Goal: Task Accomplishment & Management: Manage account settings

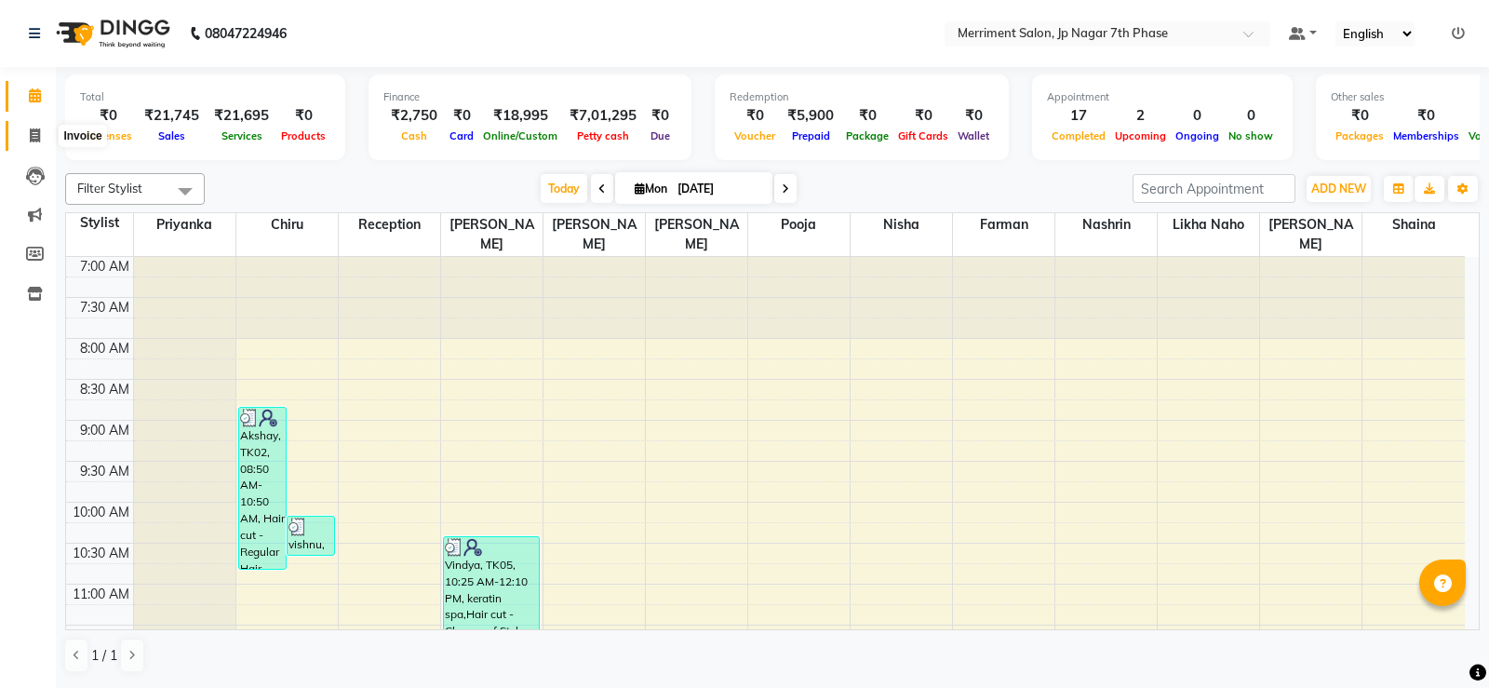
click at [35, 126] on span at bounding box center [35, 136] width 33 height 21
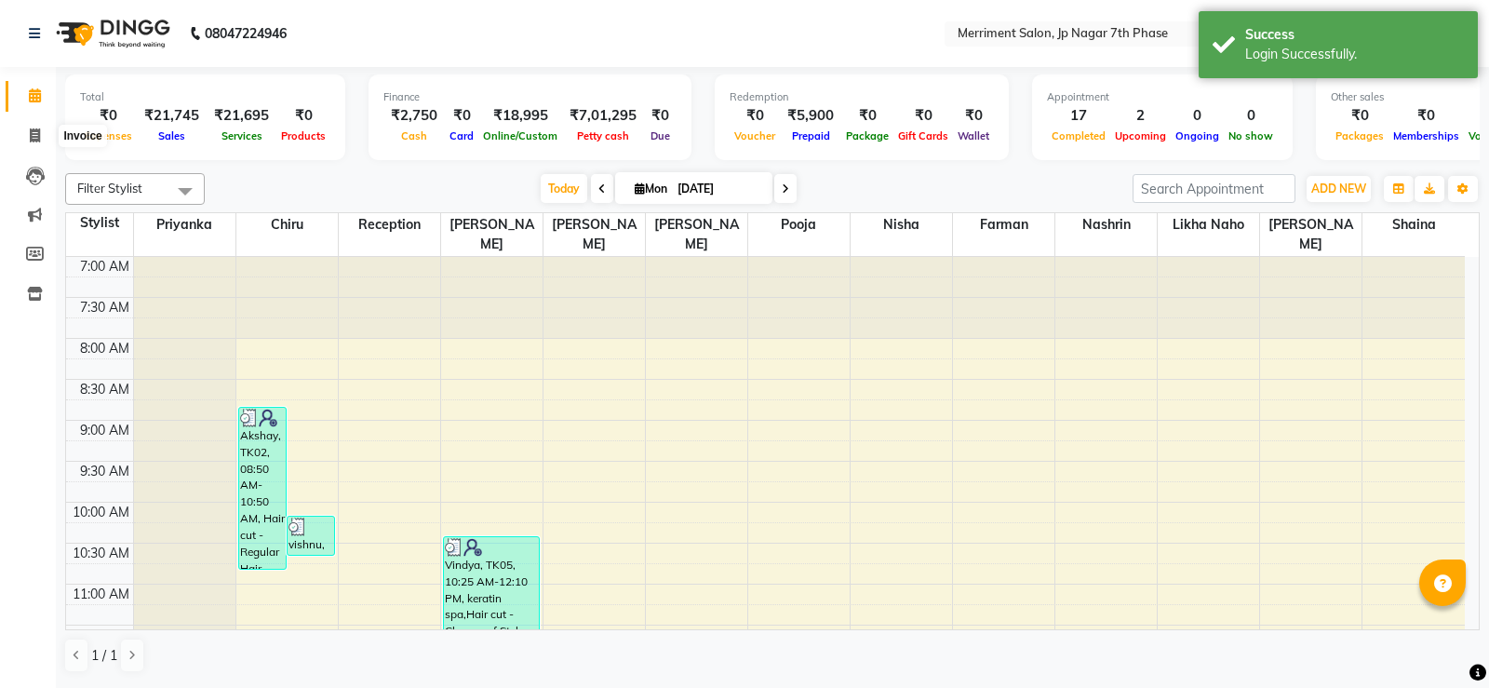
select select "service"
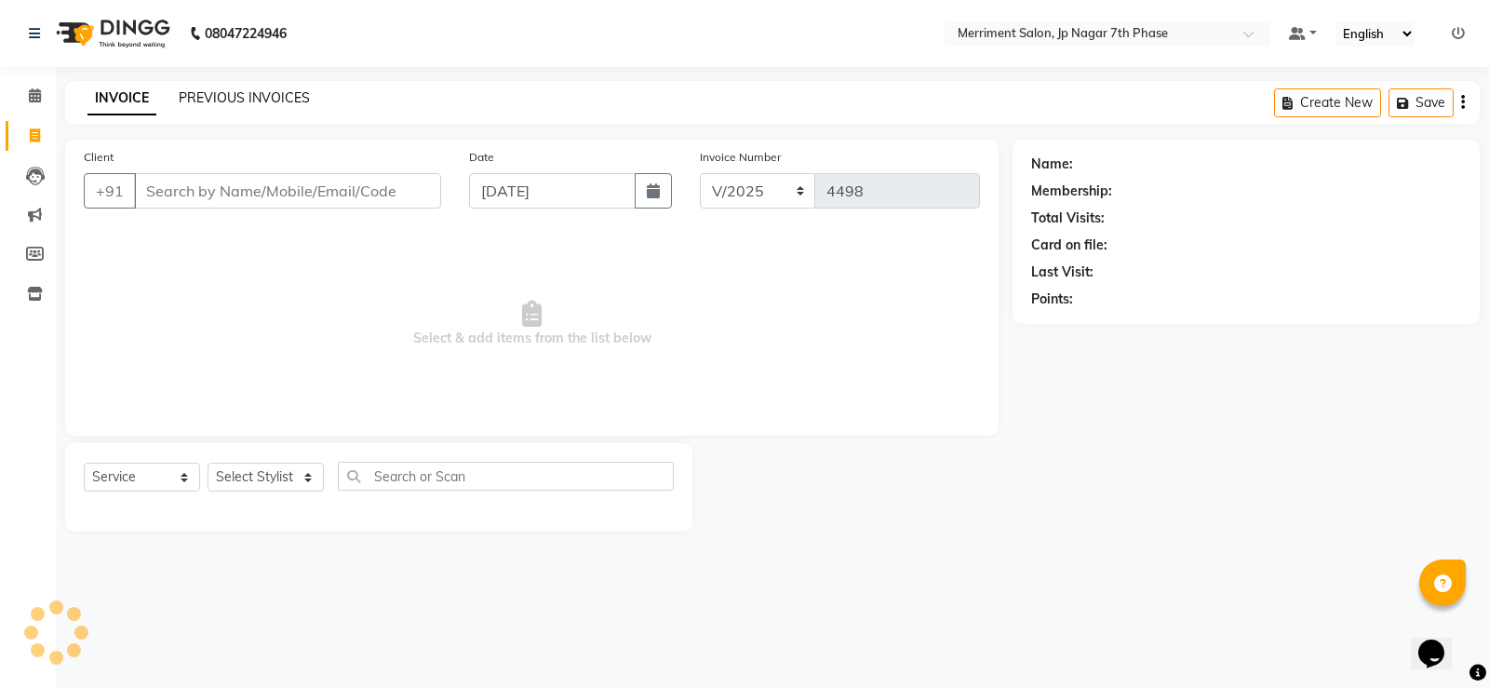
click at [288, 101] on link "PREVIOUS INVOICES" at bounding box center [244, 97] width 131 height 17
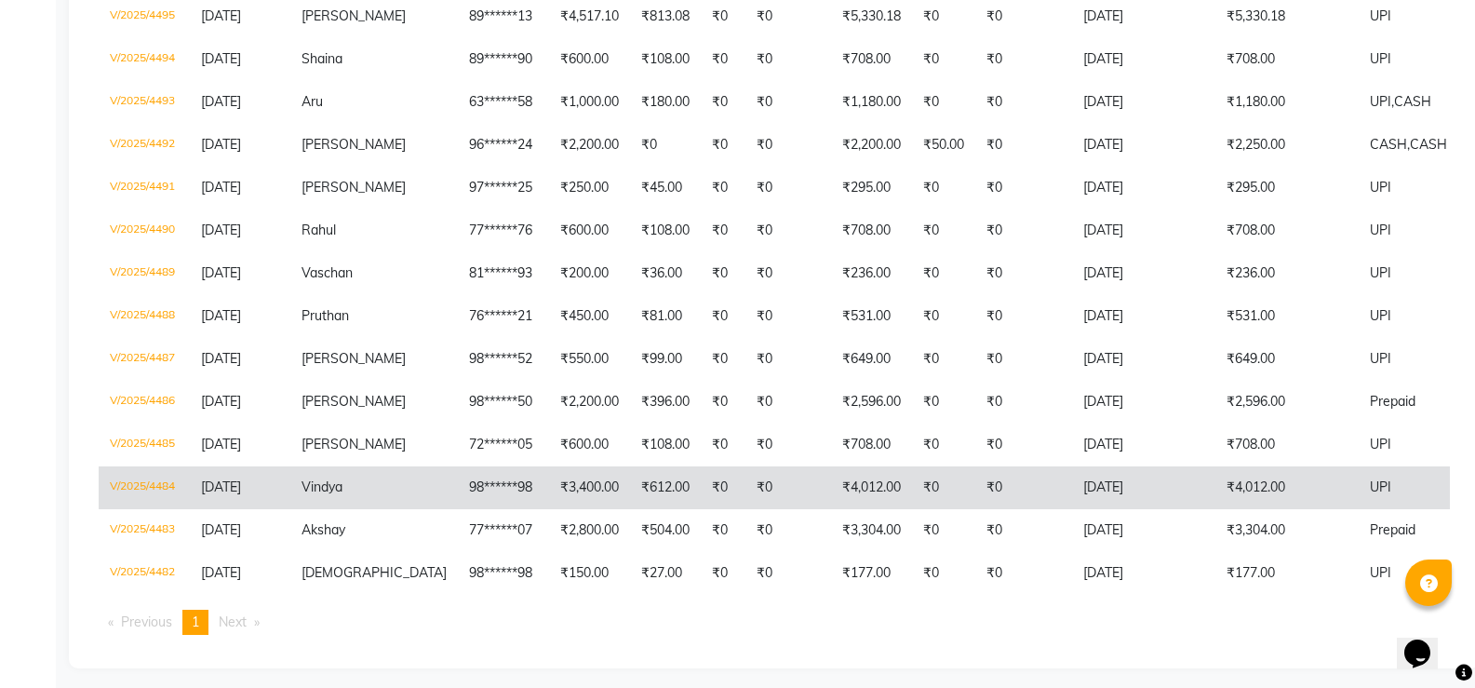
scroll to position [447, 0]
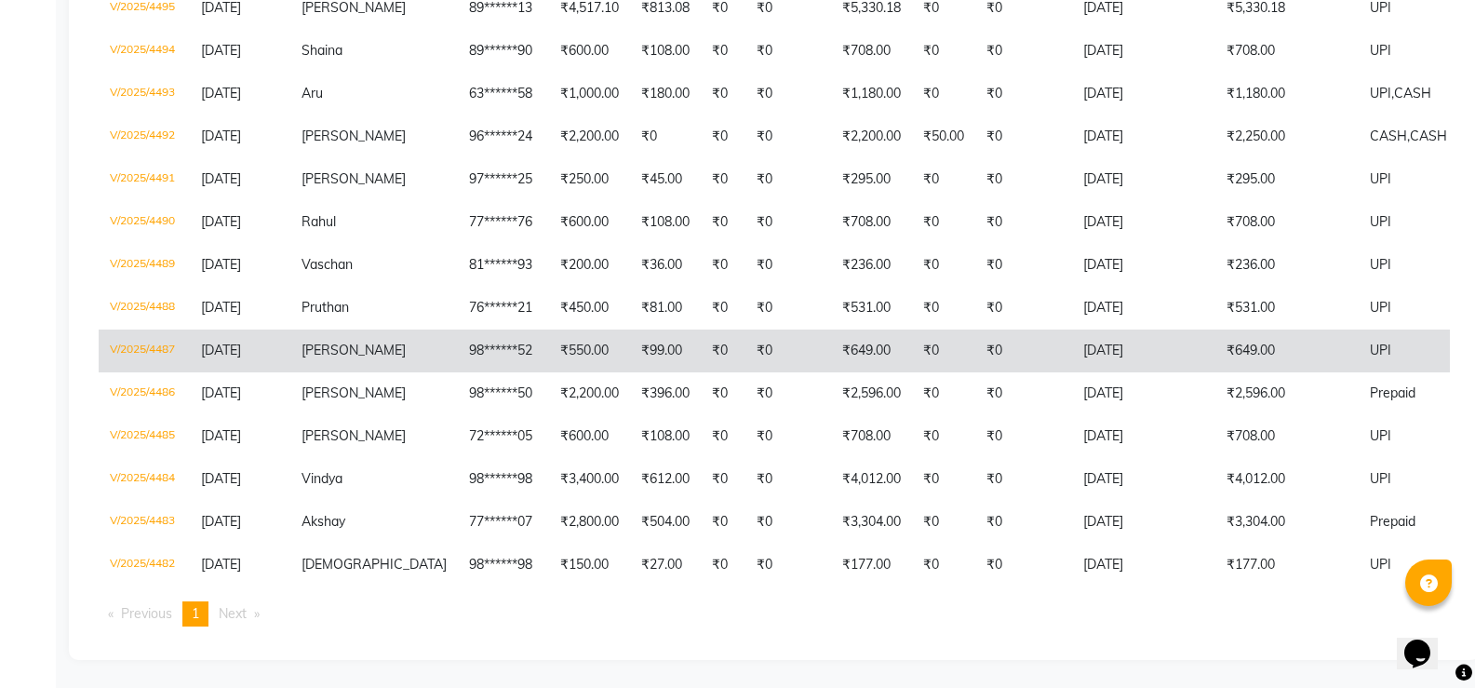
click at [458, 342] on td "98******52" at bounding box center [503, 350] width 91 height 43
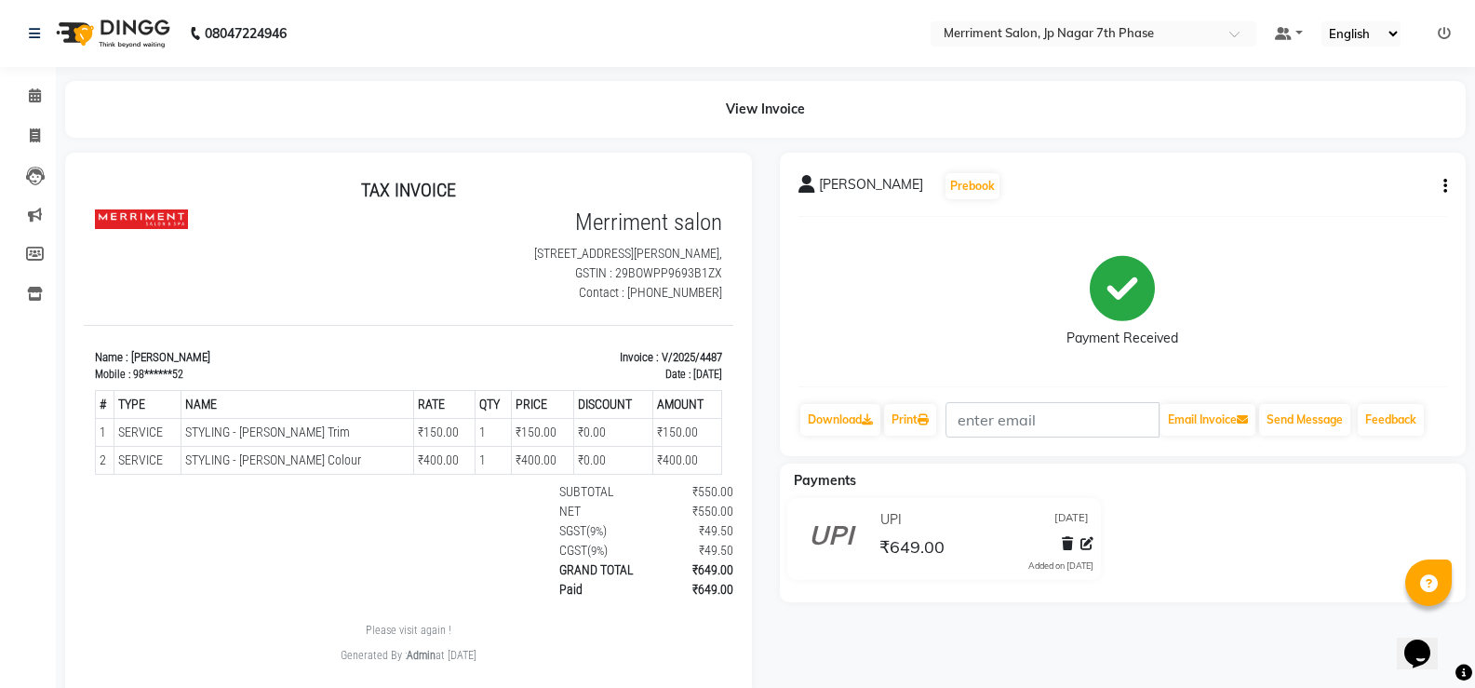
click at [1446, 187] on icon "button" at bounding box center [1445, 186] width 4 height 1
click at [1327, 224] on div "Edit Invoice" at bounding box center [1352, 220] width 127 height 23
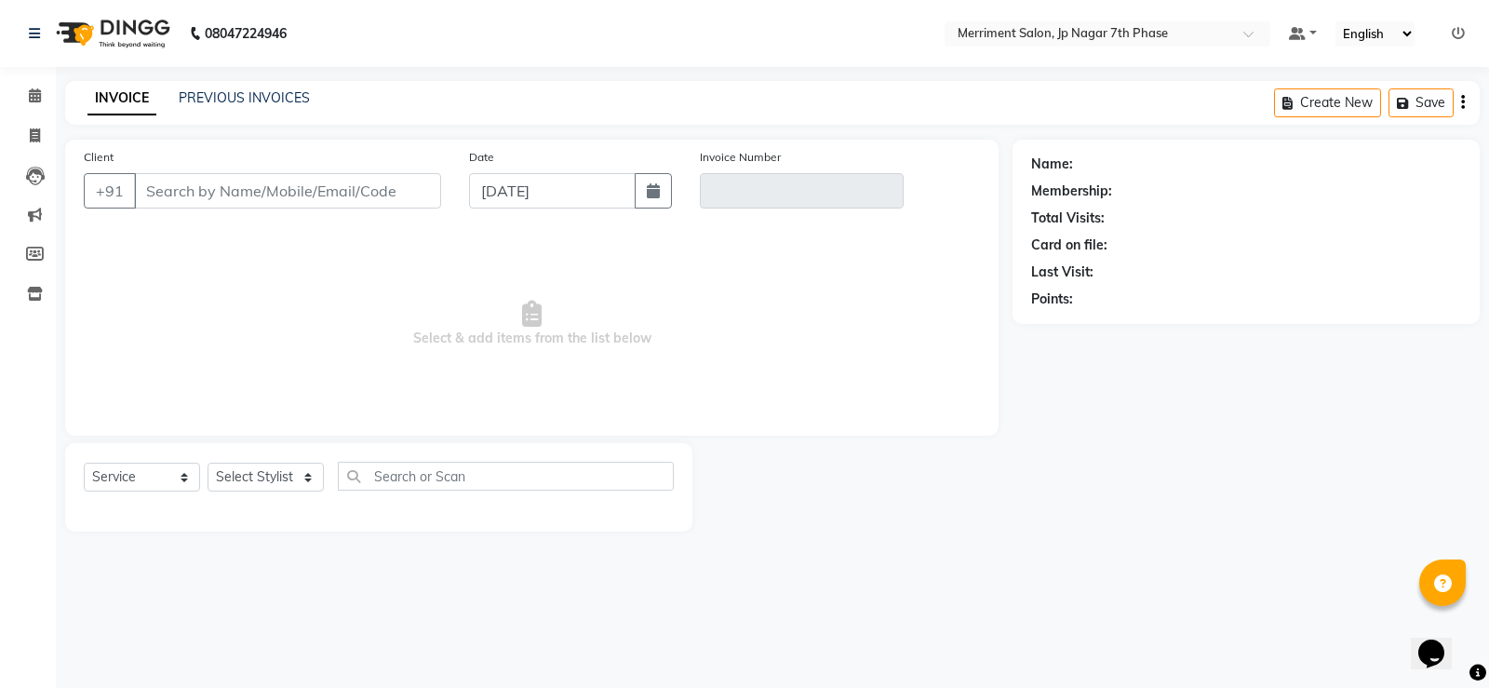
select select "package"
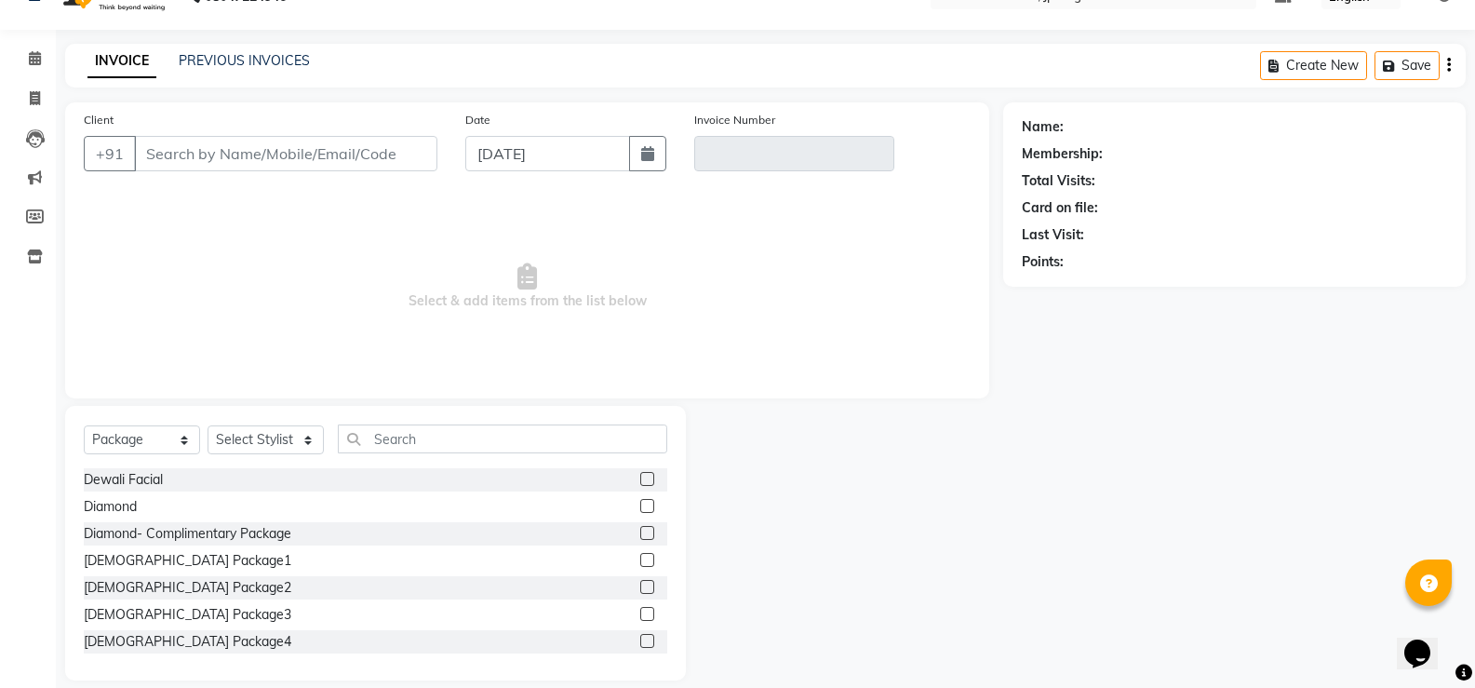
scroll to position [58, 0]
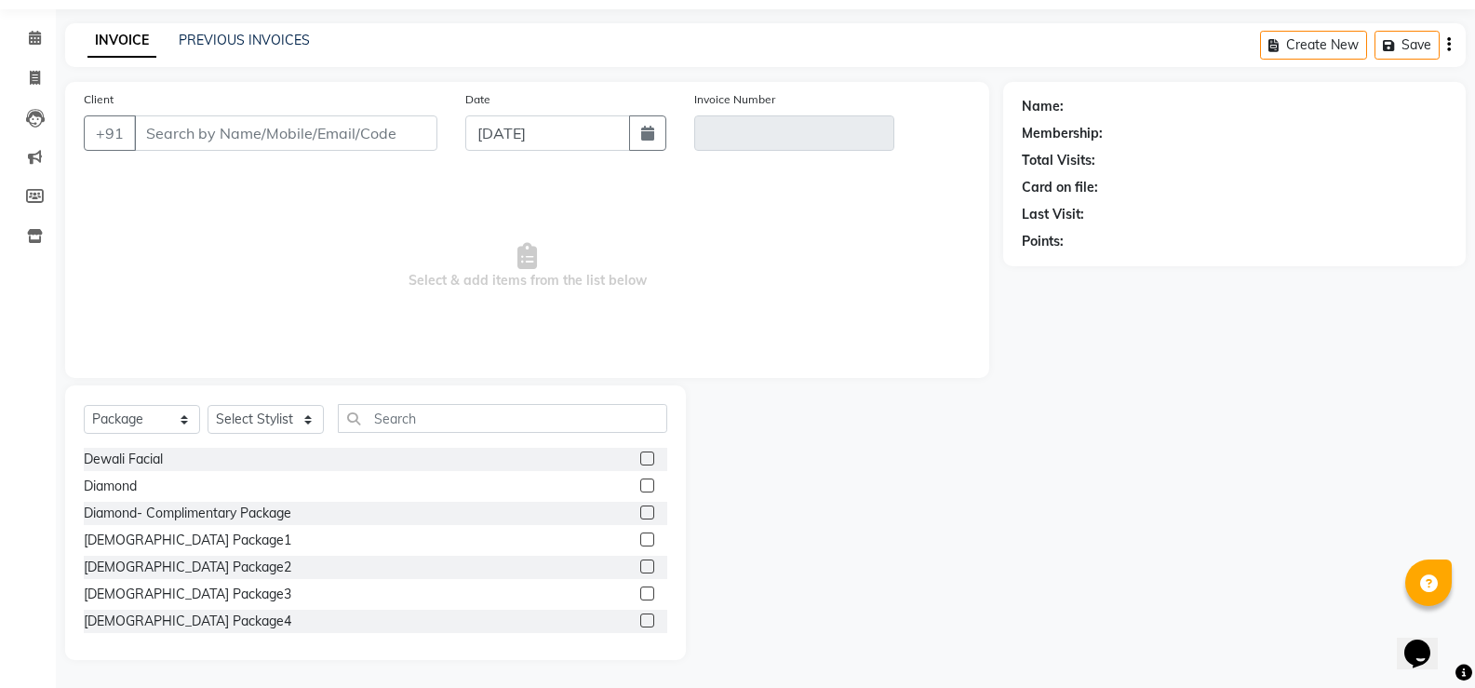
type input "98******52"
type input "V/2025/4487"
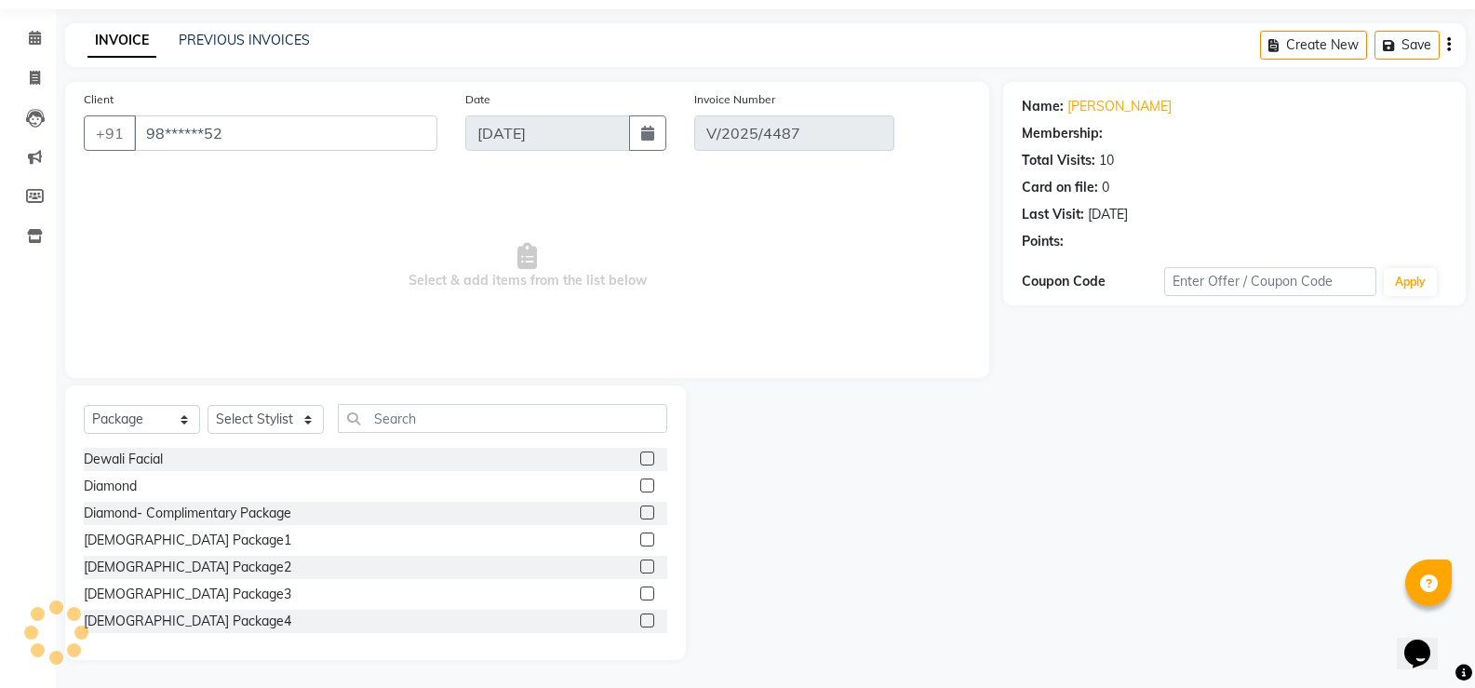
select select "select"
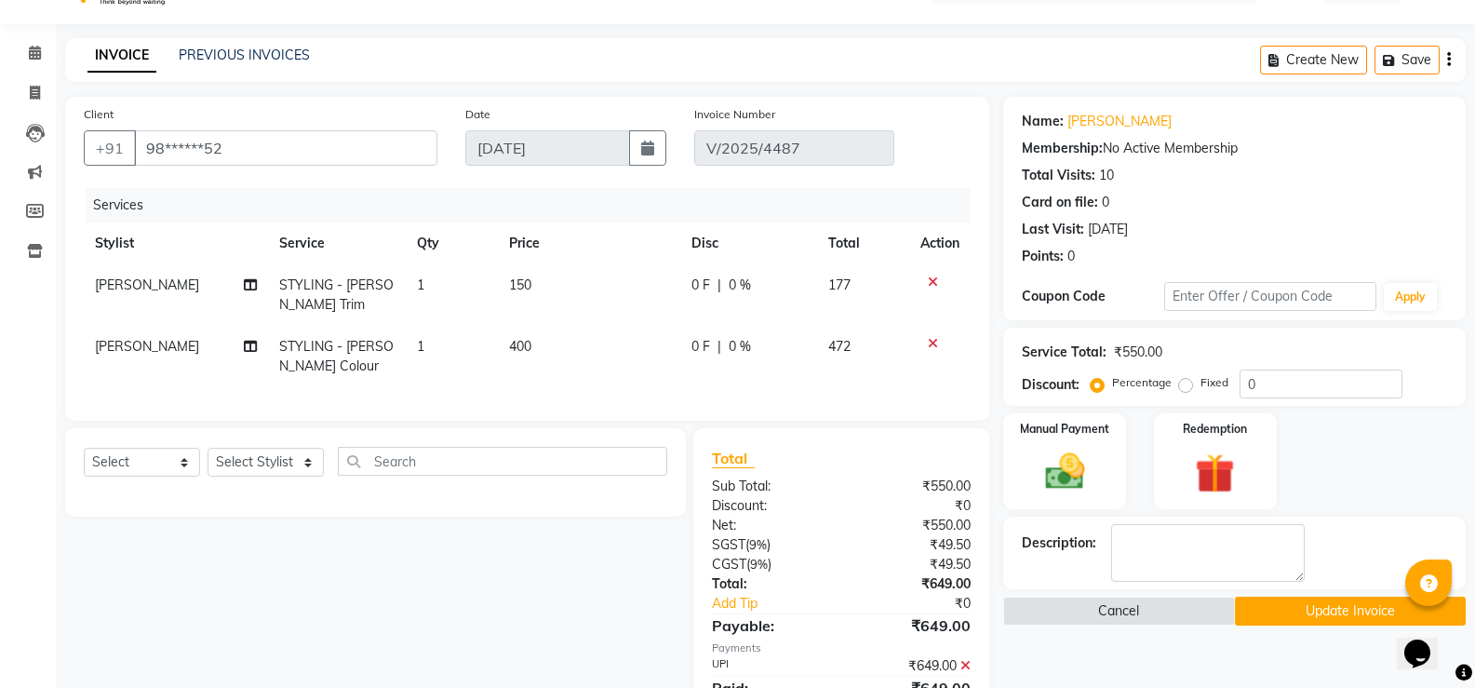
scroll to position [0, 0]
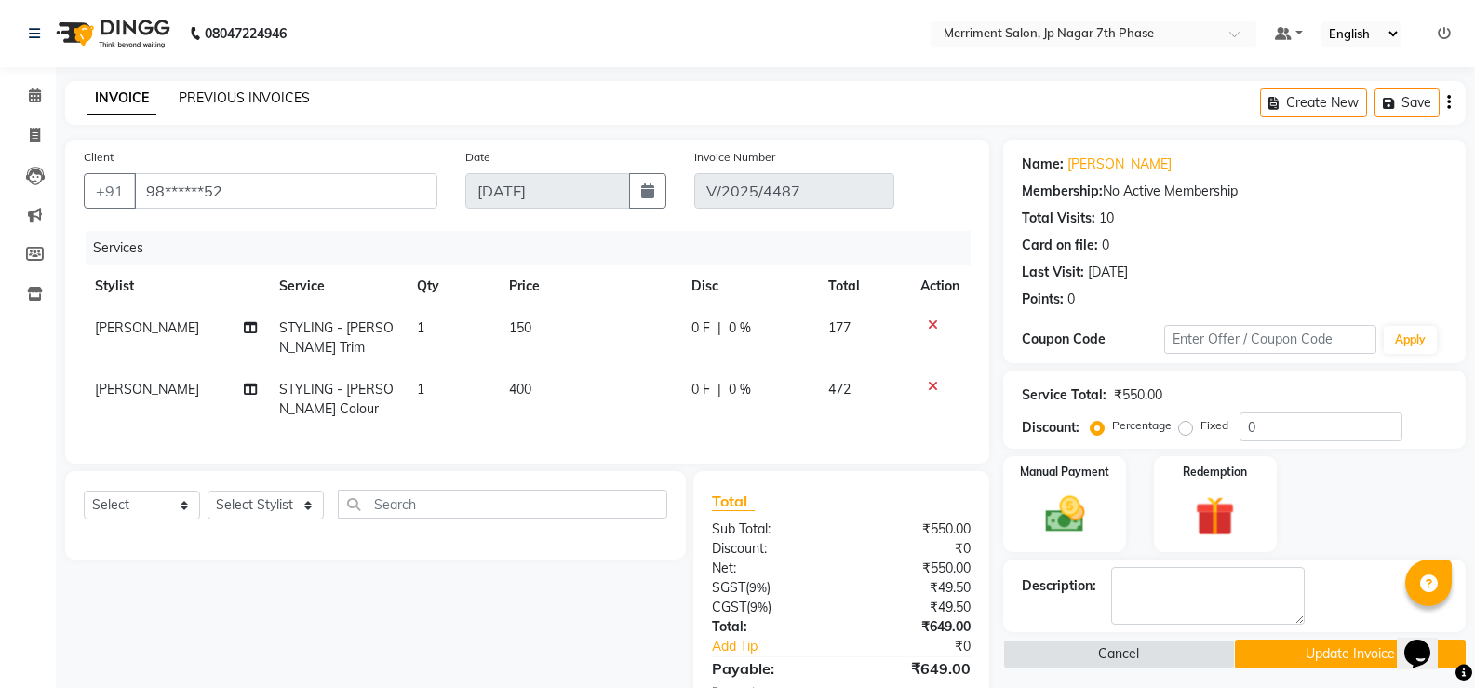
click at [257, 99] on link "PREVIOUS INVOICES" at bounding box center [244, 97] width 131 height 17
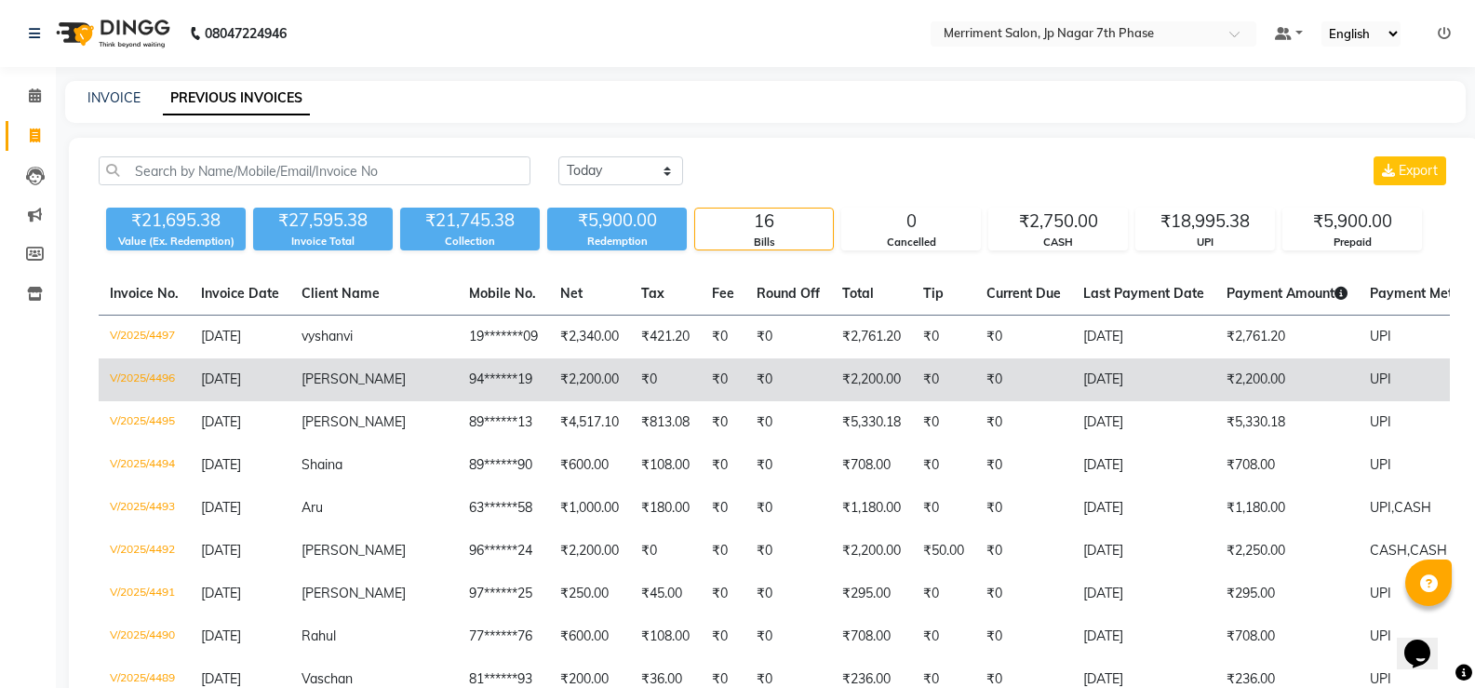
click at [630, 381] on td "₹0" at bounding box center [665, 379] width 71 height 43
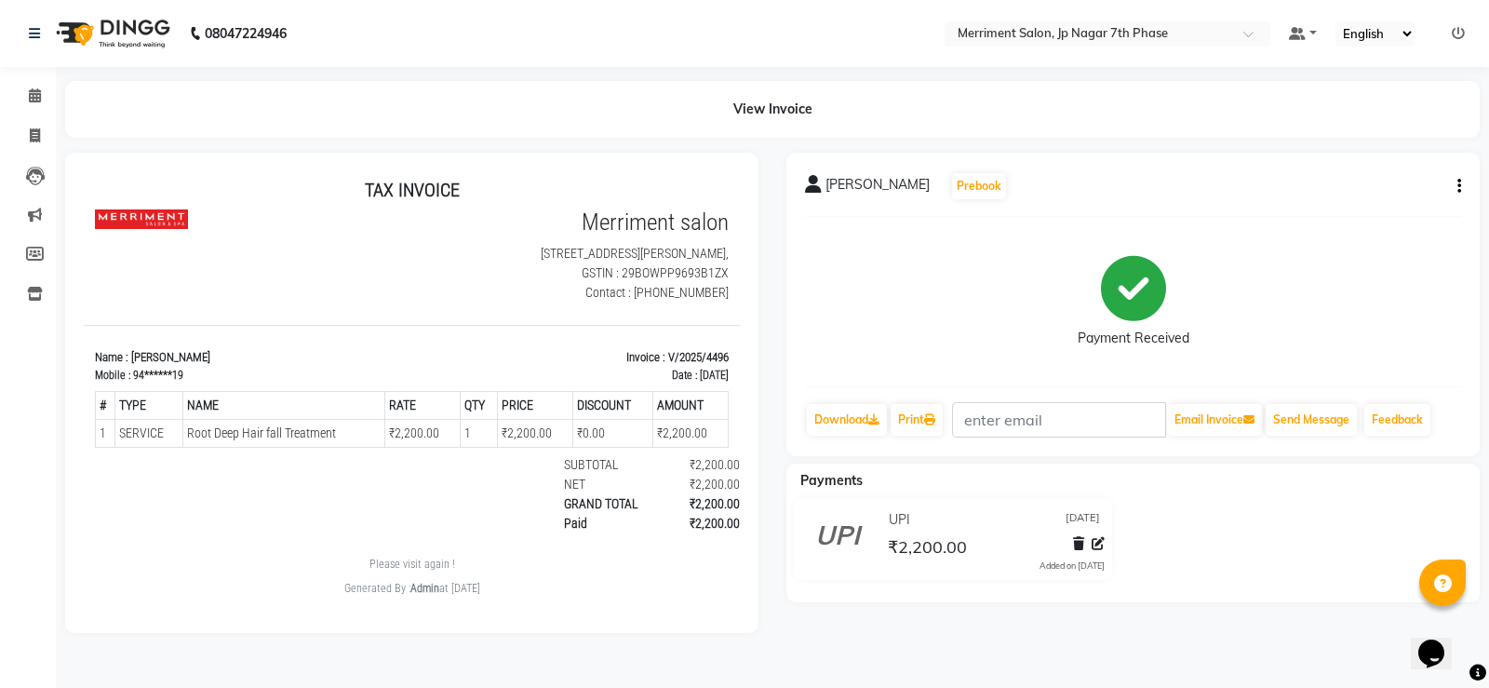
click at [1460, 186] on icon "button" at bounding box center [1459, 186] width 4 height 1
click at [1359, 197] on div "Edit Item Staff" at bounding box center [1366, 197] width 127 height 23
select select "84910"
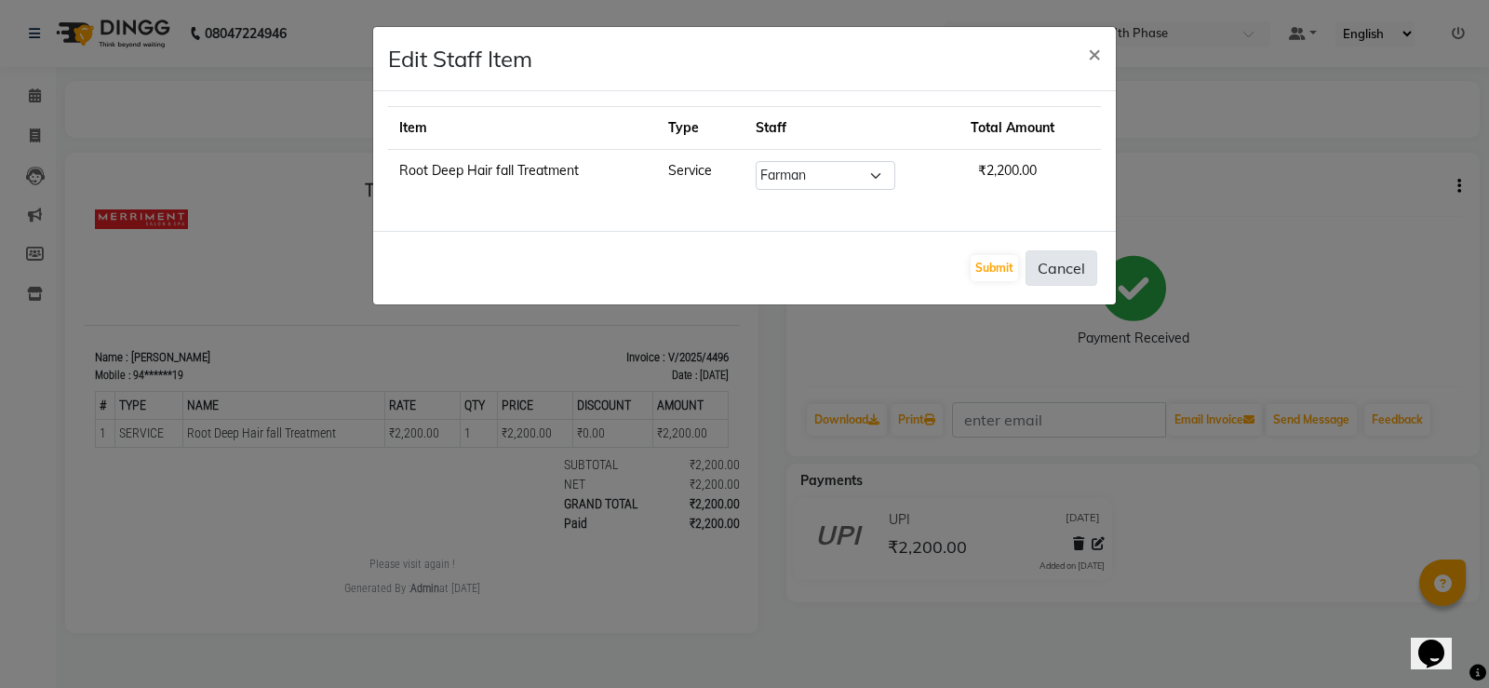
click at [1061, 261] on button "Cancel" at bounding box center [1062, 267] width 72 height 35
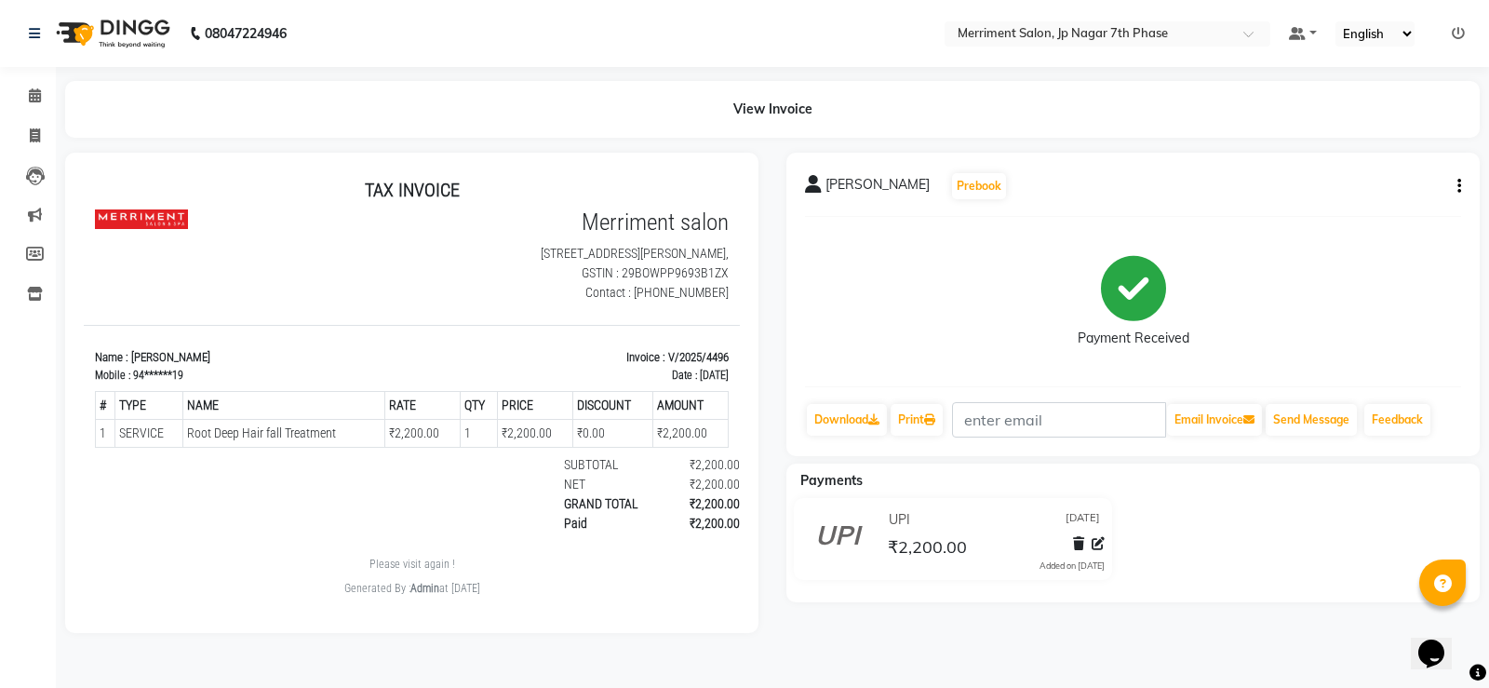
click at [1460, 187] on icon "button" at bounding box center [1459, 186] width 4 height 1
click at [1349, 225] on div "Edit Invoice" at bounding box center [1366, 220] width 127 height 23
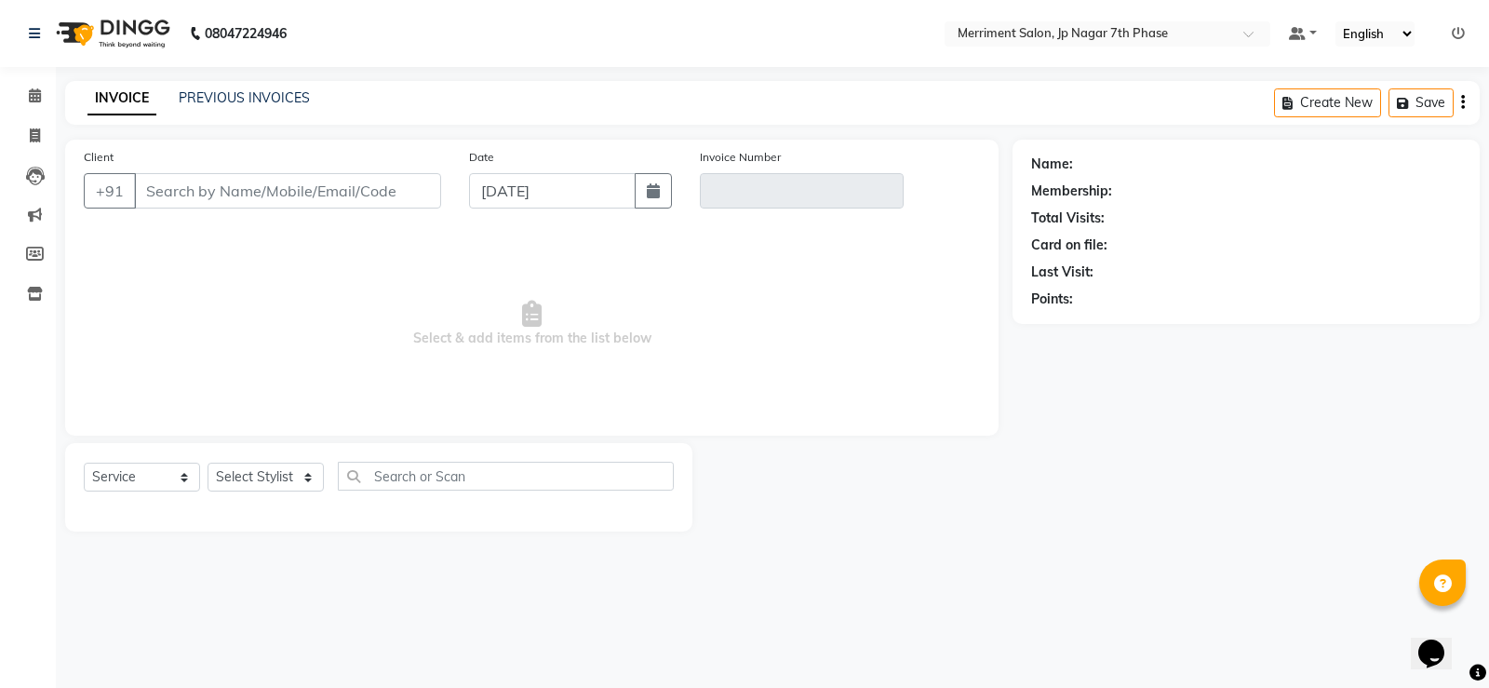
select select "package"
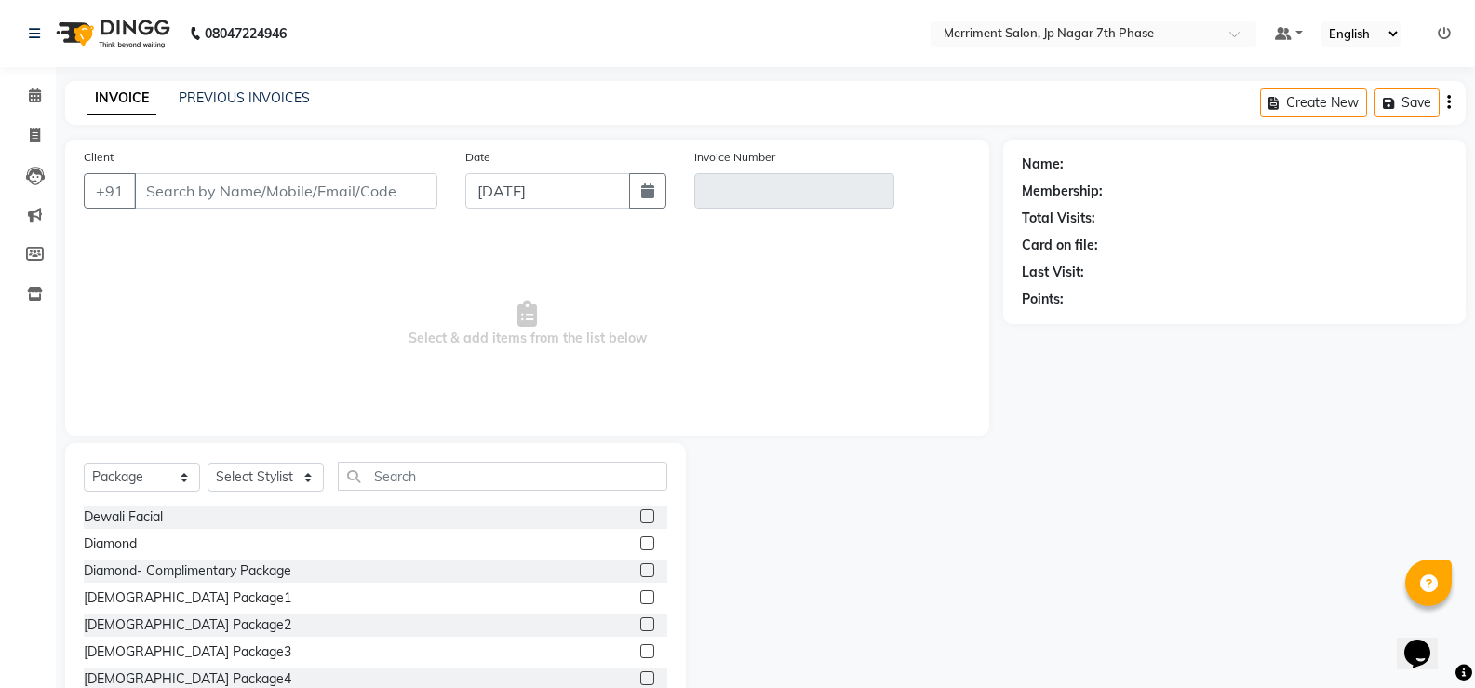
type input "94******19"
type input "V/2025/4496"
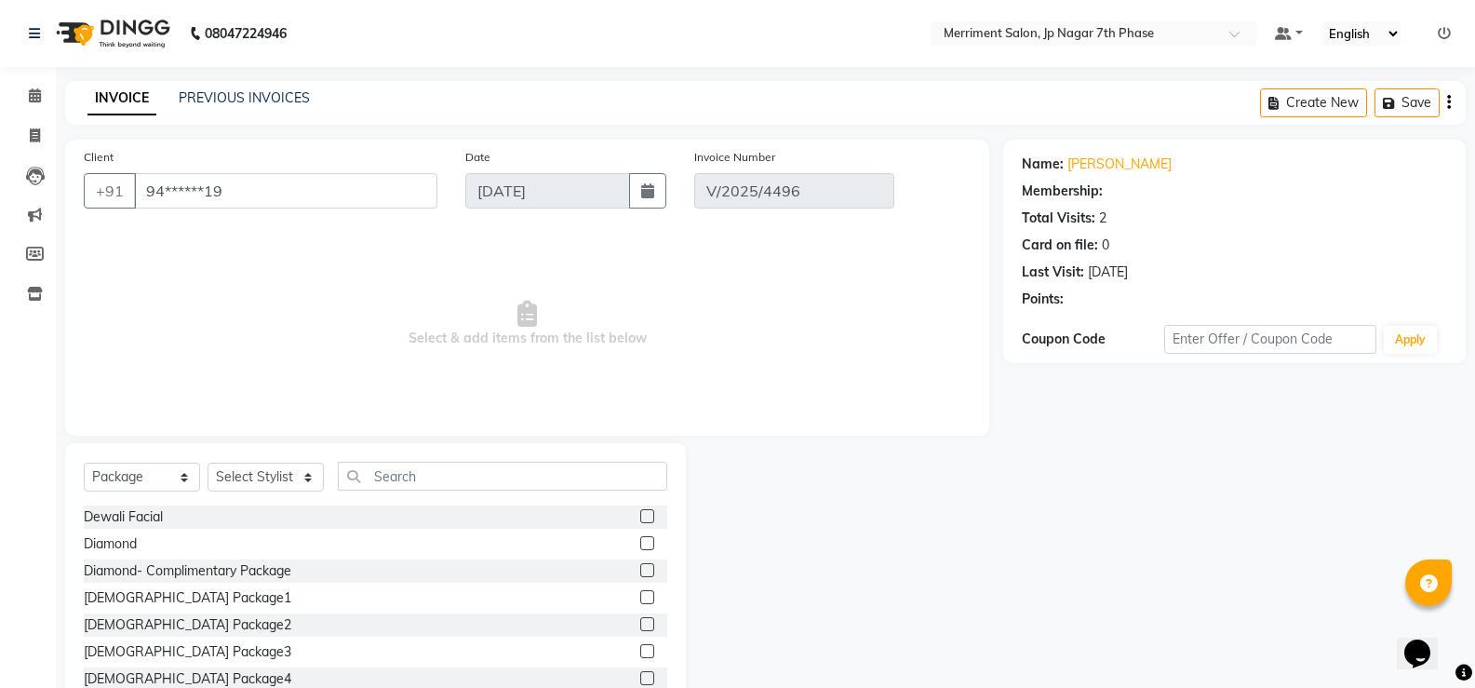
select select "select"
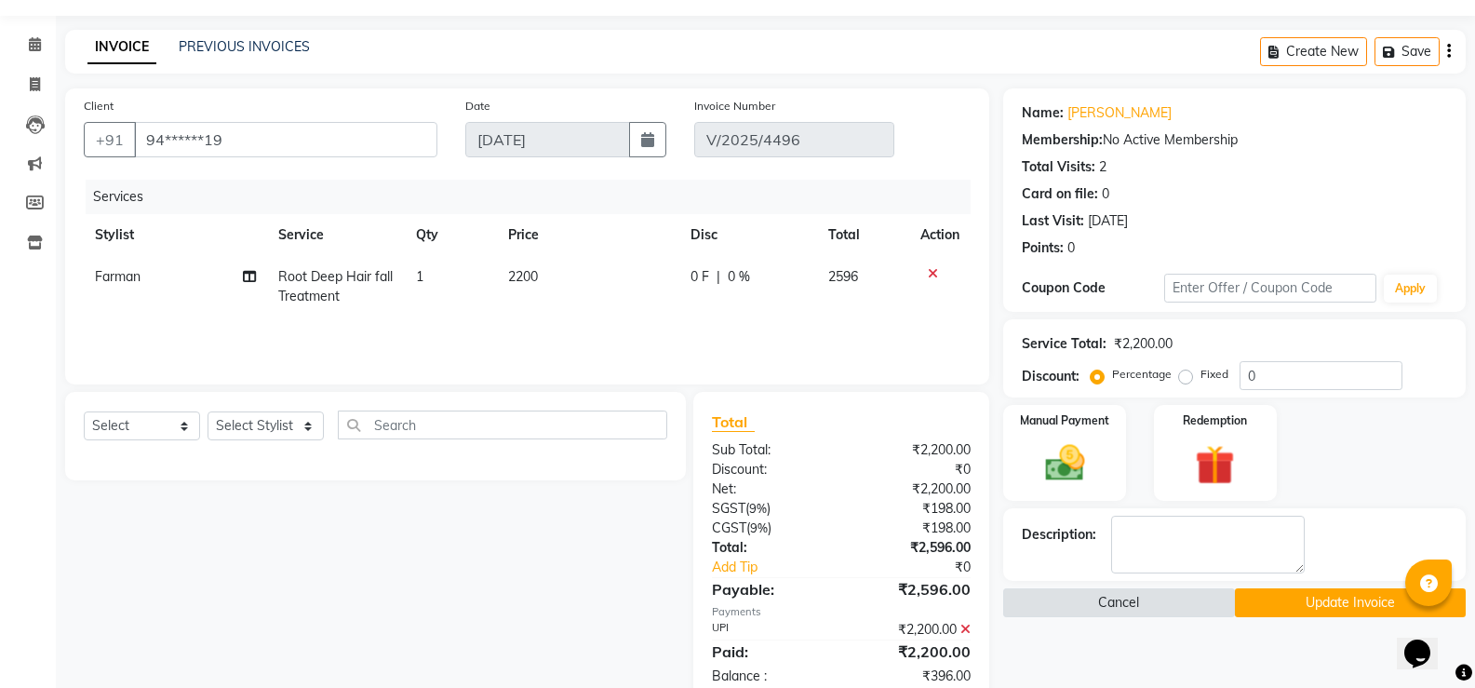
scroll to position [96, 0]
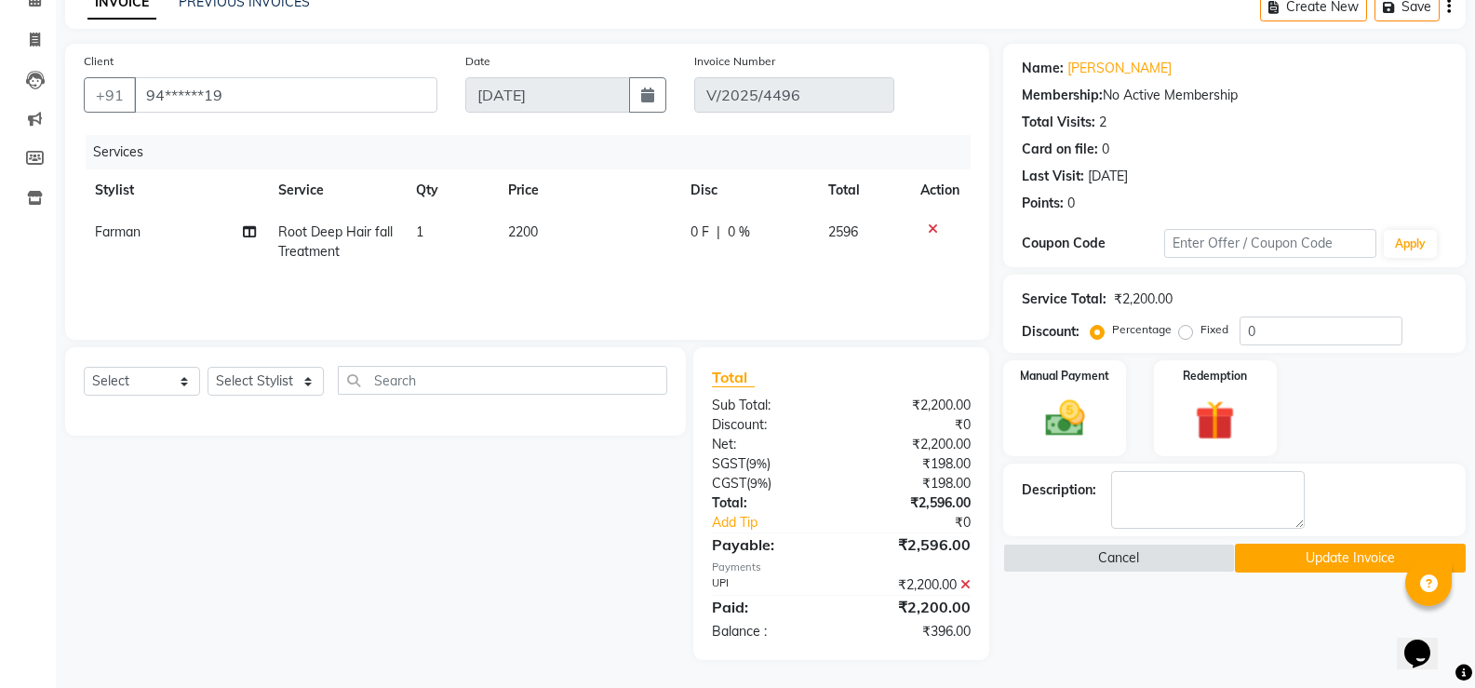
click at [966, 583] on icon at bounding box center [965, 584] width 10 height 13
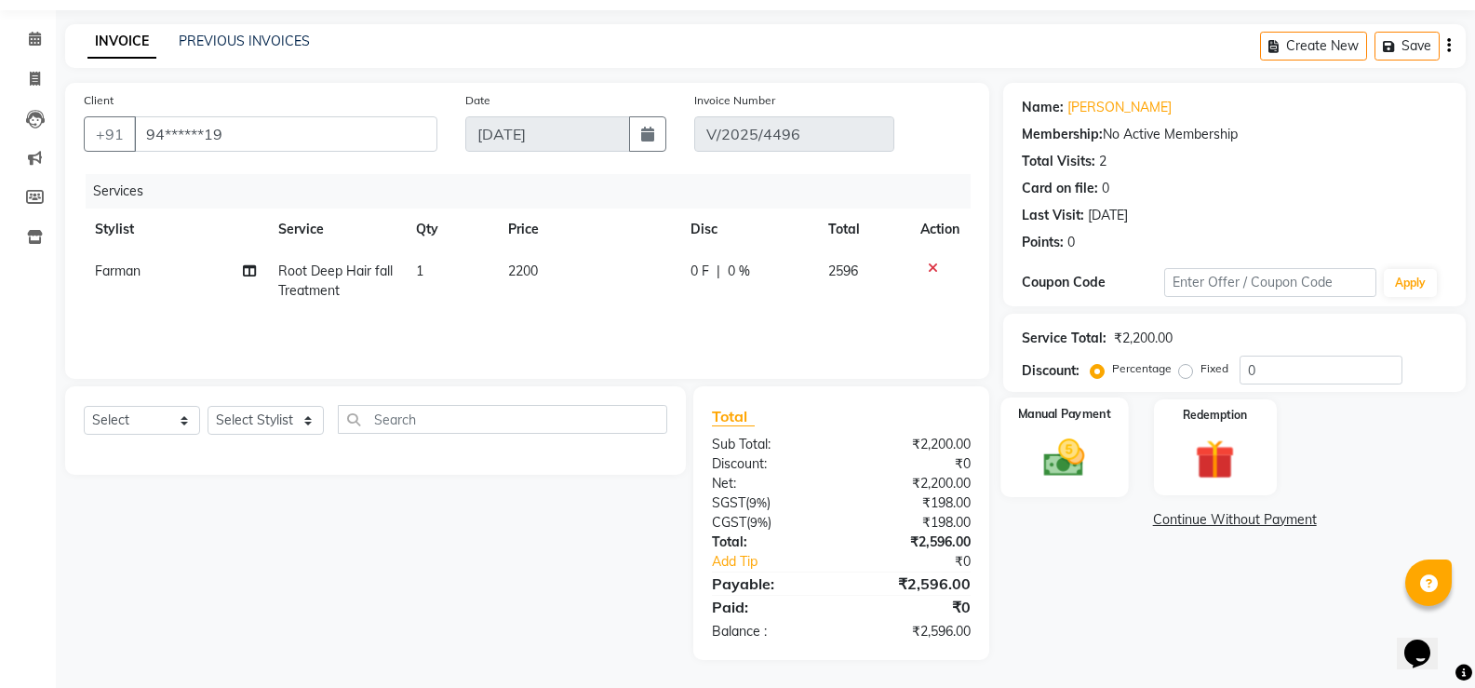
click at [1100, 441] on div "Manual Payment" at bounding box center [1064, 447] width 127 height 100
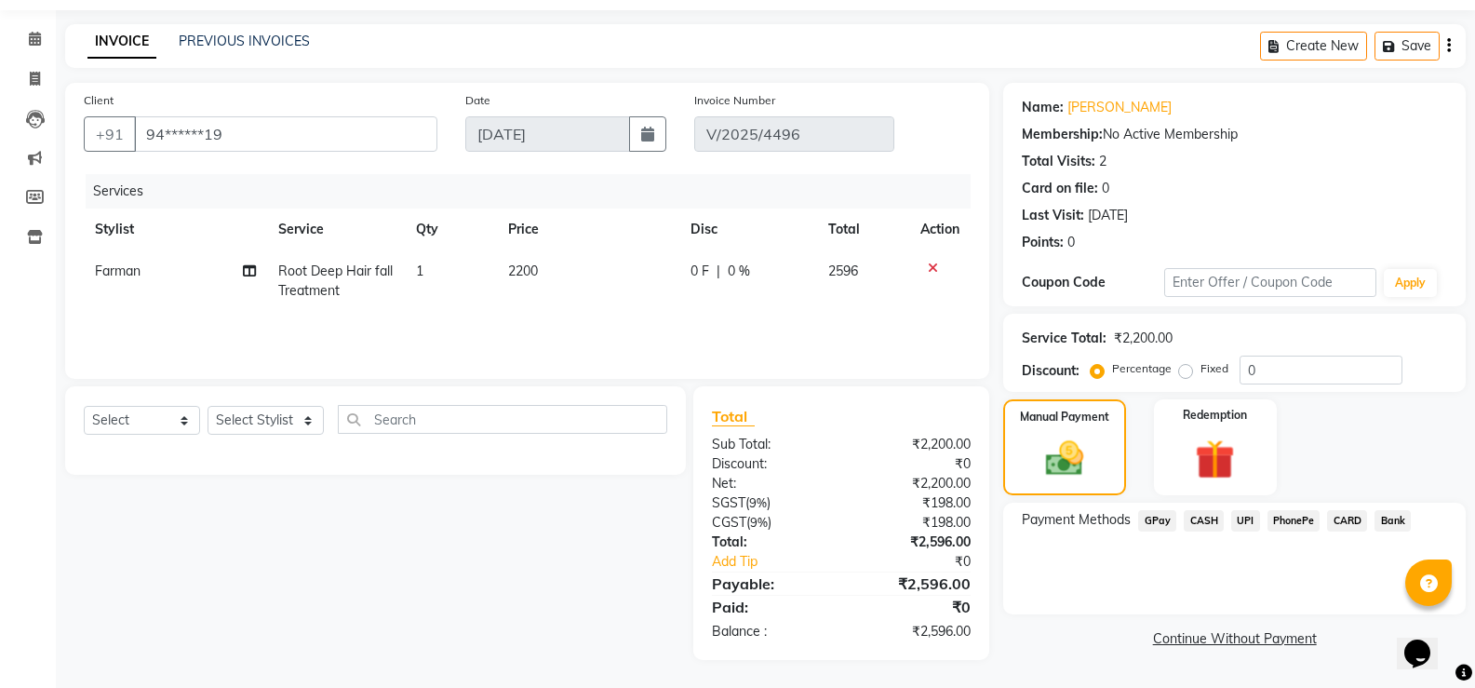
click at [1451, 41] on div "Create New Save" at bounding box center [1363, 46] width 206 height 44
click at [1447, 41] on button "button" at bounding box center [1449, 46] width 4 height 44
select select "package"
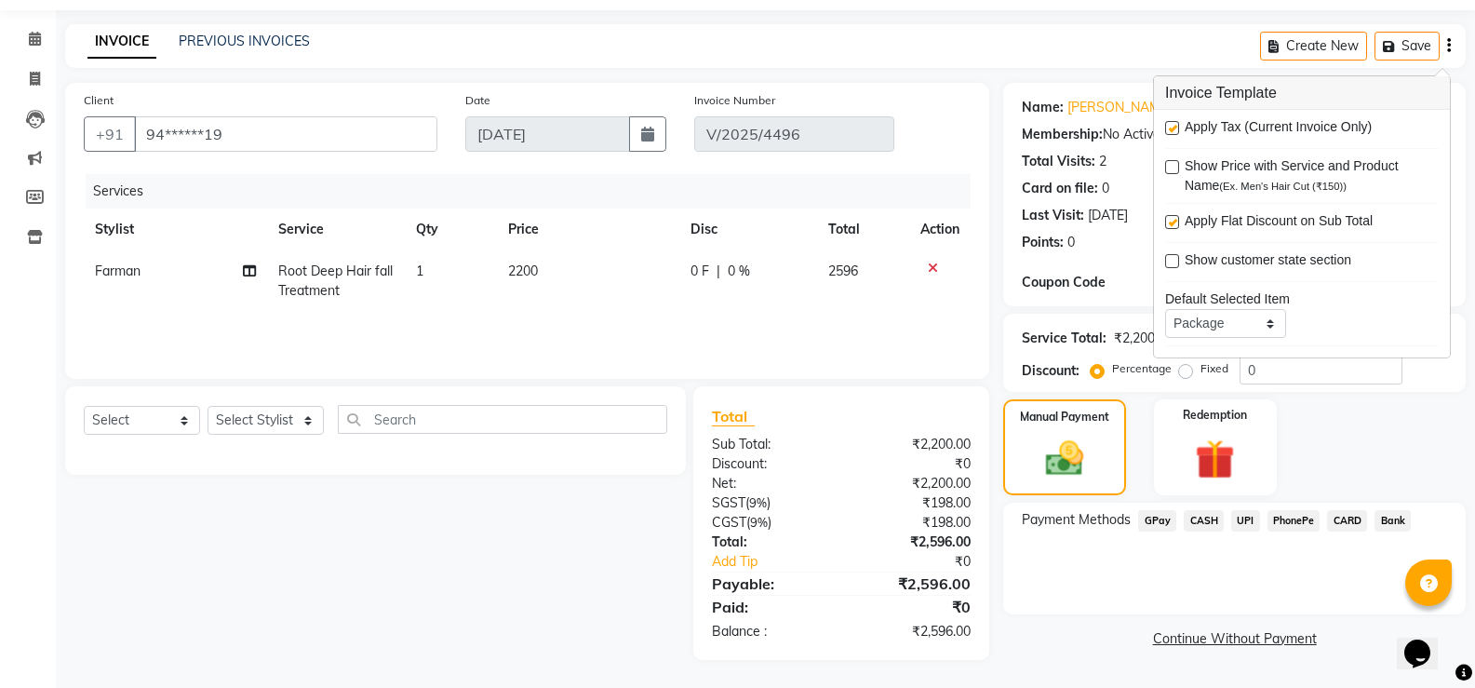
click at [1170, 127] on label at bounding box center [1172, 128] width 14 height 14
click at [1170, 127] on input "checkbox" at bounding box center [1171, 129] width 12 height 12
checkbox input "false"
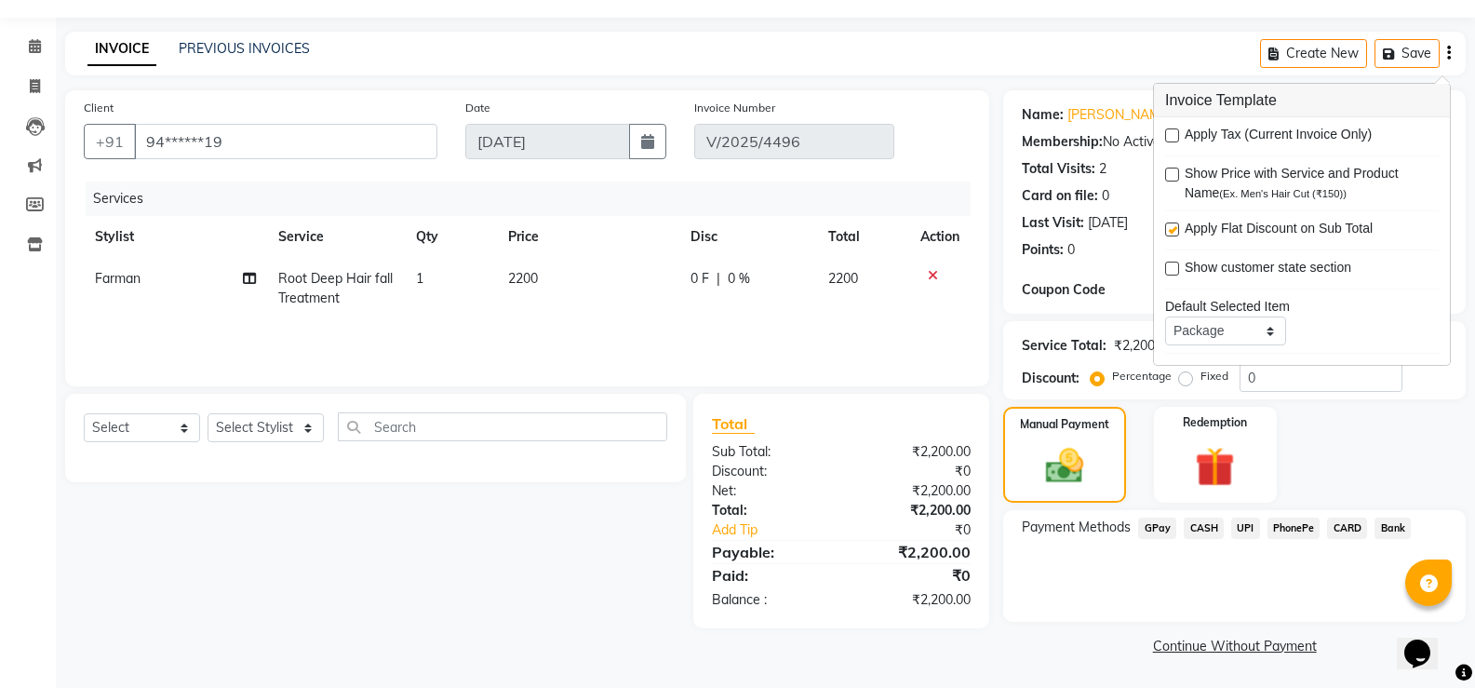
click at [1205, 529] on span "CASH" at bounding box center [1204, 527] width 40 height 21
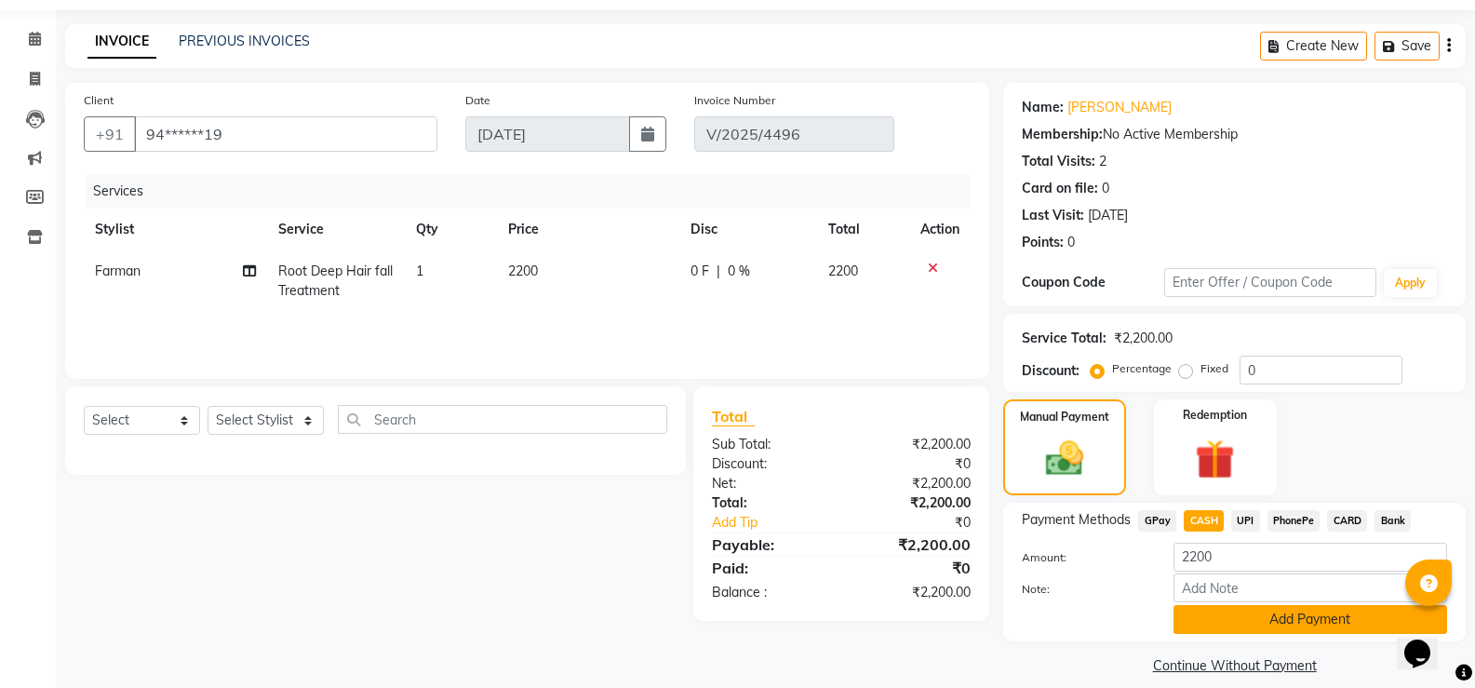
click at [1257, 622] on button "Add Payment" at bounding box center [1310, 619] width 274 height 29
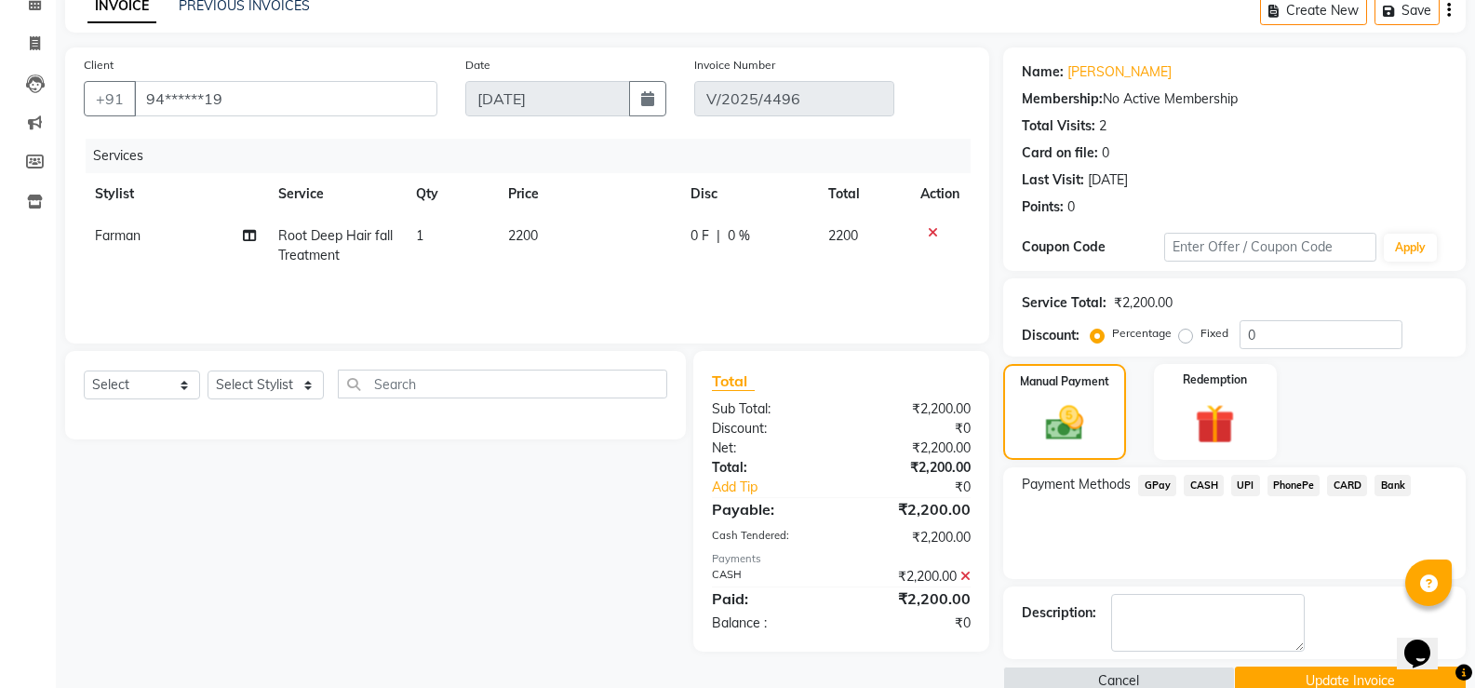
scroll to position [127, 0]
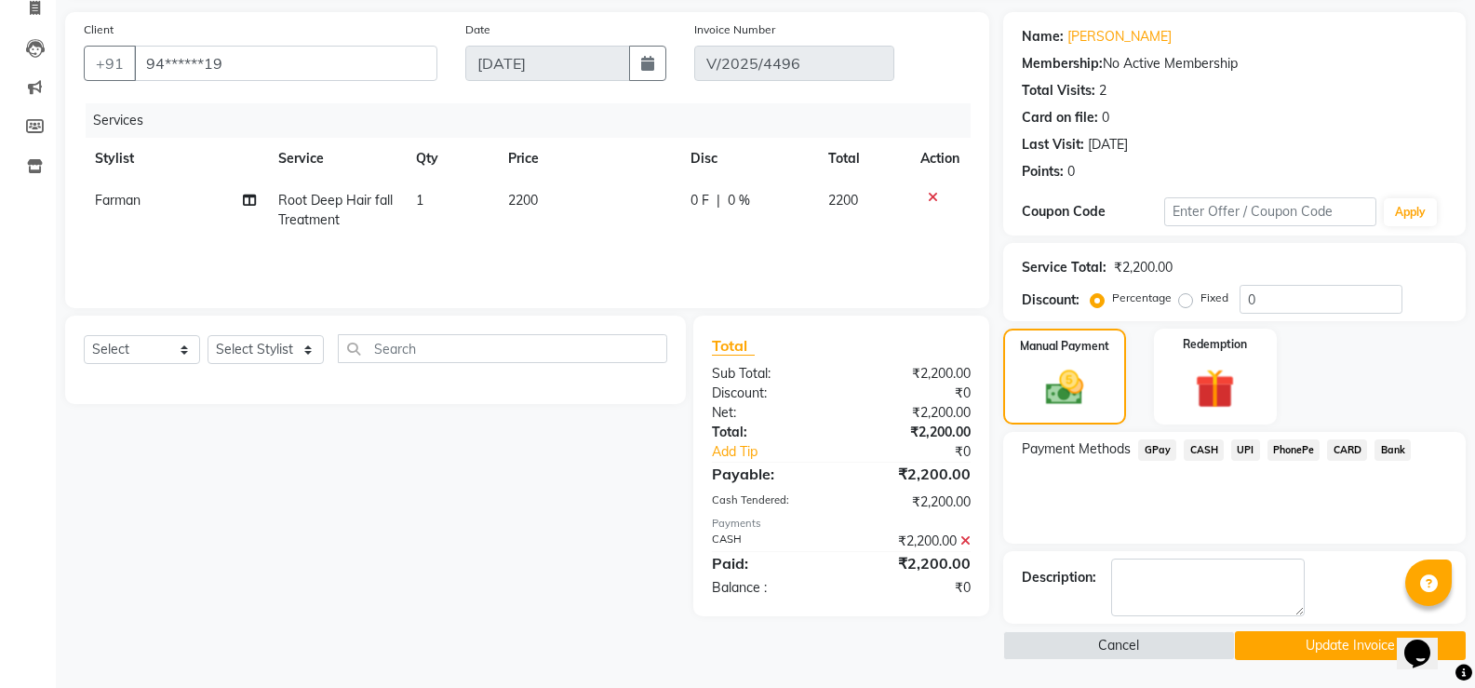
click at [1286, 653] on button "Update Invoice" at bounding box center [1350, 645] width 231 height 29
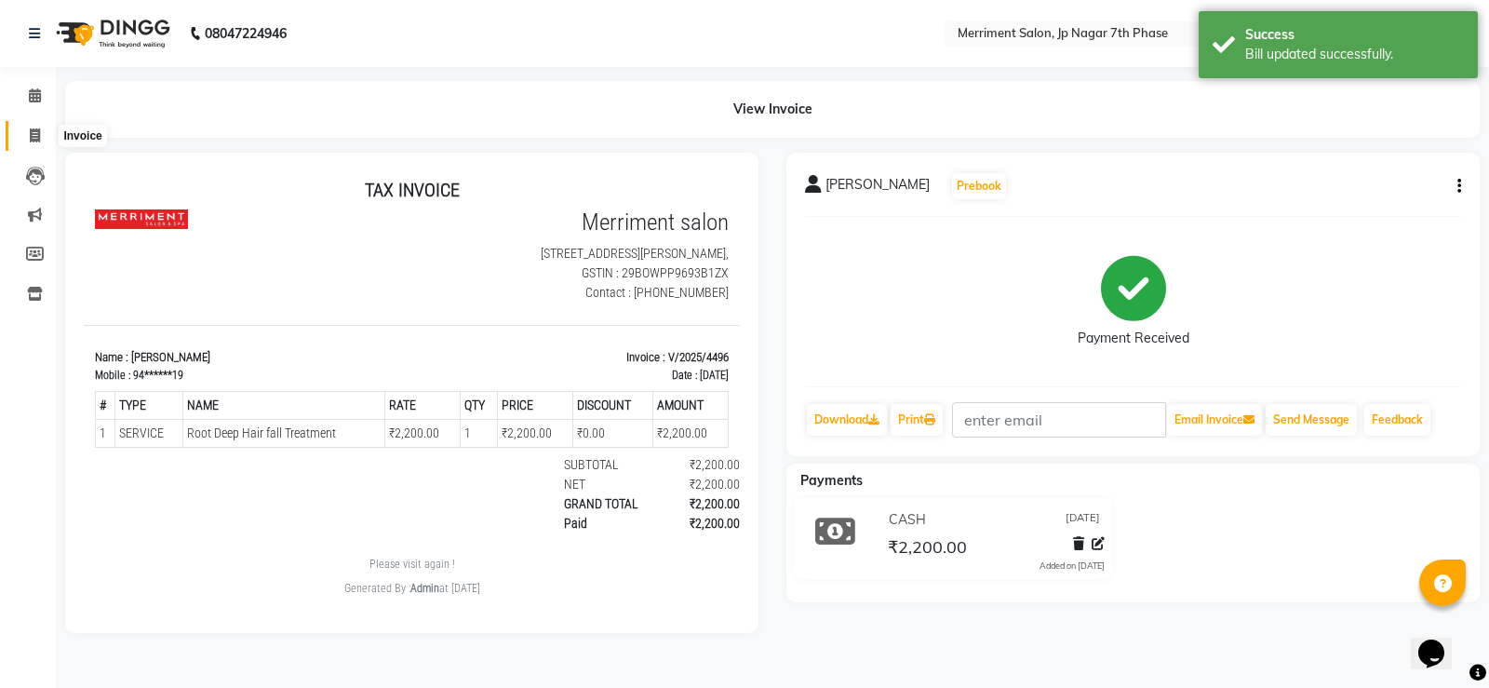
click at [34, 137] on icon at bounding box center [35, 135] width 10 height 14
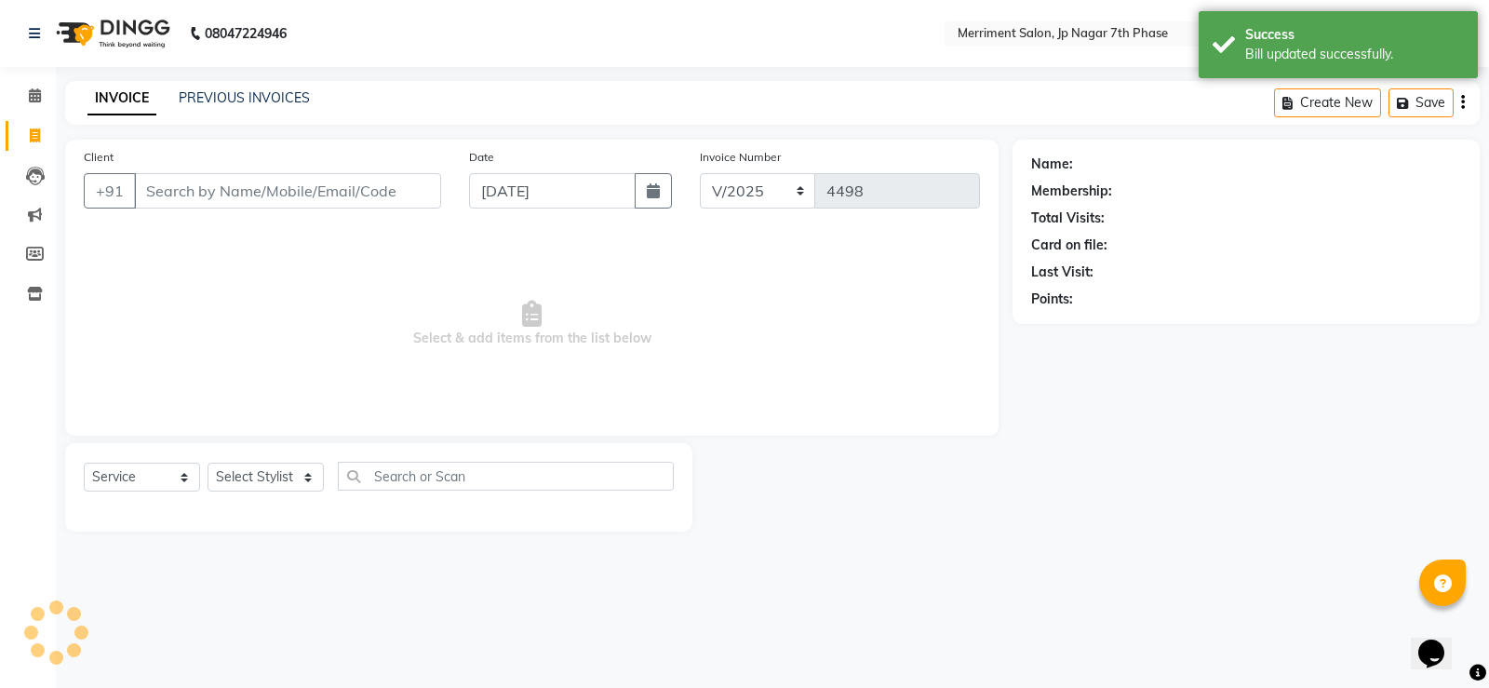
select select "package"
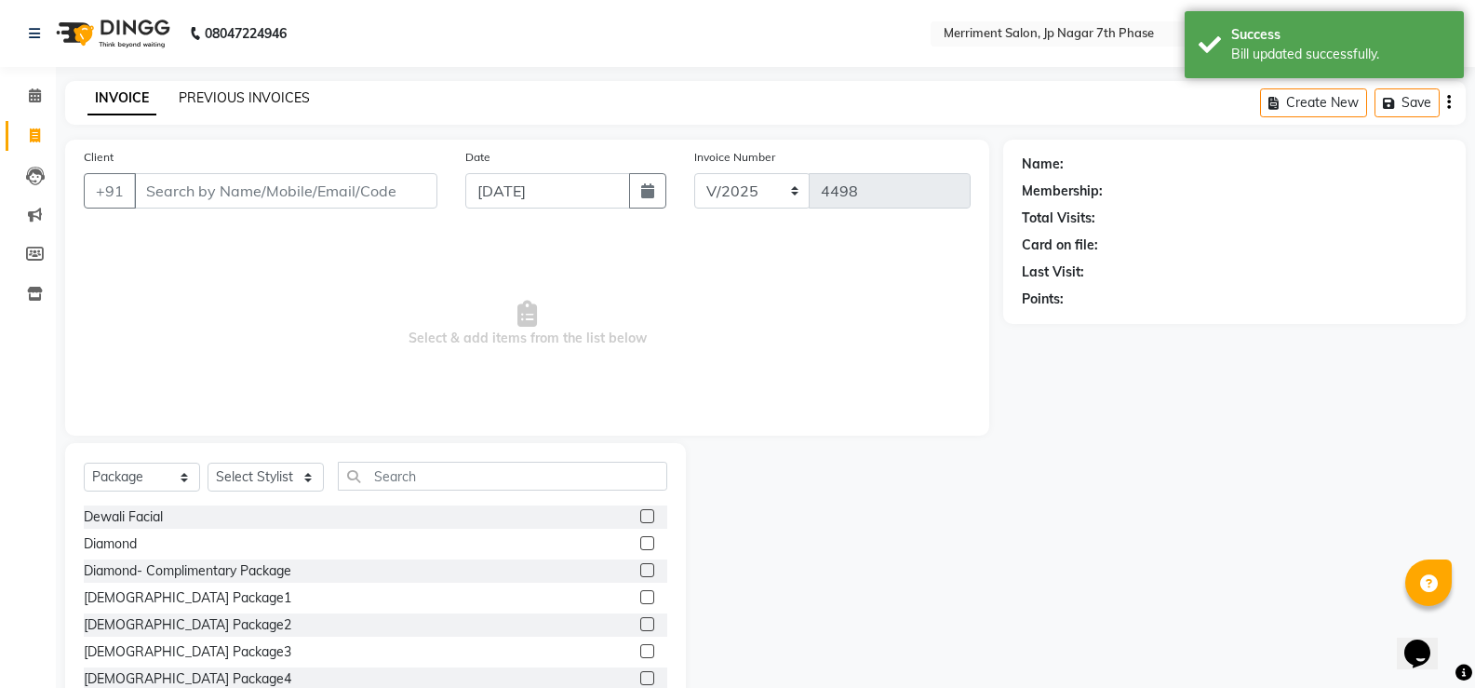
click at [266, 101] on link "PREVIOUS INVOICES" at bounding box center [244, 97] width 131 height 17
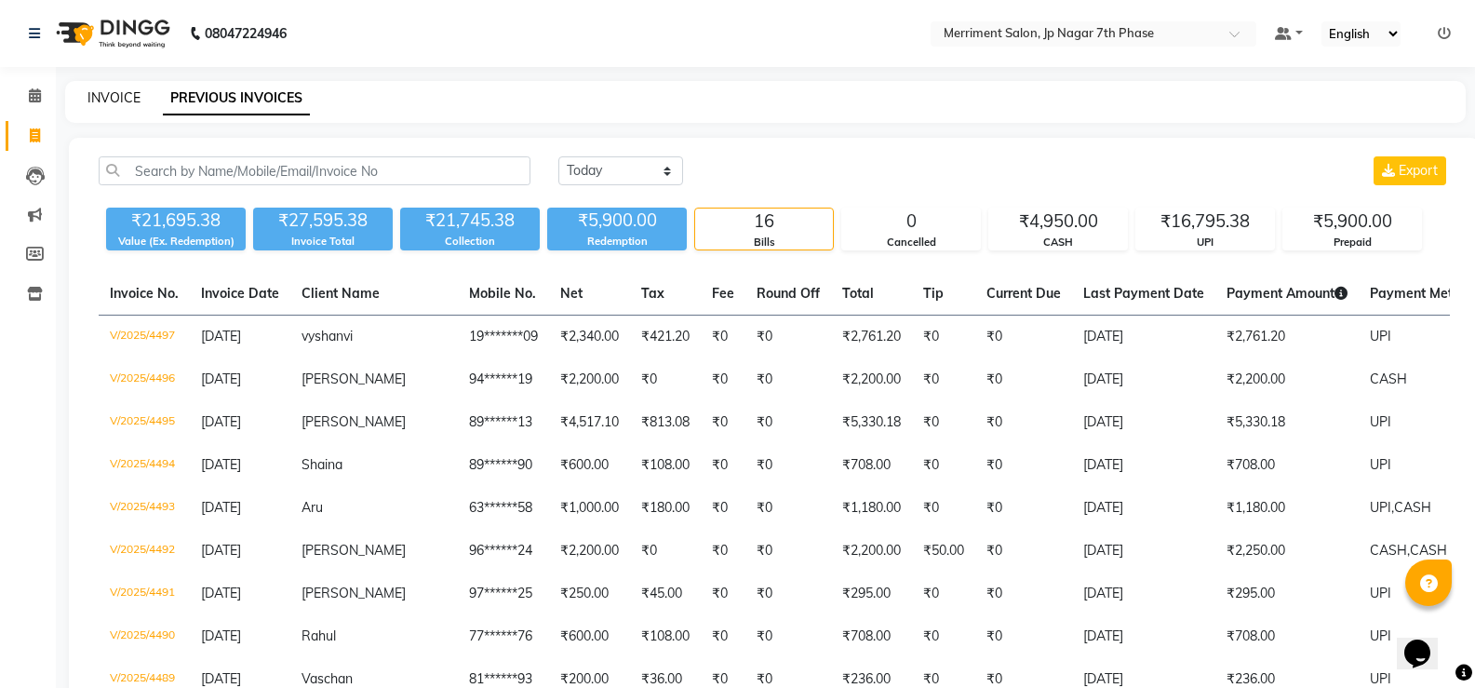
click at [124, 91] on link "INVOICE" at bounding box center [113, 97] width 53 height 17
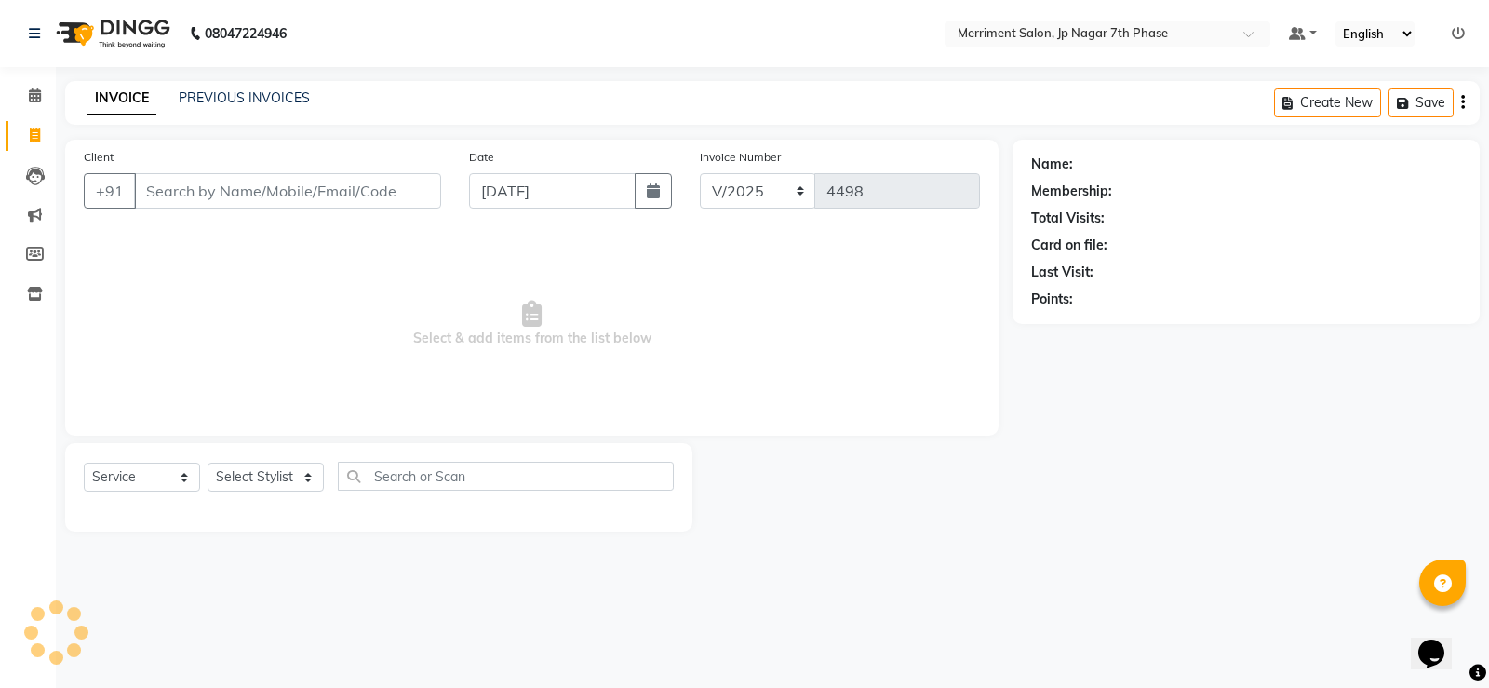
select select "package"
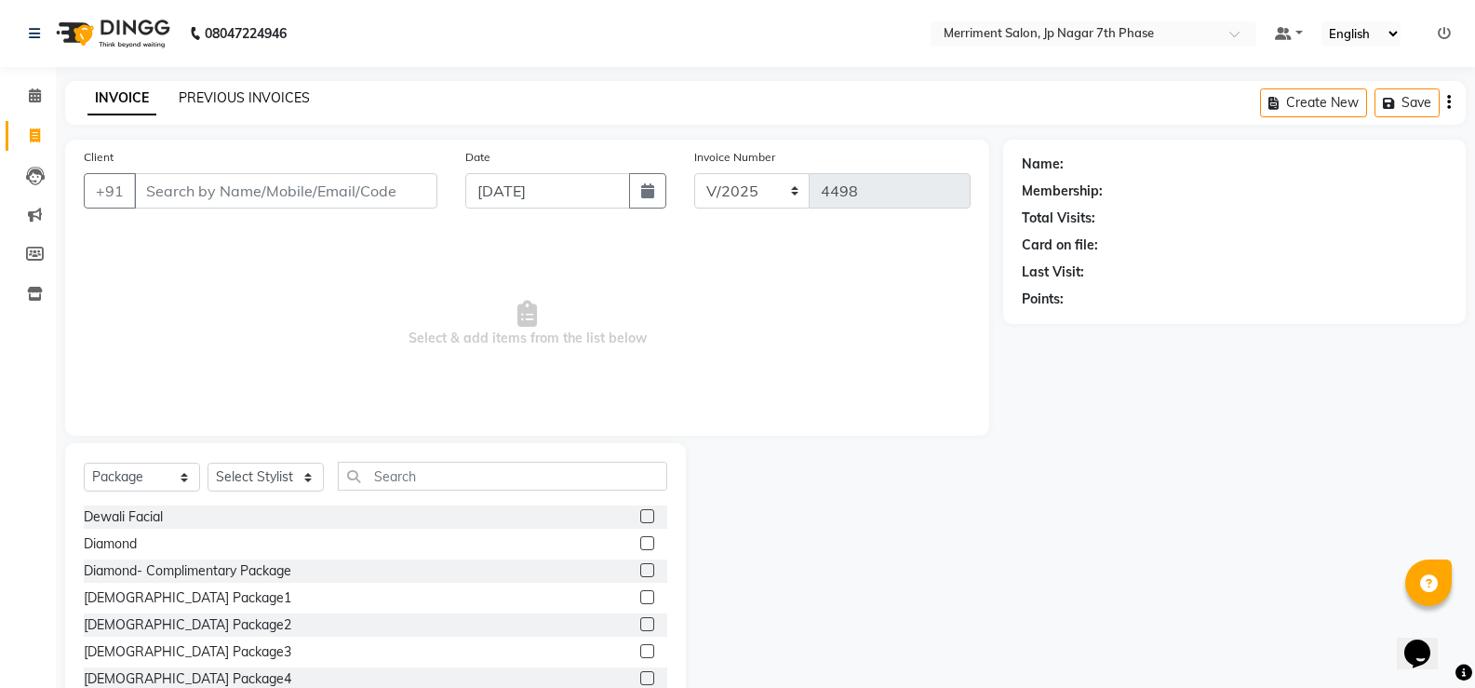
click at [263, 101] on link "PREVIOUS INVOICES" at bounding box center [244, 97] width 131 height 17
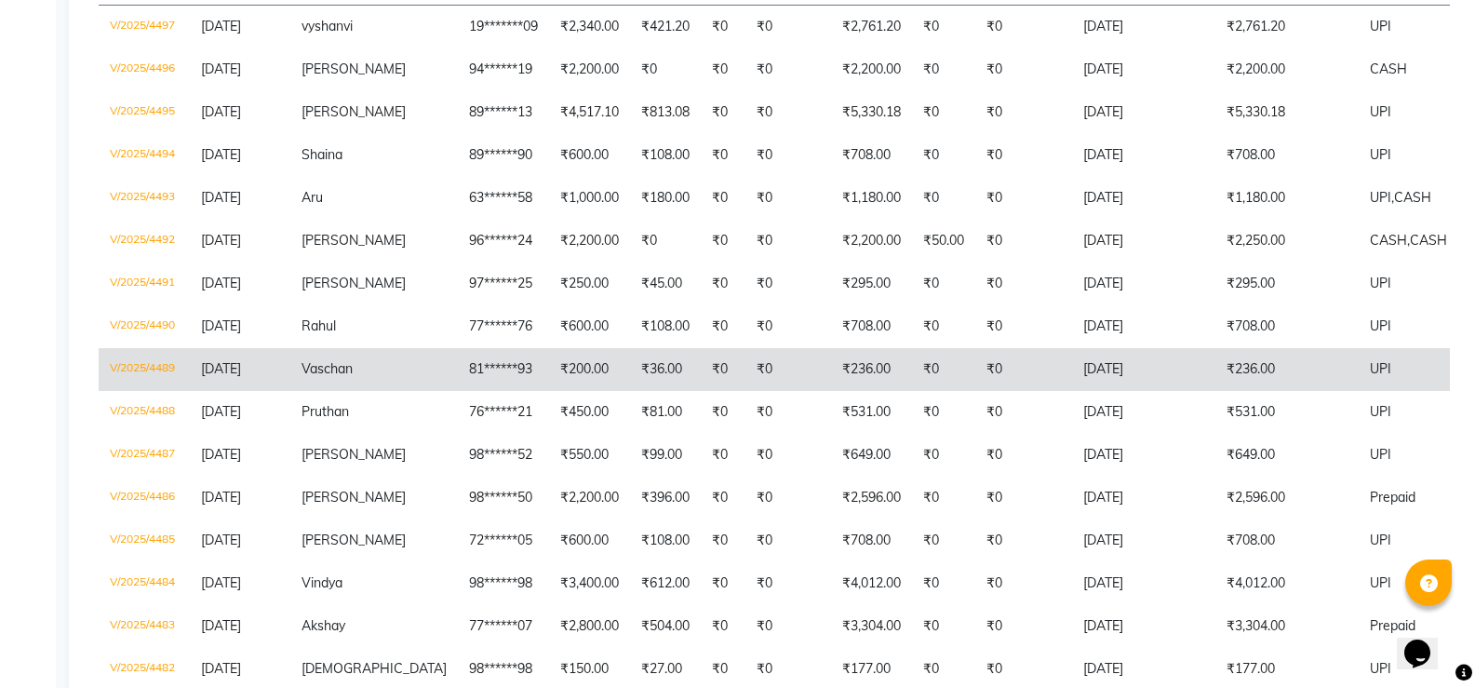
scroll to position [372, 0]
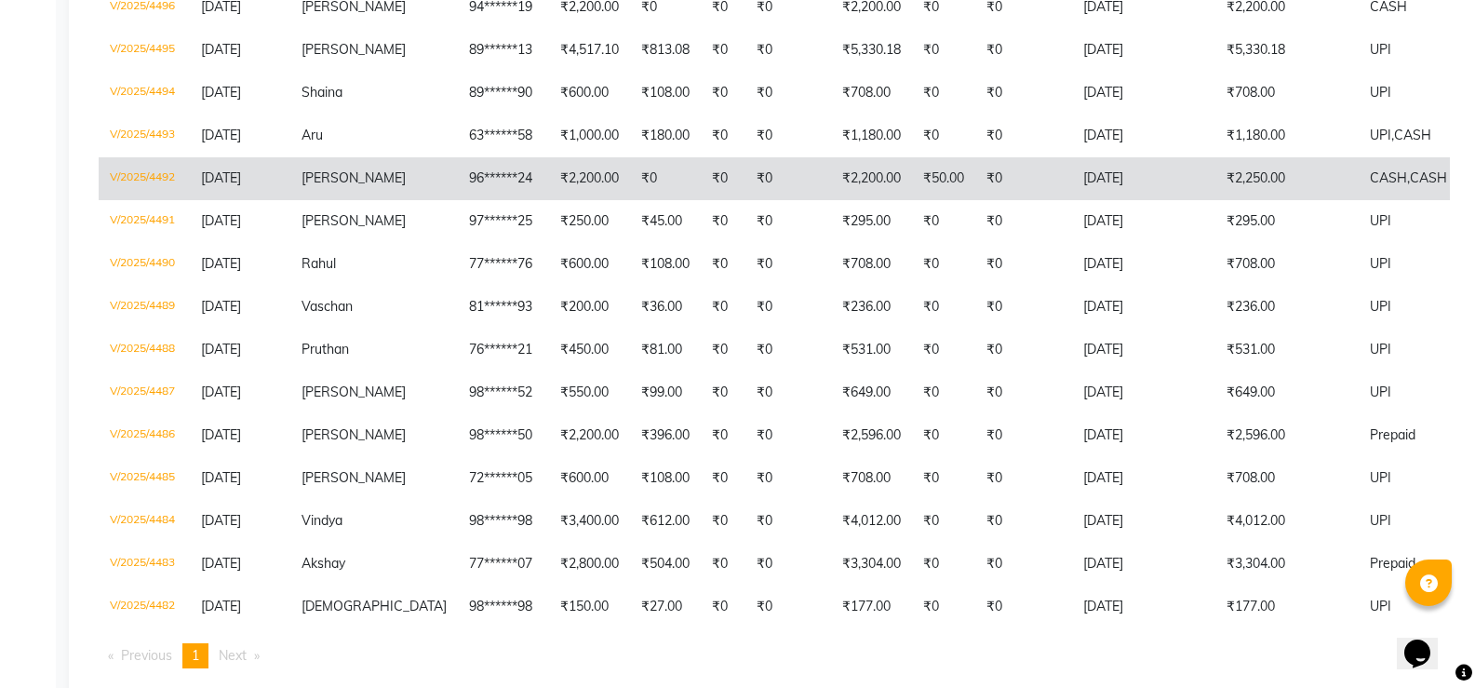
click at [912, 179] on td "₹50.00" at bounding box center [943, 178] width 63 height 43
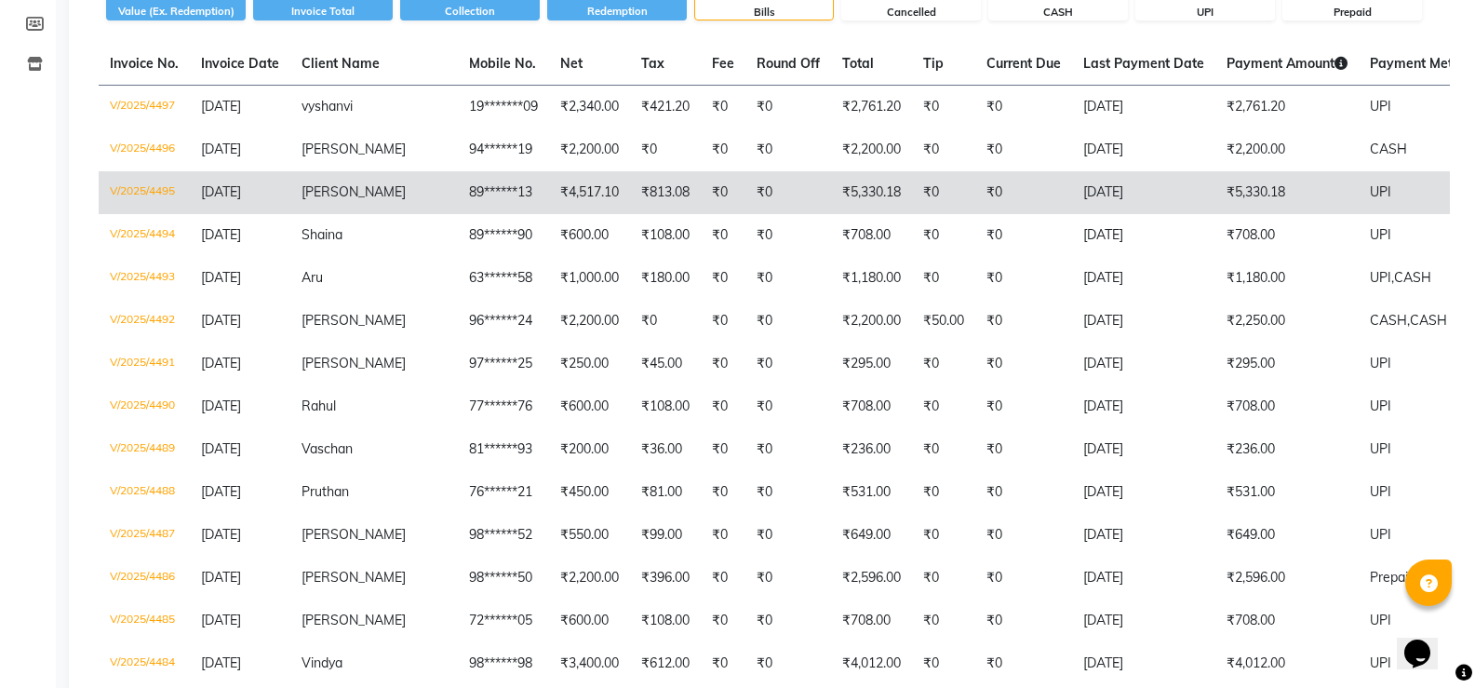
scroll to position [186, 0]
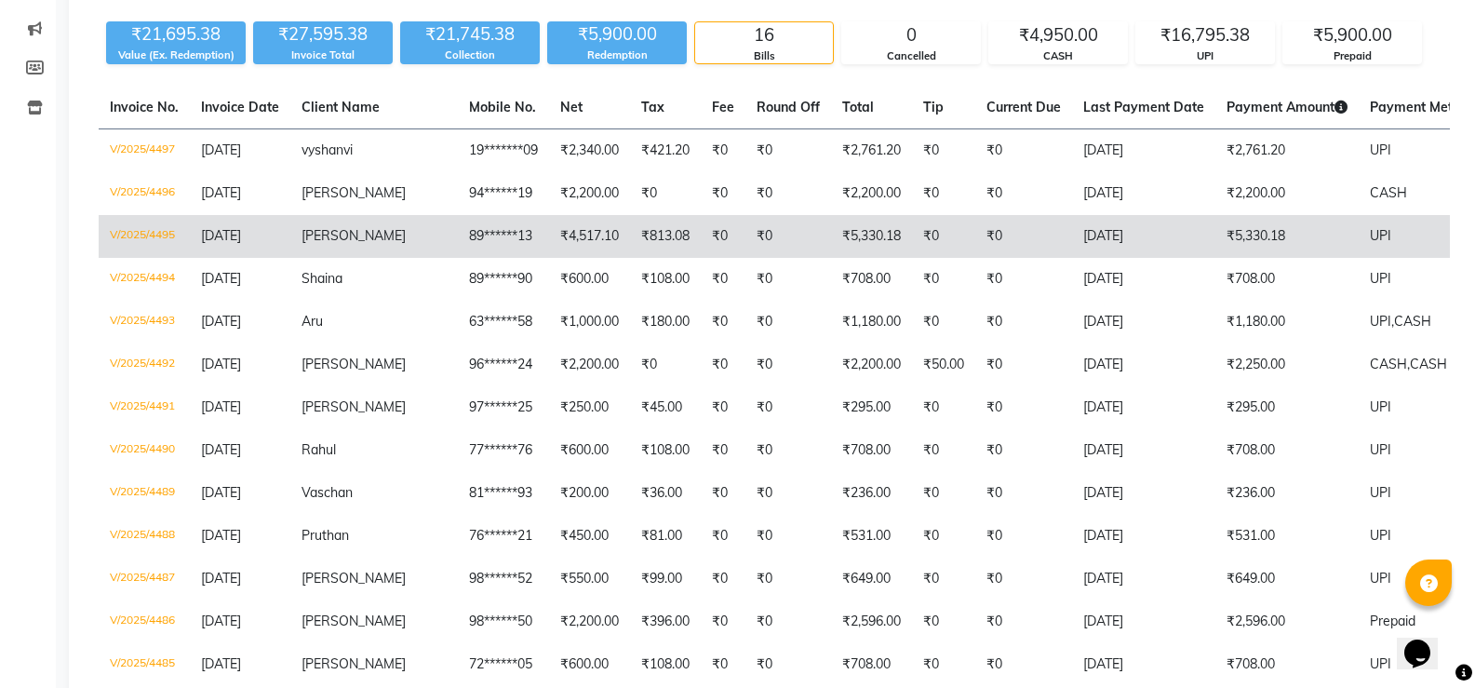
click at [831, 246] on td "₹5,330.18" at bounding box center [871, 236] width 81 height 43
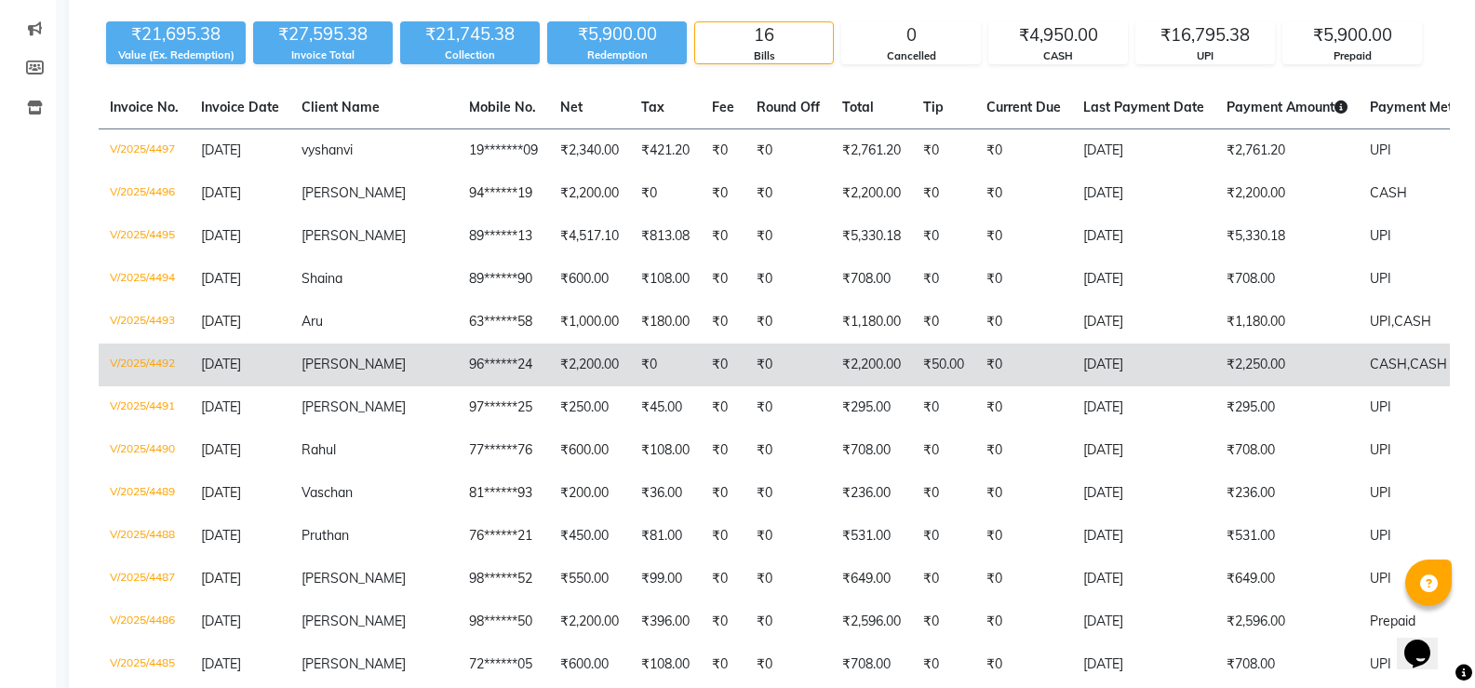
scroll to position [372, 0]
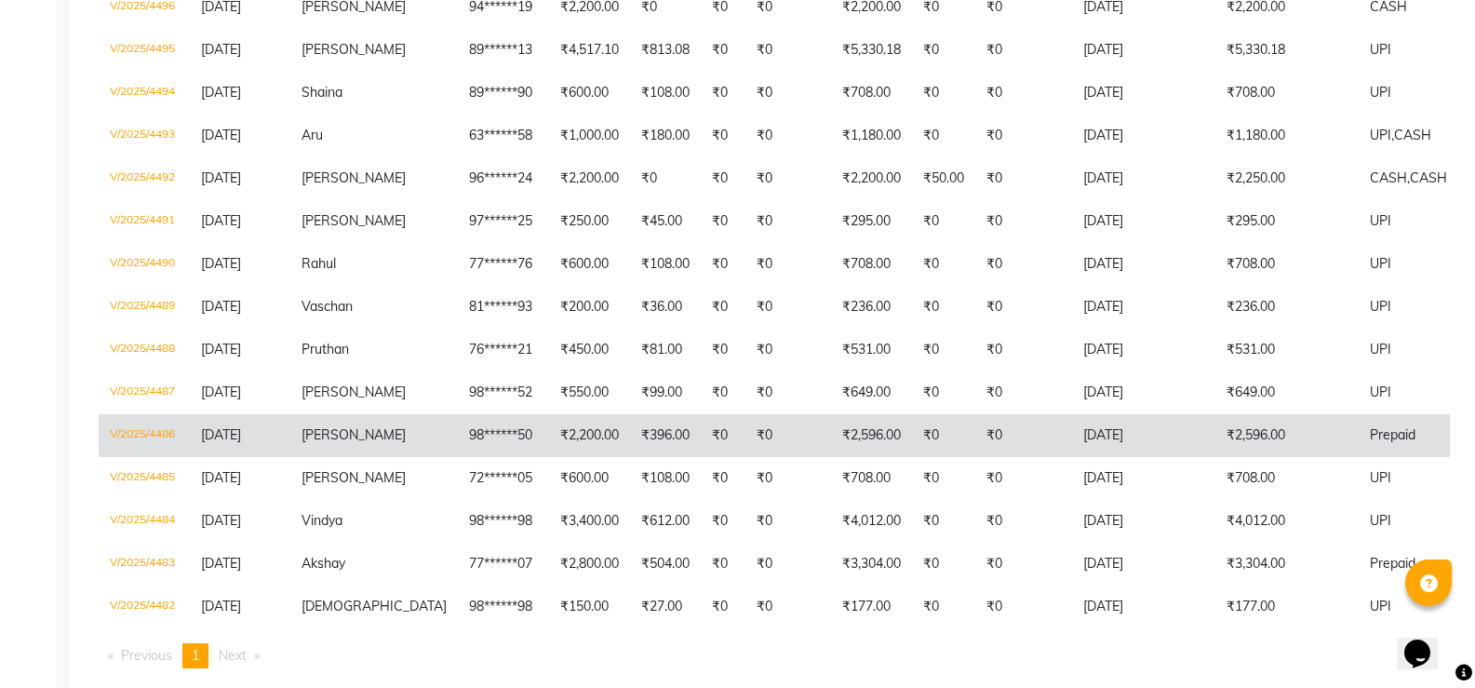
click at [848, 455] on td "₹2,596.00" at bounding box center [871, 435] width 81 height 43
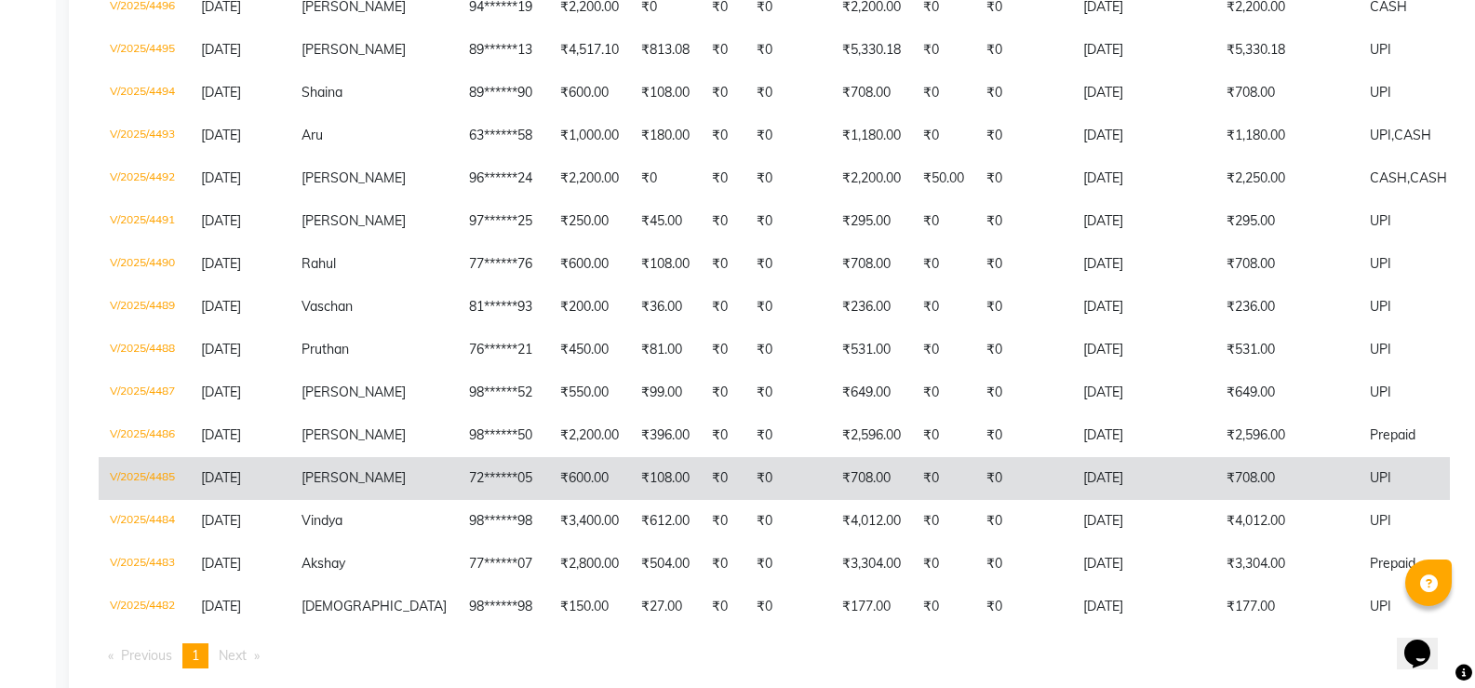
click at [550, 500] on td "₹600.00" at bounding box center [589, 478] width 81 height 43
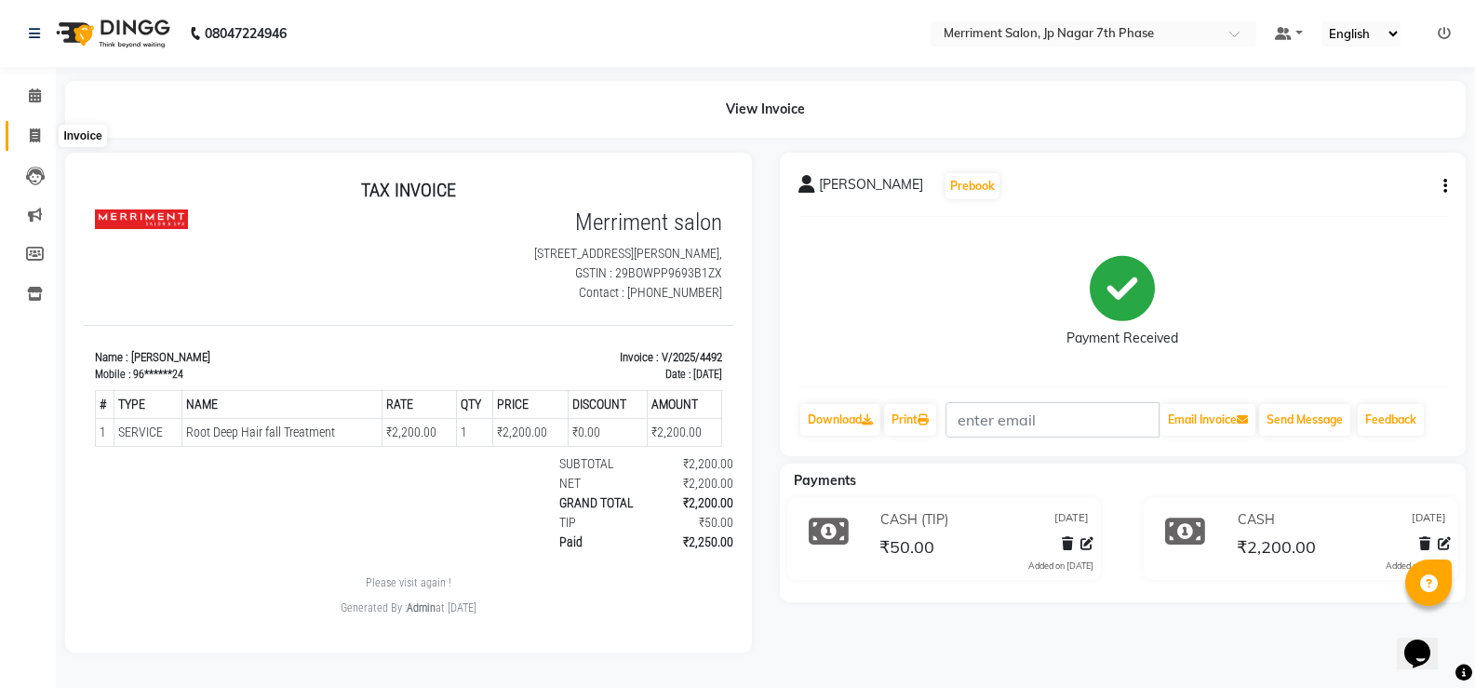
click at [38, 127] on span at bounding box center [35, 136] width 33 height 21
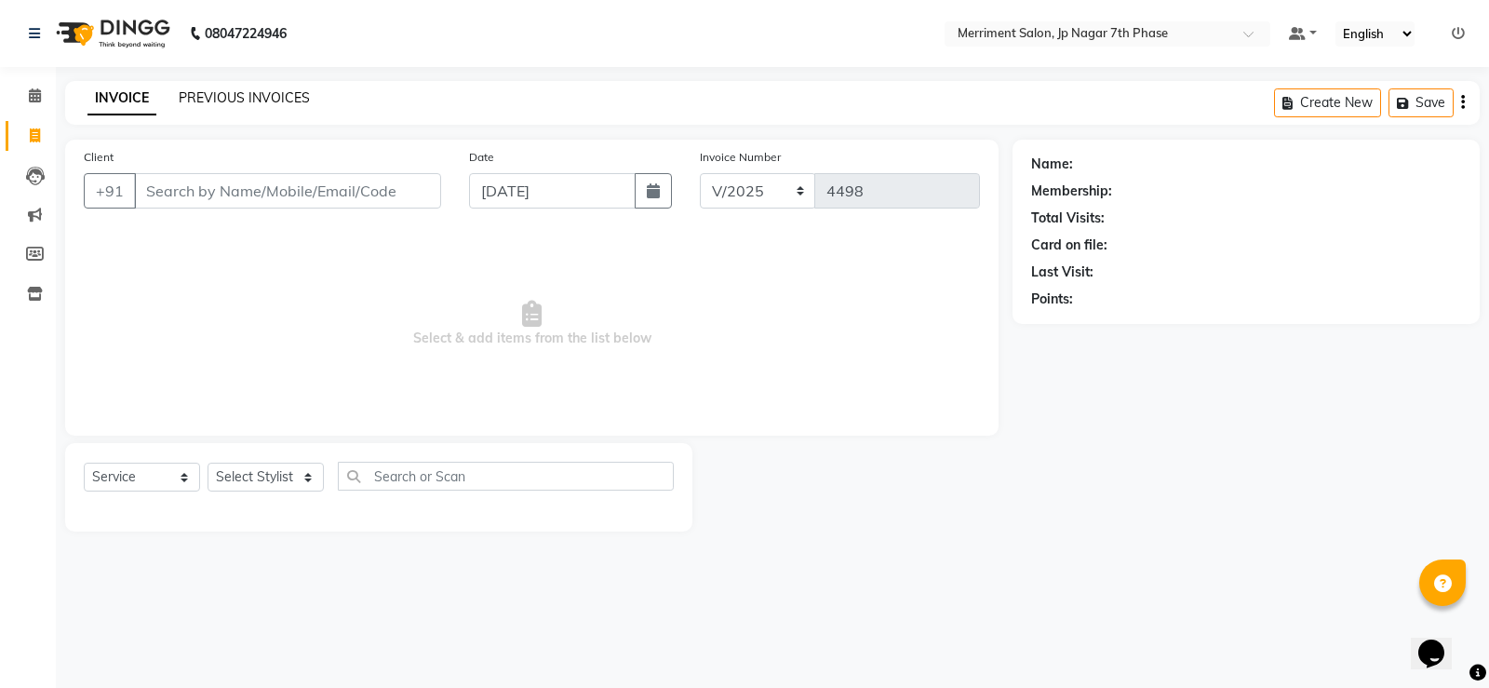
select select "package"
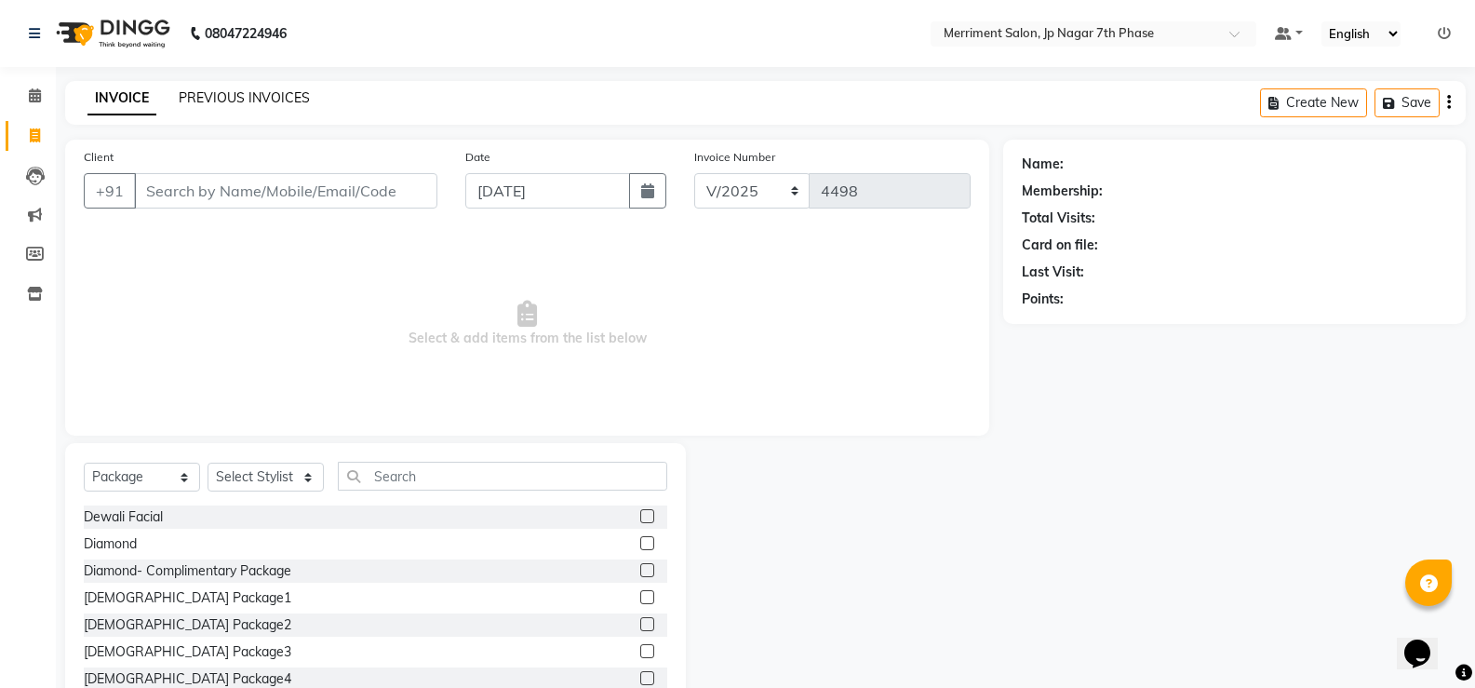
click at [242, 101] on link "PREVIOUS INVOICES" at bounding box center [244, 97] width 131 height 17
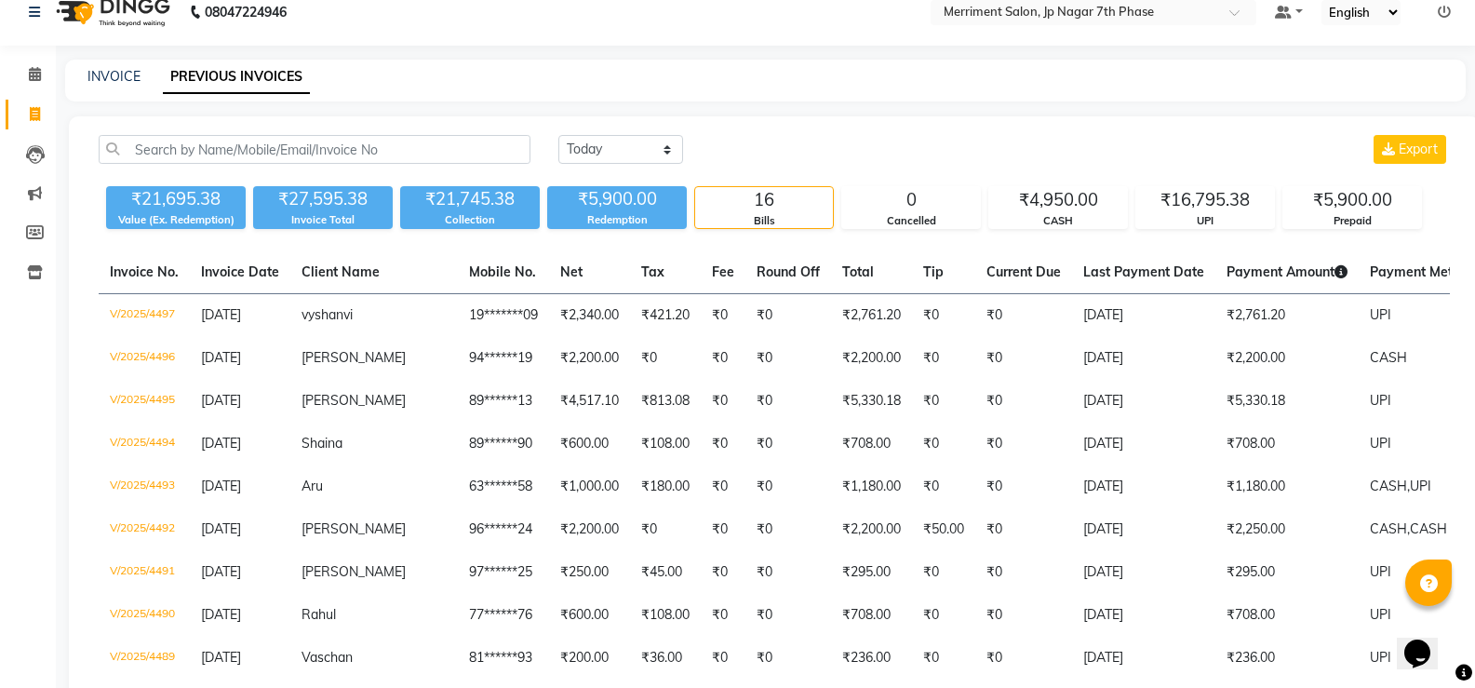
scroll to position [16, 0]
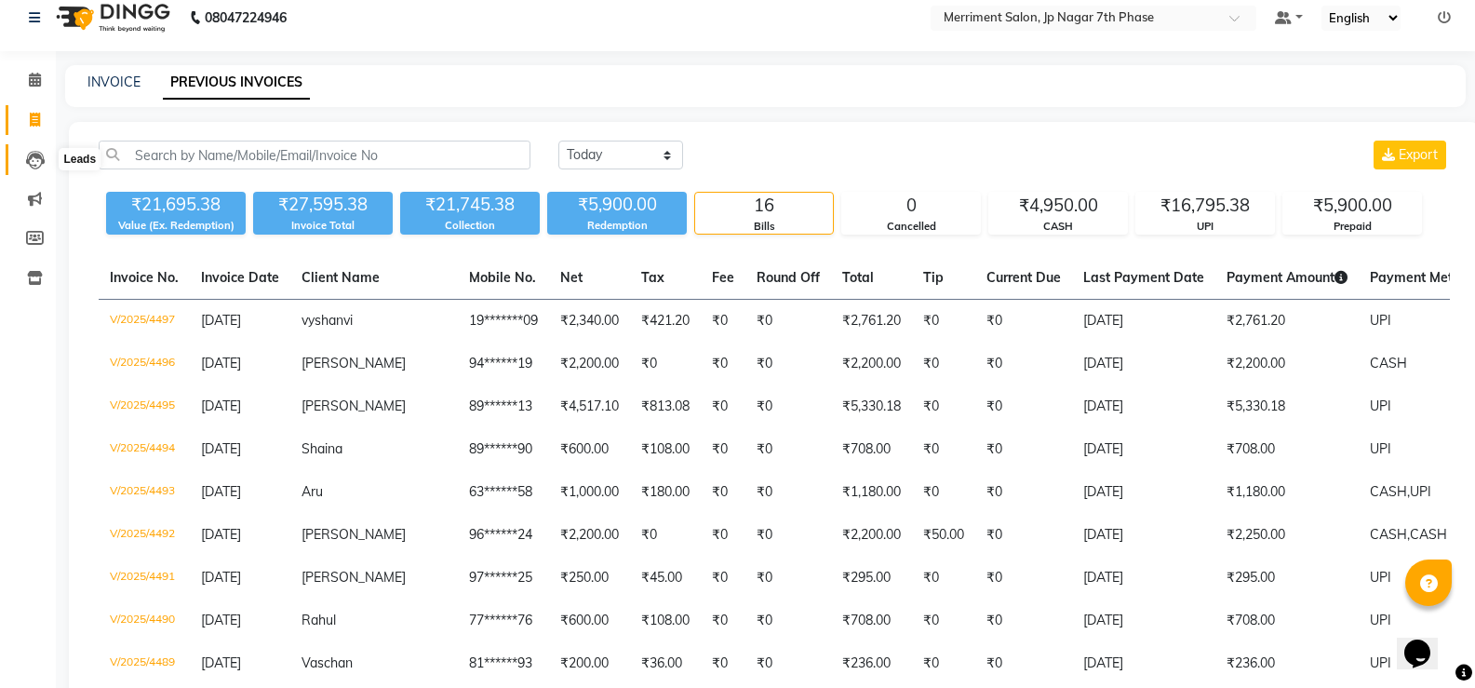
click at [34, 168] on icon at bounding box center [35, 160] width 19 height 19
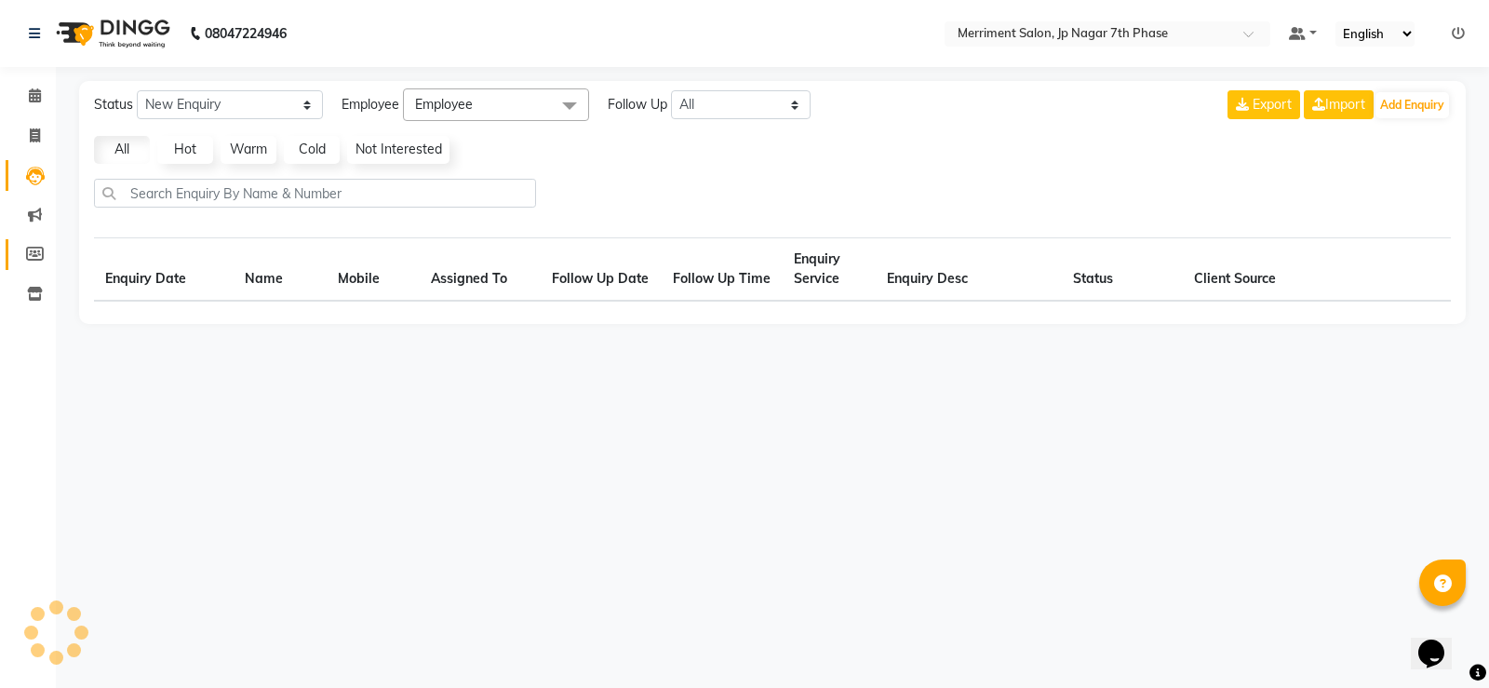
select select "10"
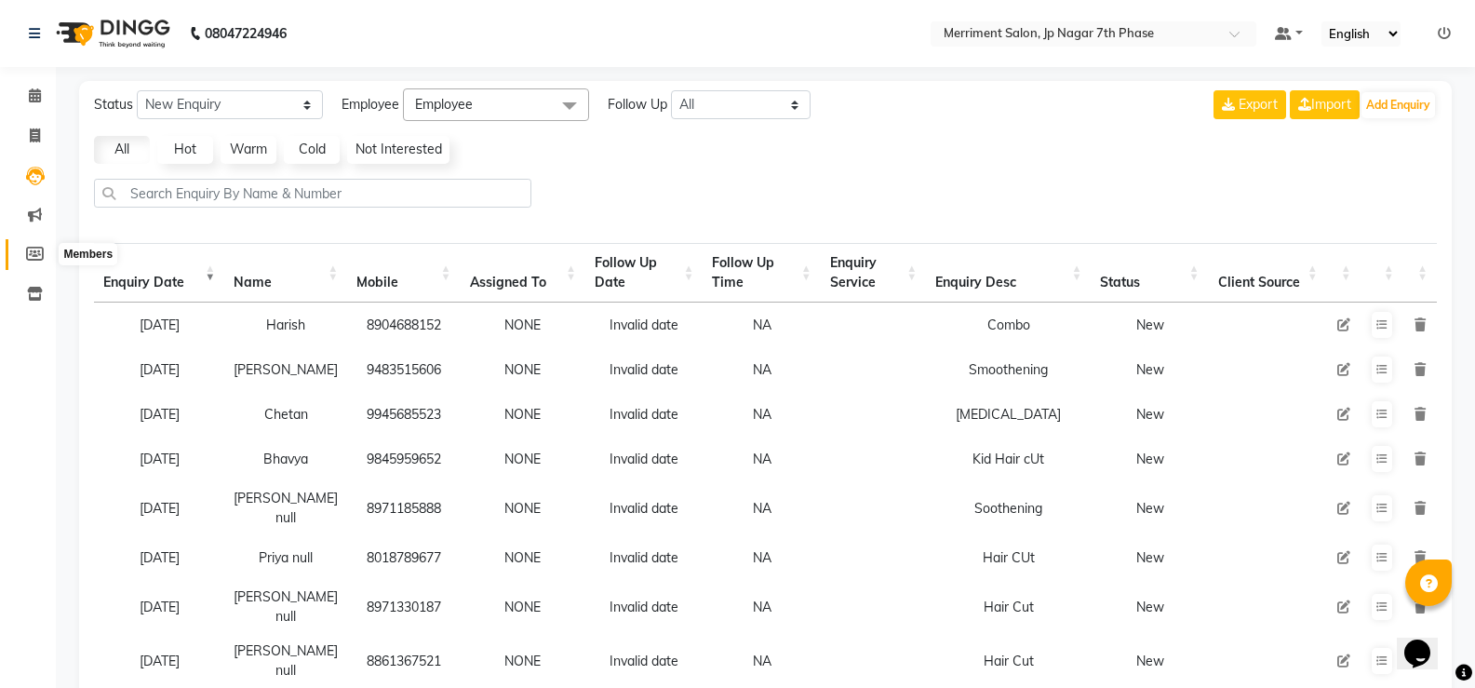
click at [38, 244] on span at bounding box center [35, 254] width 33 height 21
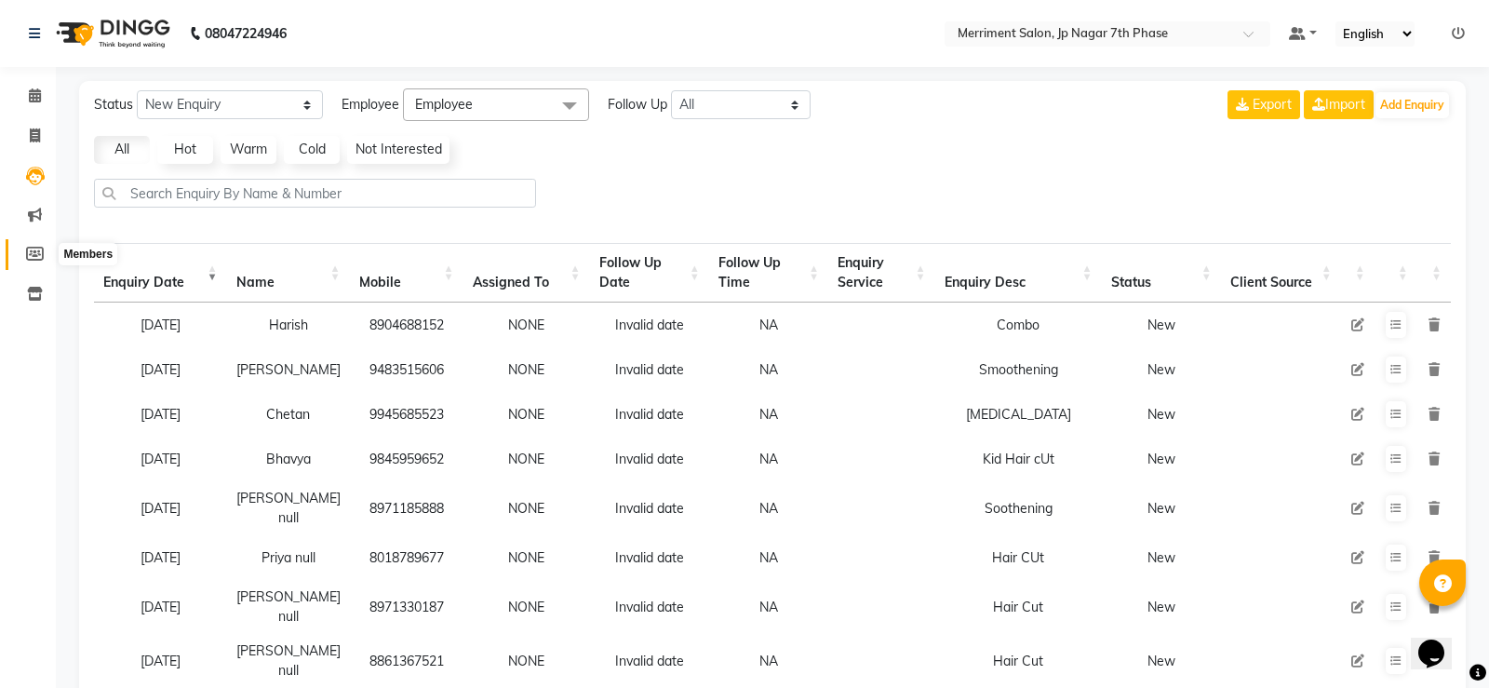
select select
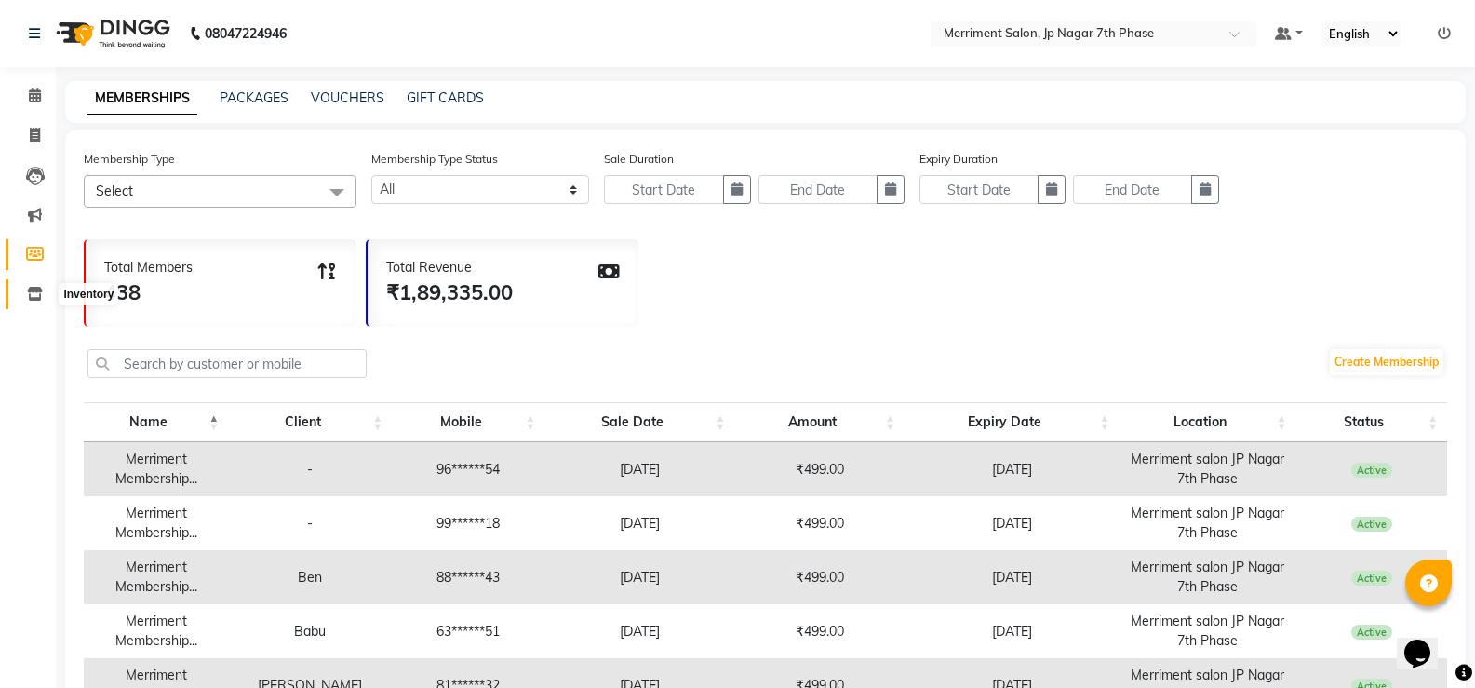
click at [33, 287] on icon at bounding box center [35, 294] width 16 height 14
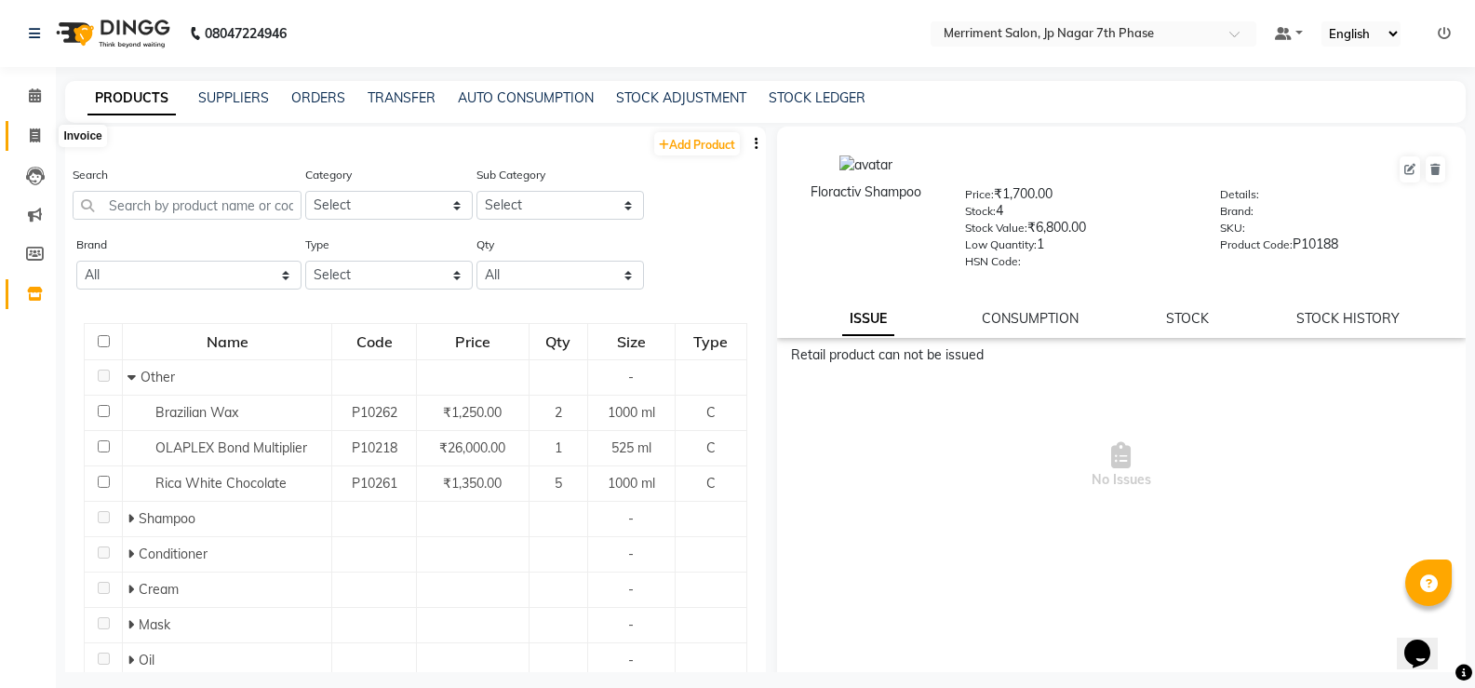
click at [36, 129] on icon at bounding box center [35, 135] width 10 height 14
select select "service"
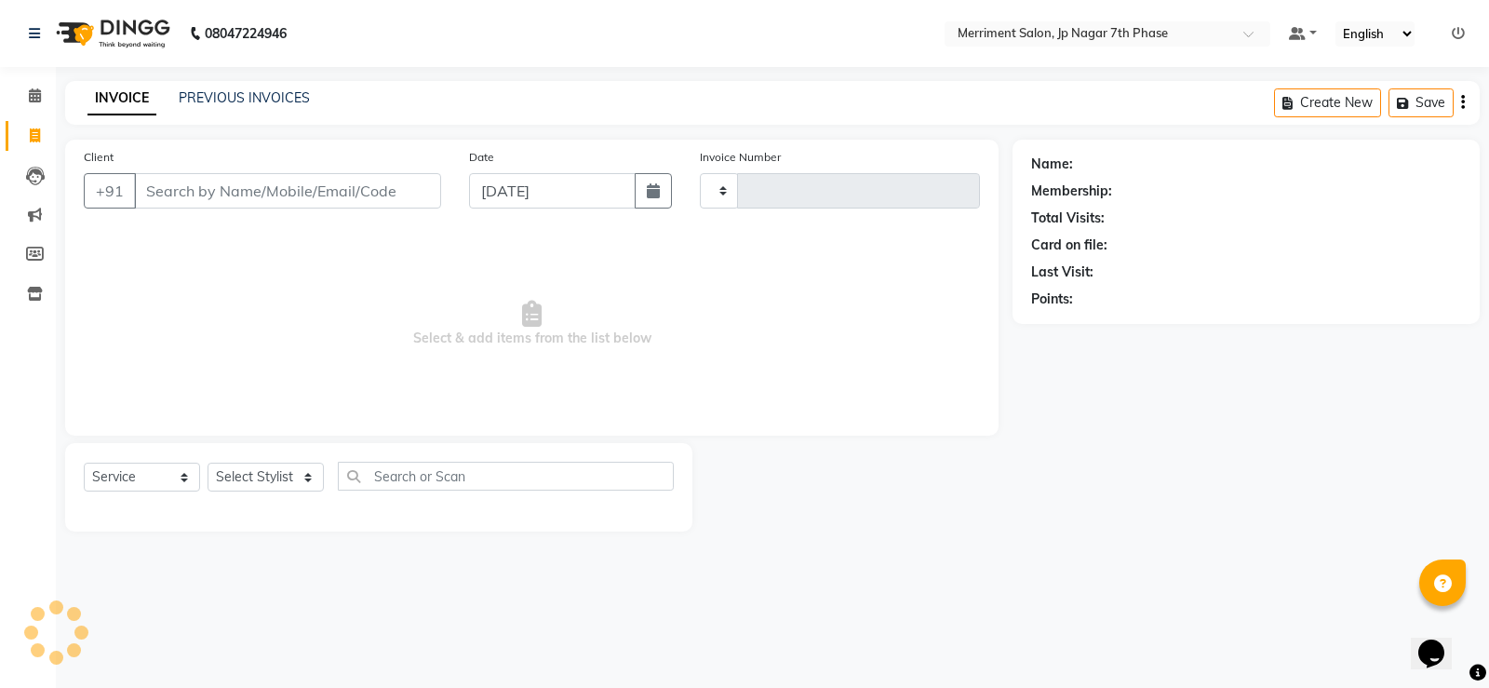
type input "4498"
select select "4110"
select select "package"
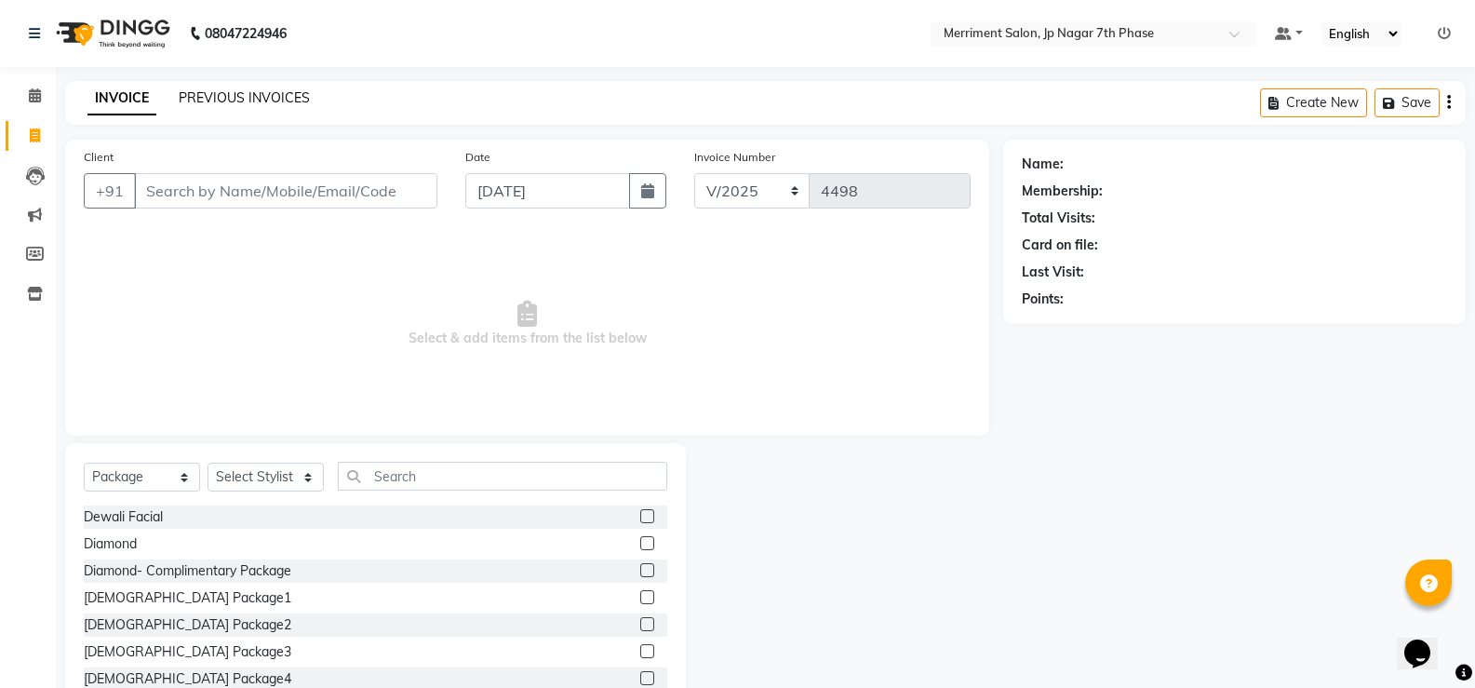
click at [285, 102] on link "PREVIOUS INVOICES" at bounding box center [244, 97] width 131 height 17
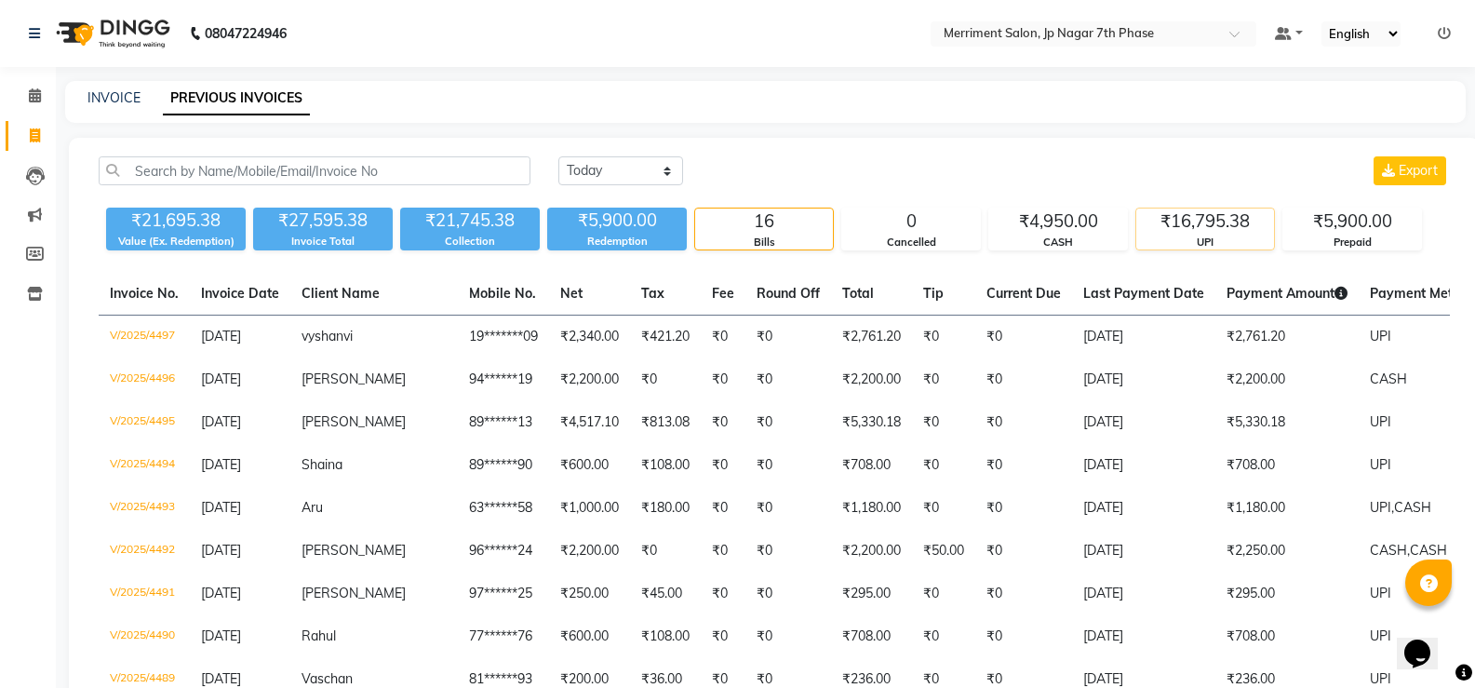
click at [1219, 232] on div "₹16,795.38" at bounding box center [1205, 221] width 138 height 26
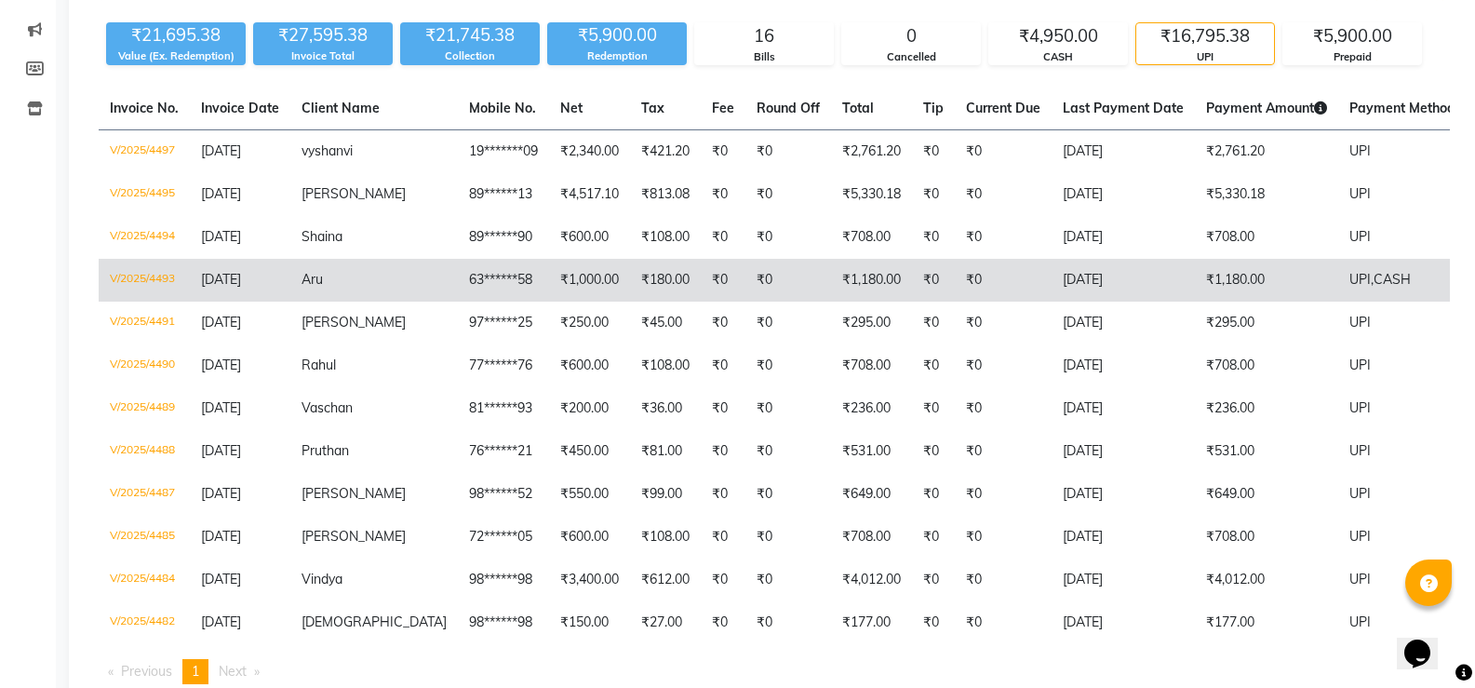
scroll to position [186, 0]
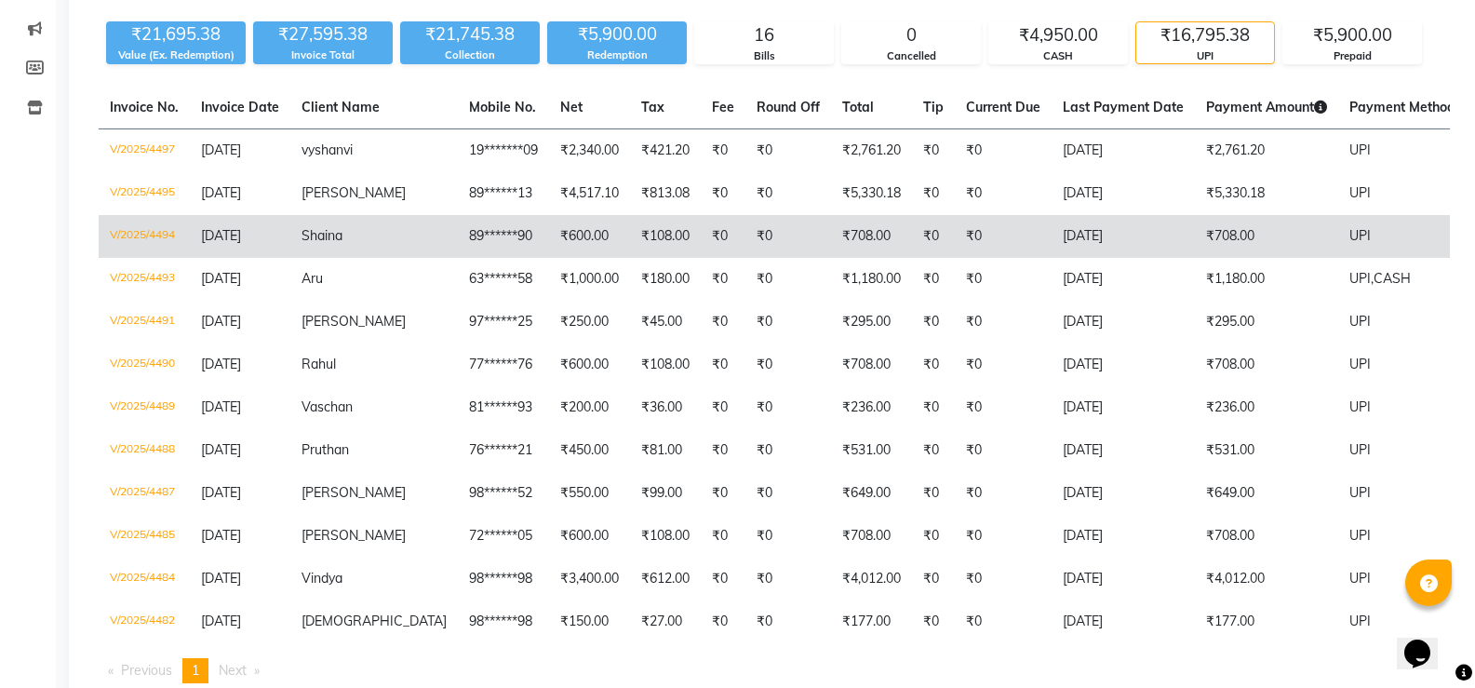
click at [745, 227] on td "₹0" at bounding box center [788, 236] width 86 height 43
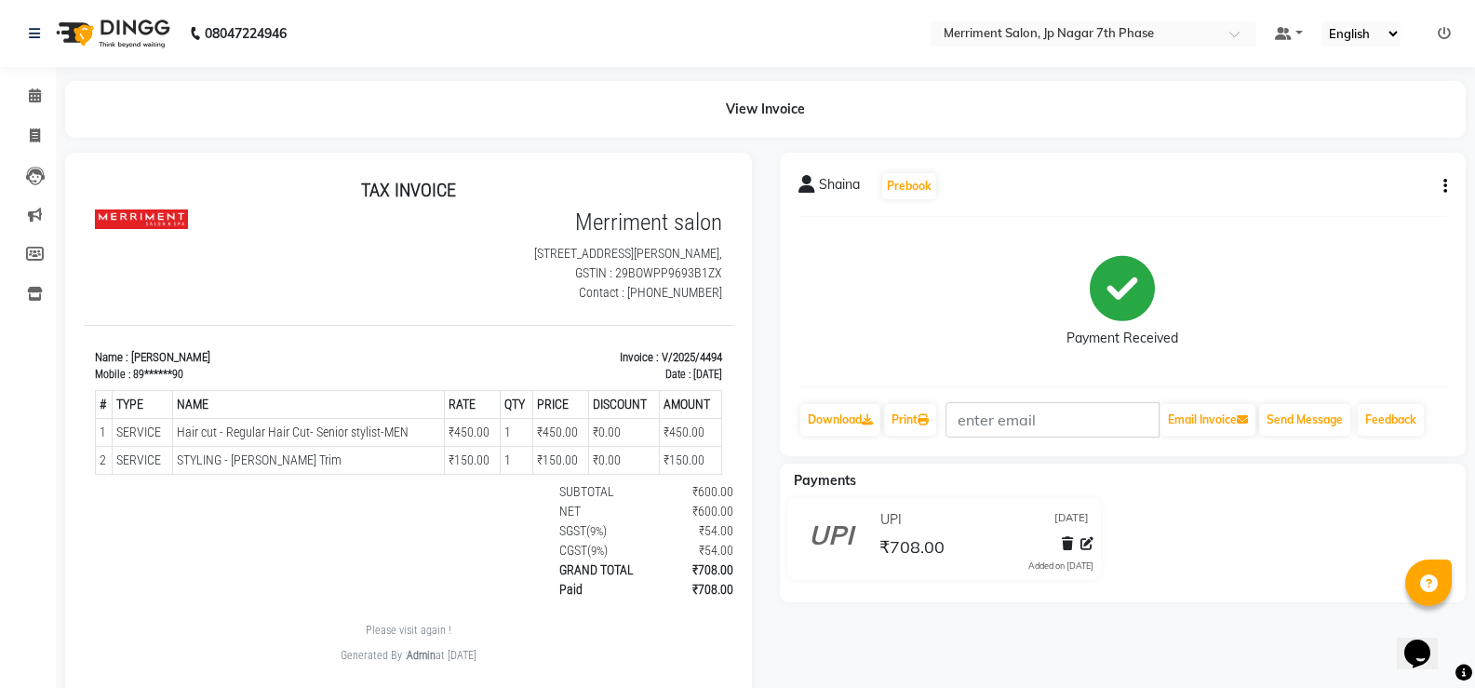
click at [1442, 187] on button "button" at bounding box center [1441, 187] width 11 height 20
click at [1334, 199] on div "Edit Item Staff" at bounding box center [1352, 197] width 127 height 23
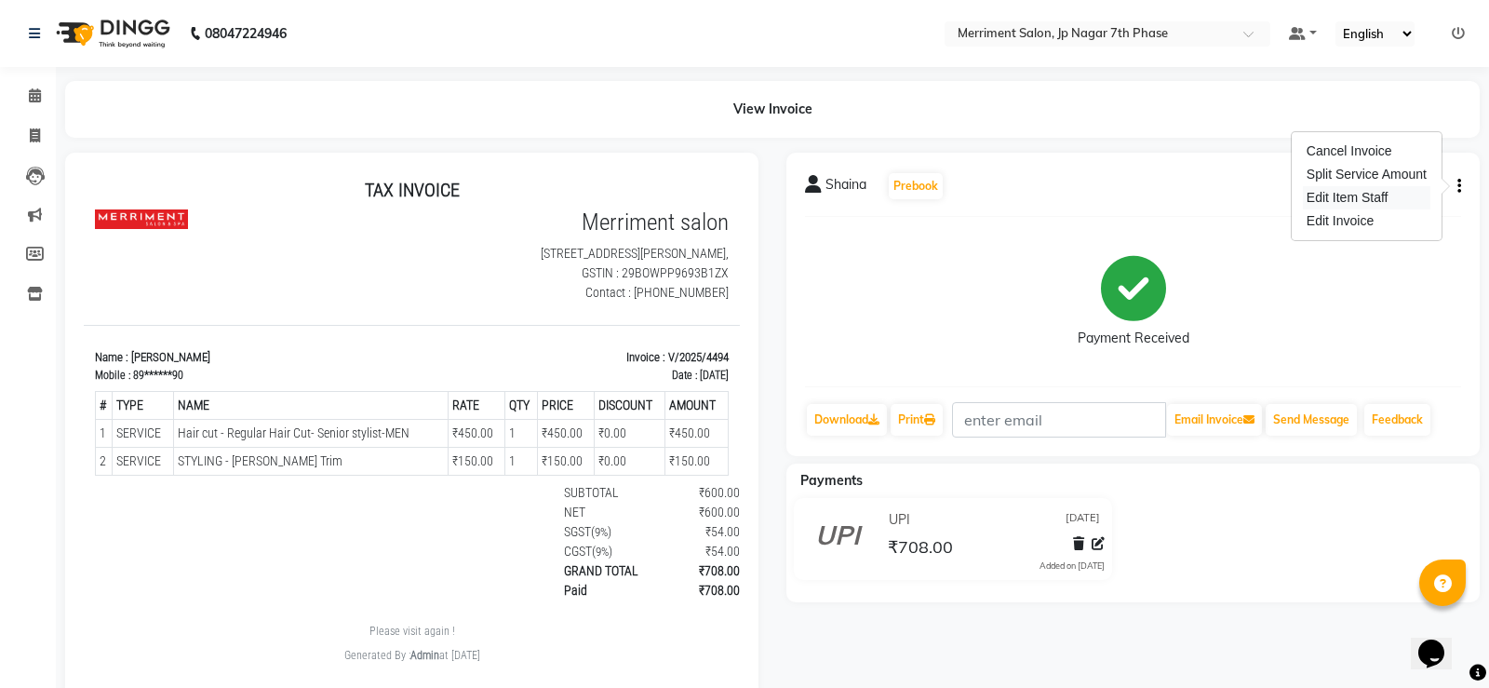
select select "84910"
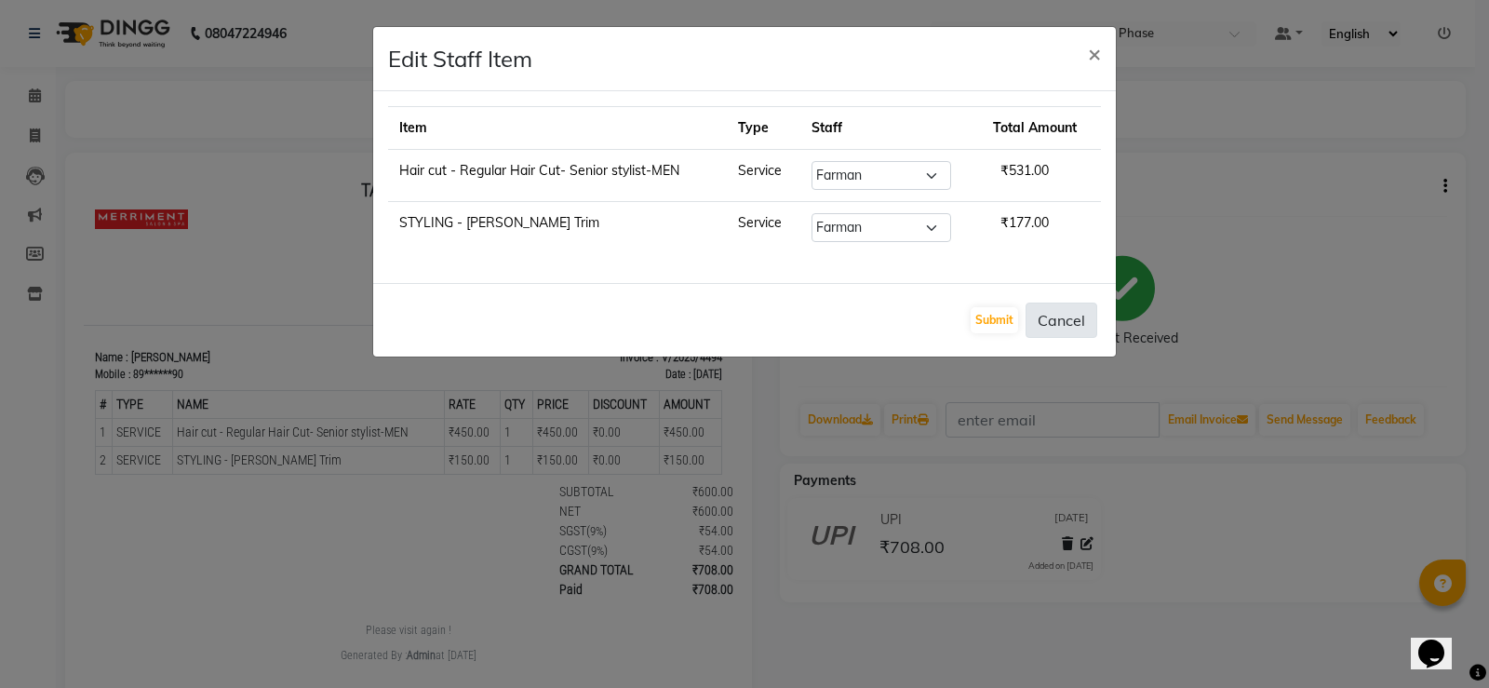
click at [1064, 314] on button "Cancel" at bounding box center [1062, 319] width 72 height 35
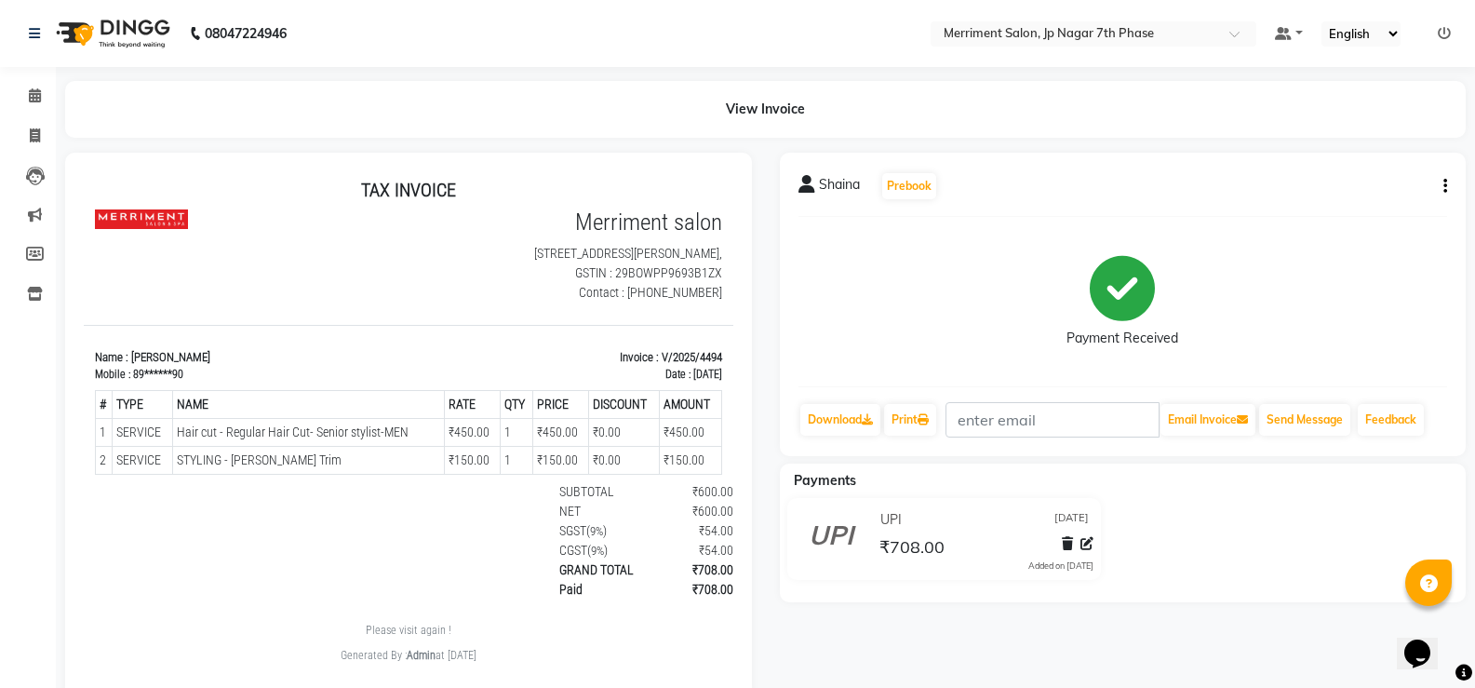
click at [1453, 186] on div "Shaina Prebook Payment Received Download Print Email Invoice Send Message Feedb…" at bounding box center [1123, 304] width 687 height 303
click at [1442, 188] on button "button" at bounding box center [1441, 187] width 11 height 20
click at [1332, 213] on div "Edit Invoice" at bounding box center [1352, 220] width 127 height 23
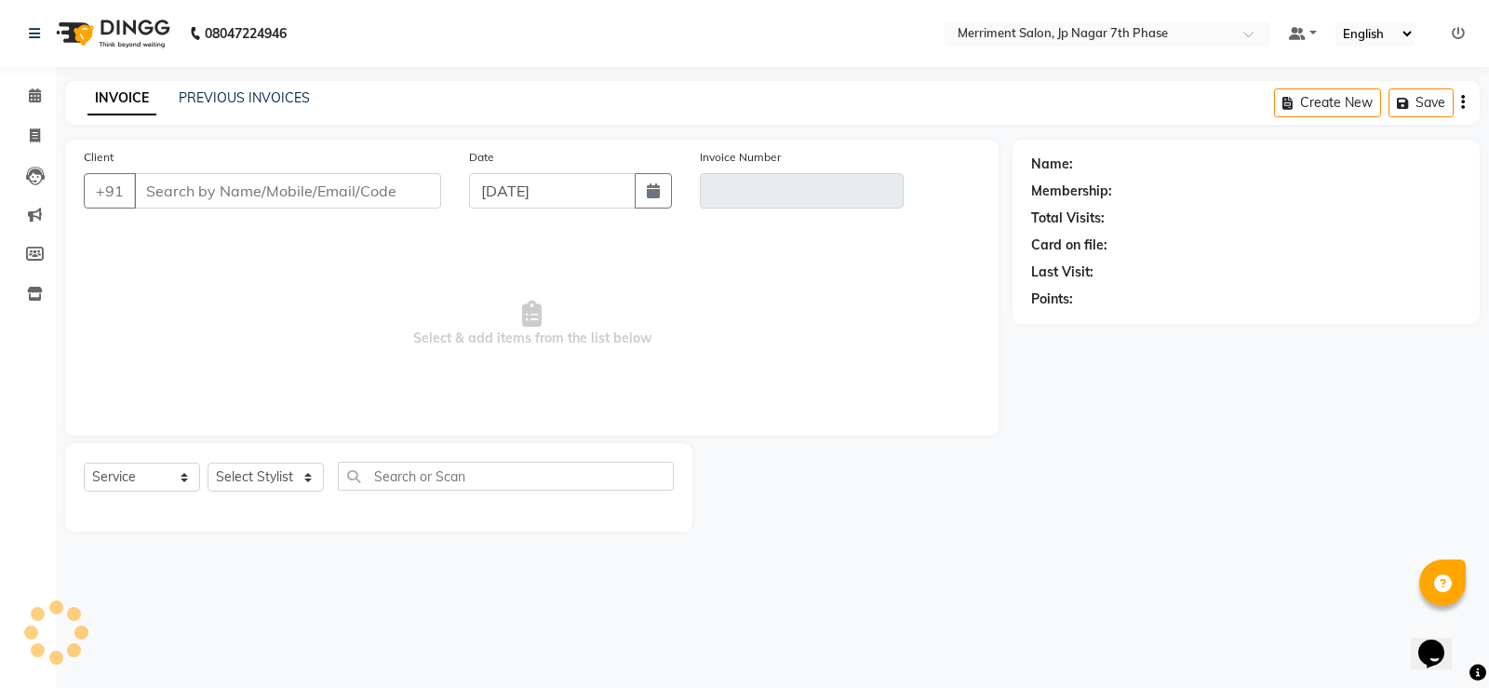
select select "package"
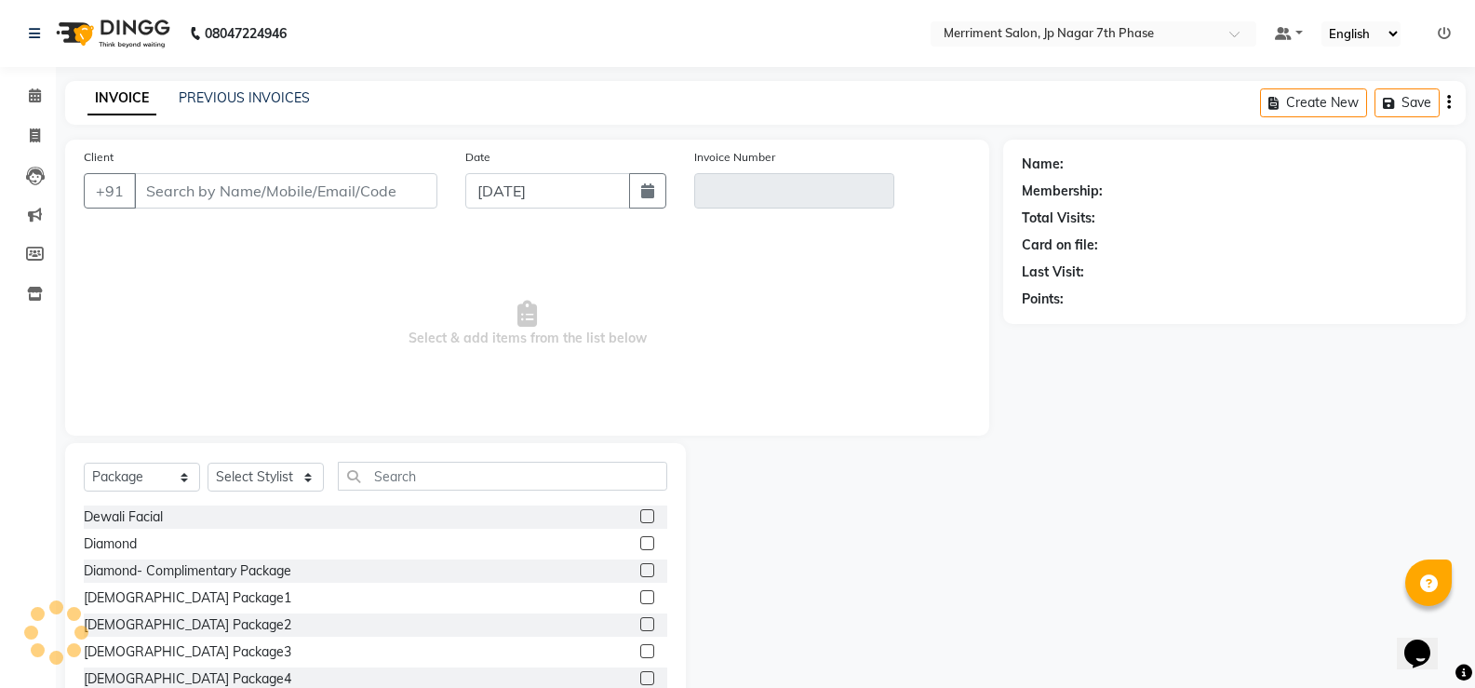
type input "89******90"
type input "V/2025/4494"
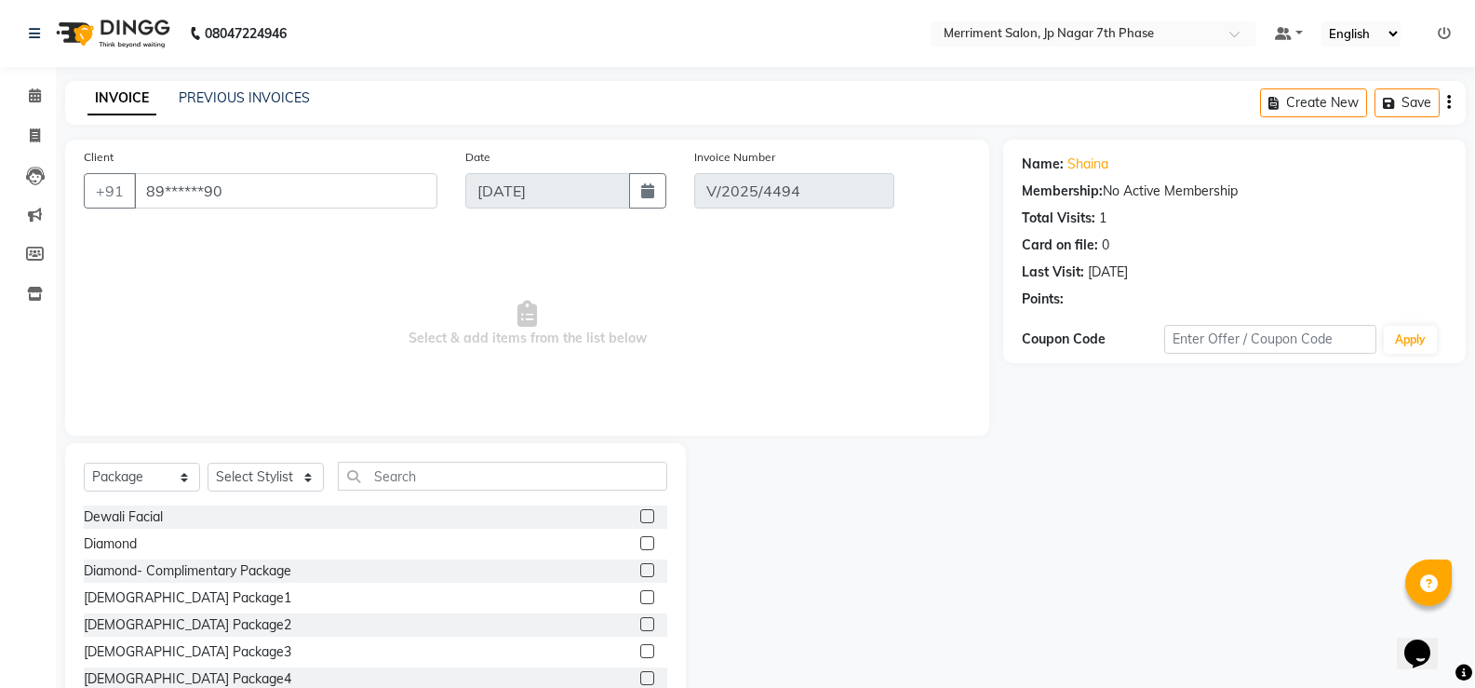
select select "select"
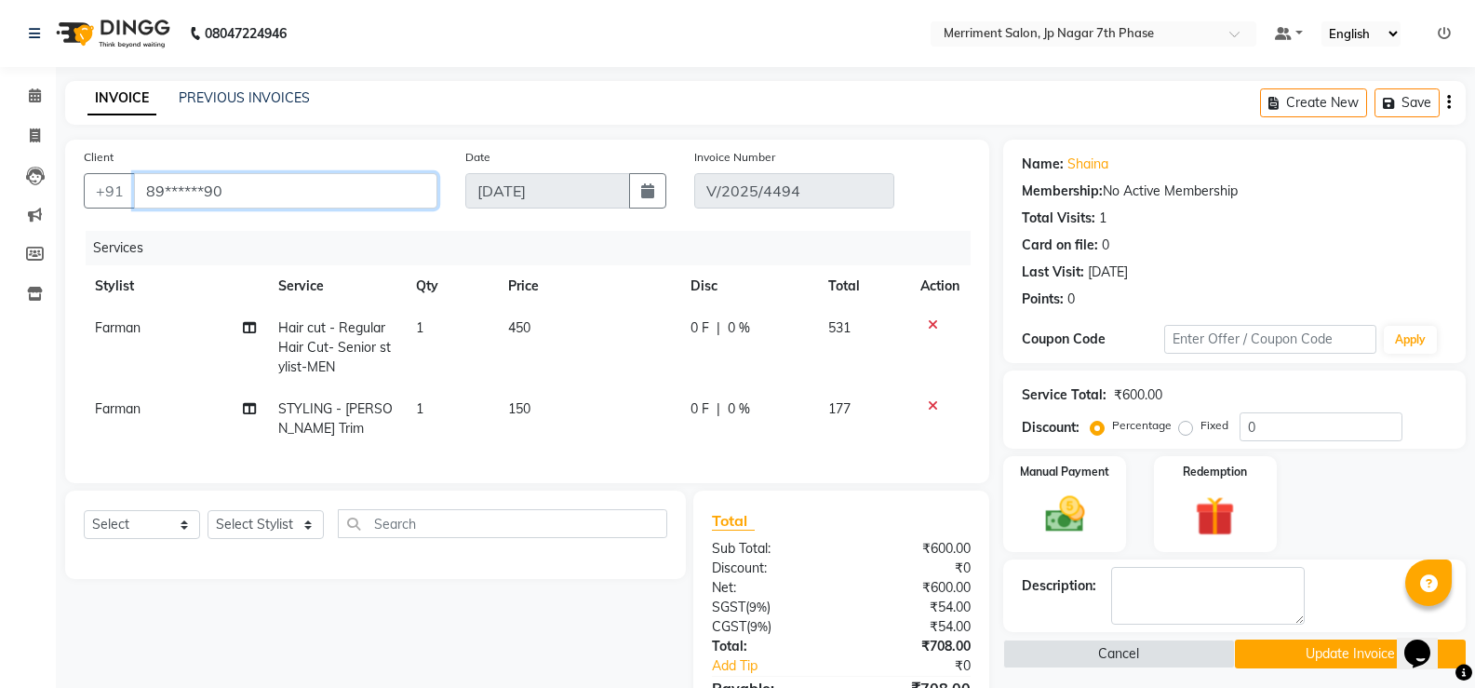
drag, startPoint x: 363, startPoint y: 190, endPoint x: 57, endPoint y: 152, distance: 308.5
click at [58, 157] on div "Client +91 89******90 Date 01-09-2025 Invoice Number V/2025/4494 Services Styli…" at bounding box center [527, 472] width 952 height 664
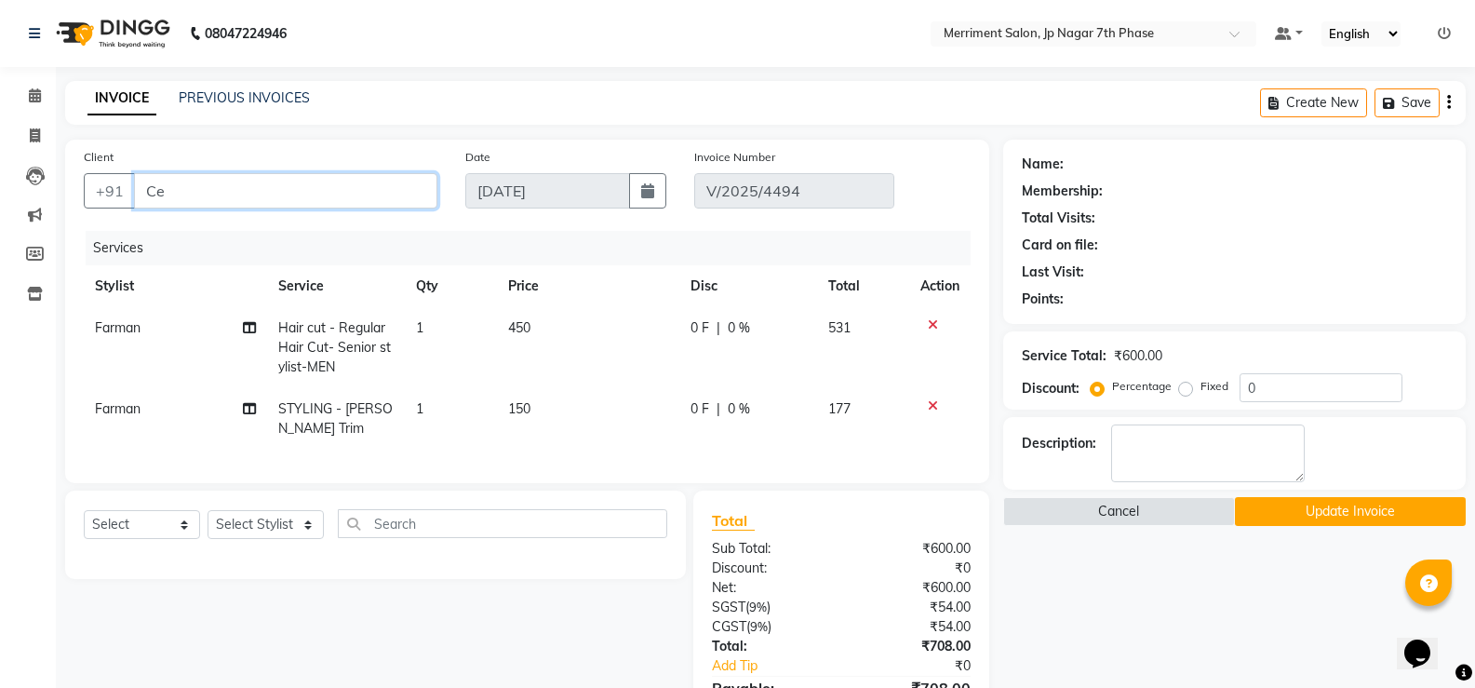
type input "C"
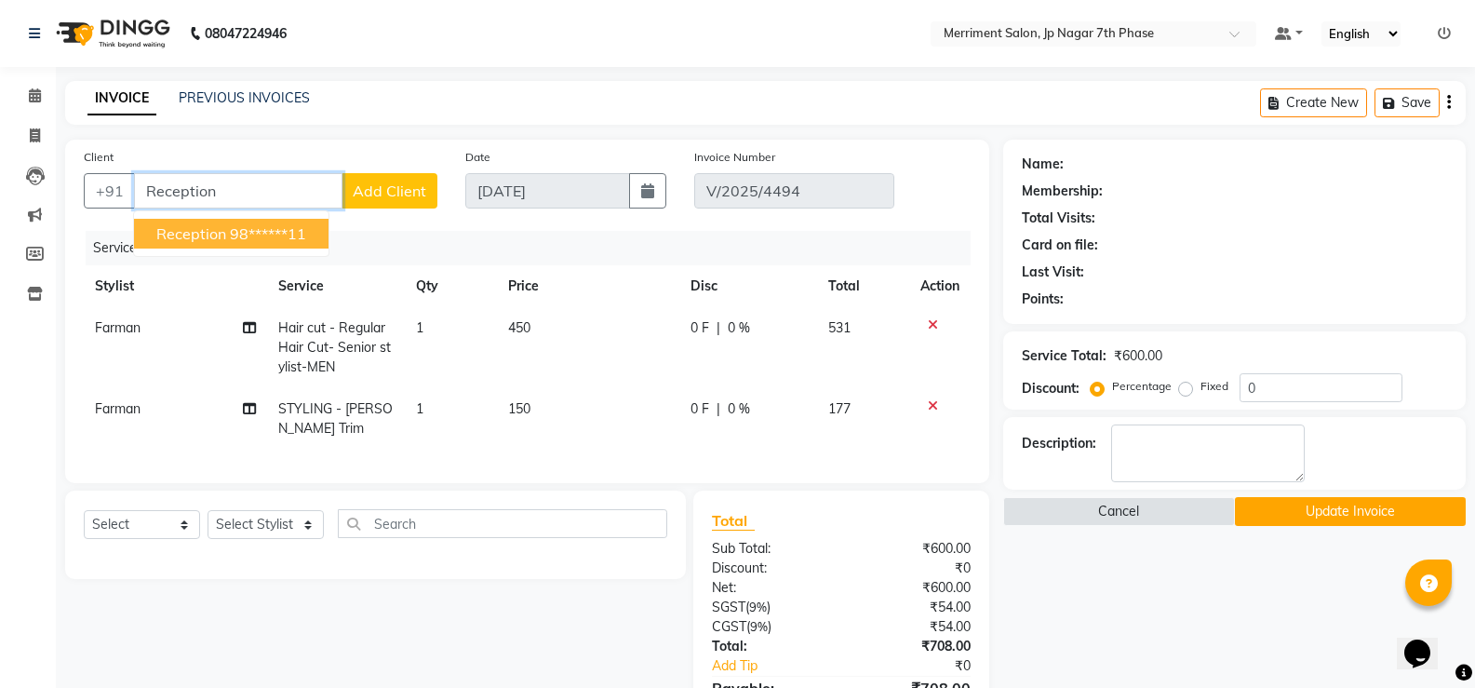
click at [249, 233] on ngb-highlight "98******11" at bounding box center [268, 233] width 76 height 19
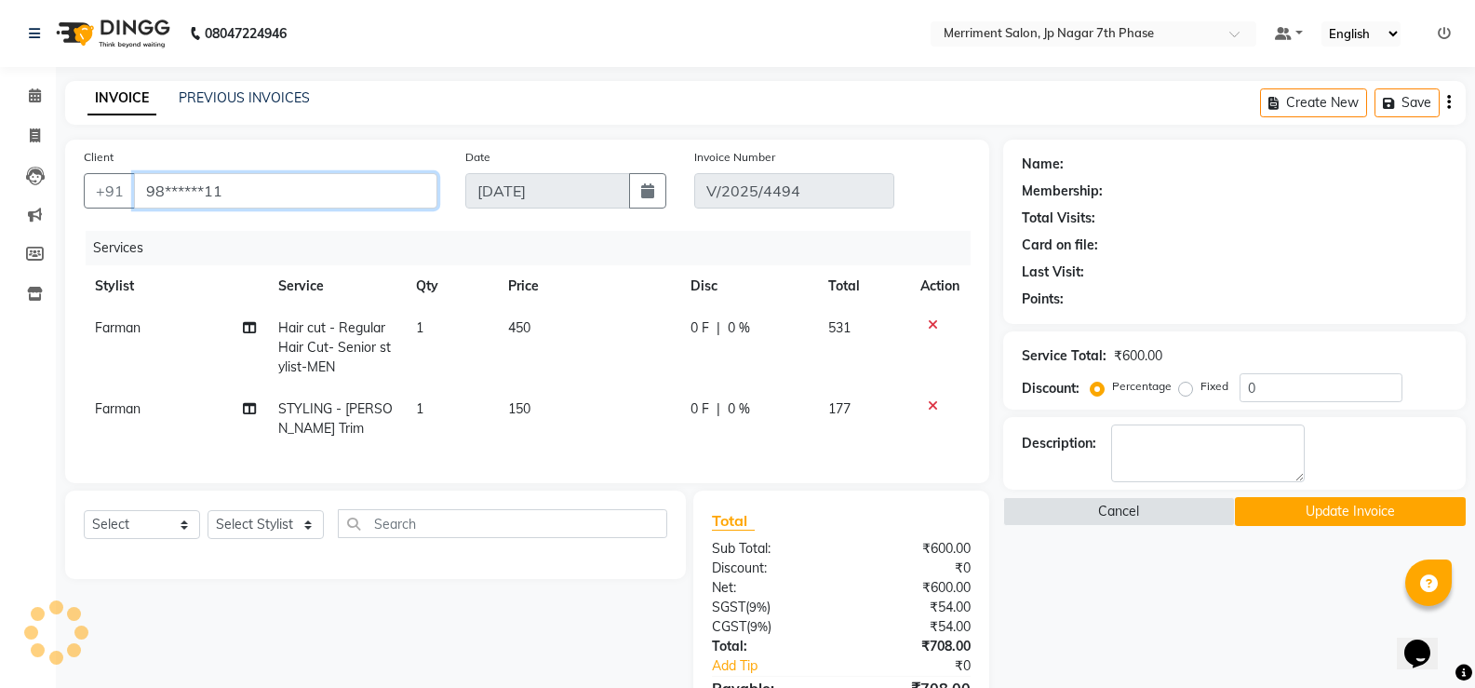
type input "98******11"
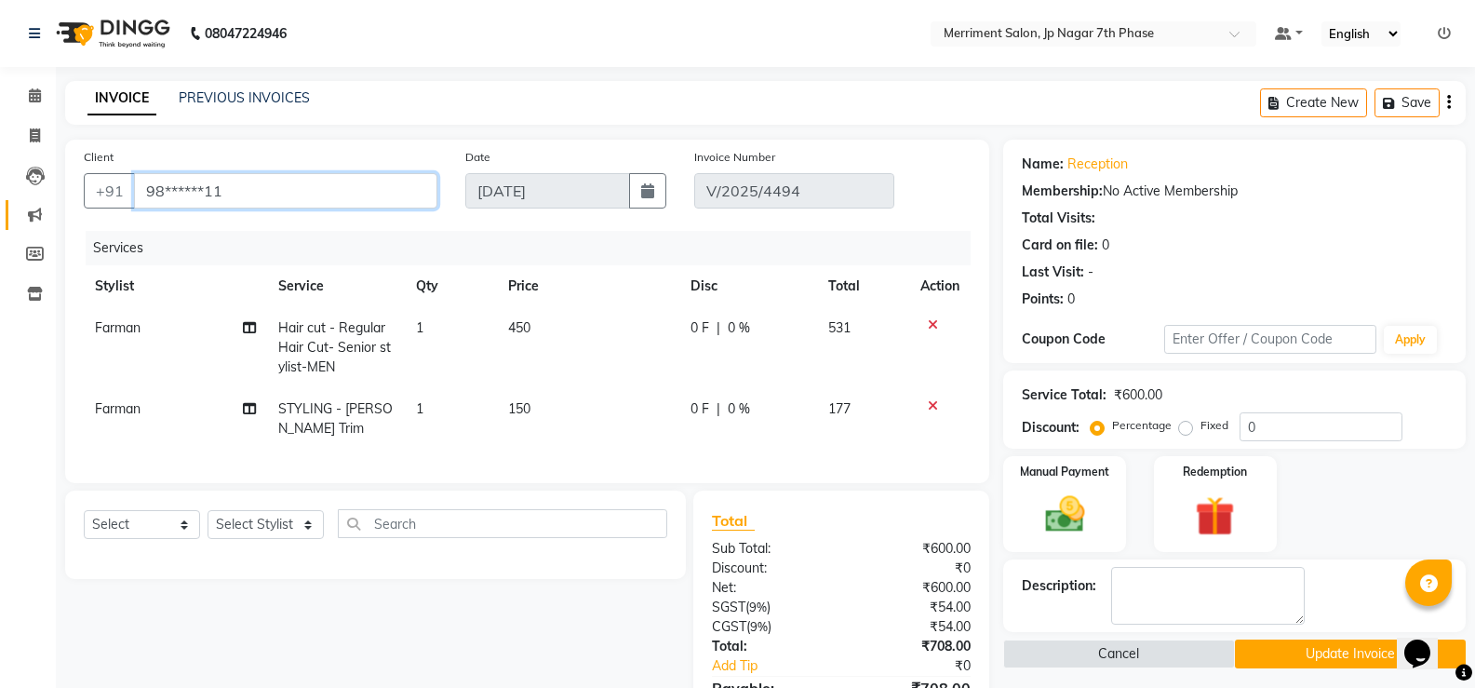
drag, startPoint x: 256, startPoint y: 203, endPoint x: 39, endPoint y: 223, distance: 217.8
click at [68, 210] on div "Client +91 98******11 Date 01-09-2025 Invoice Number V/2025/4494 Services Styli…" at bounding box center [527, 311] width 924 height 343
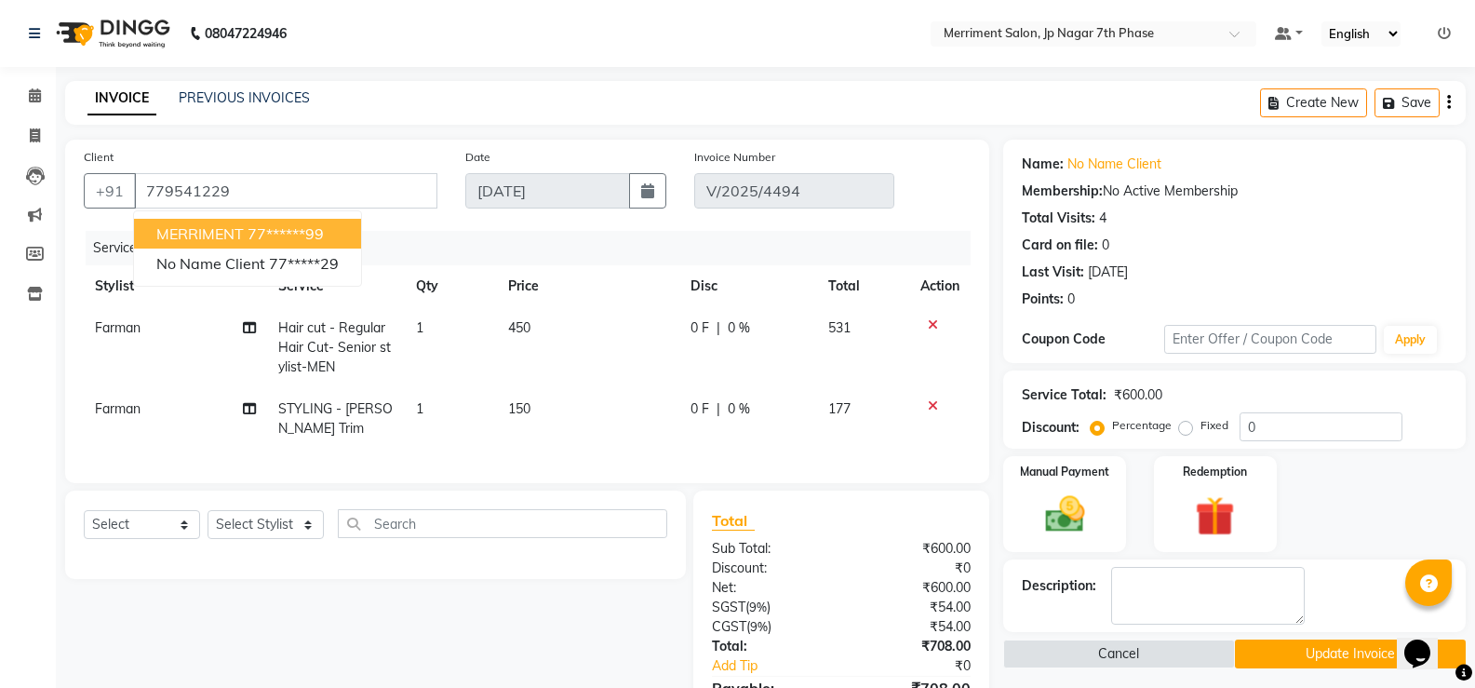
click at [312, 237] on ngb-highlight "77******99" at bounding box center [286, 233] width 76 height 19
type input "77******99"
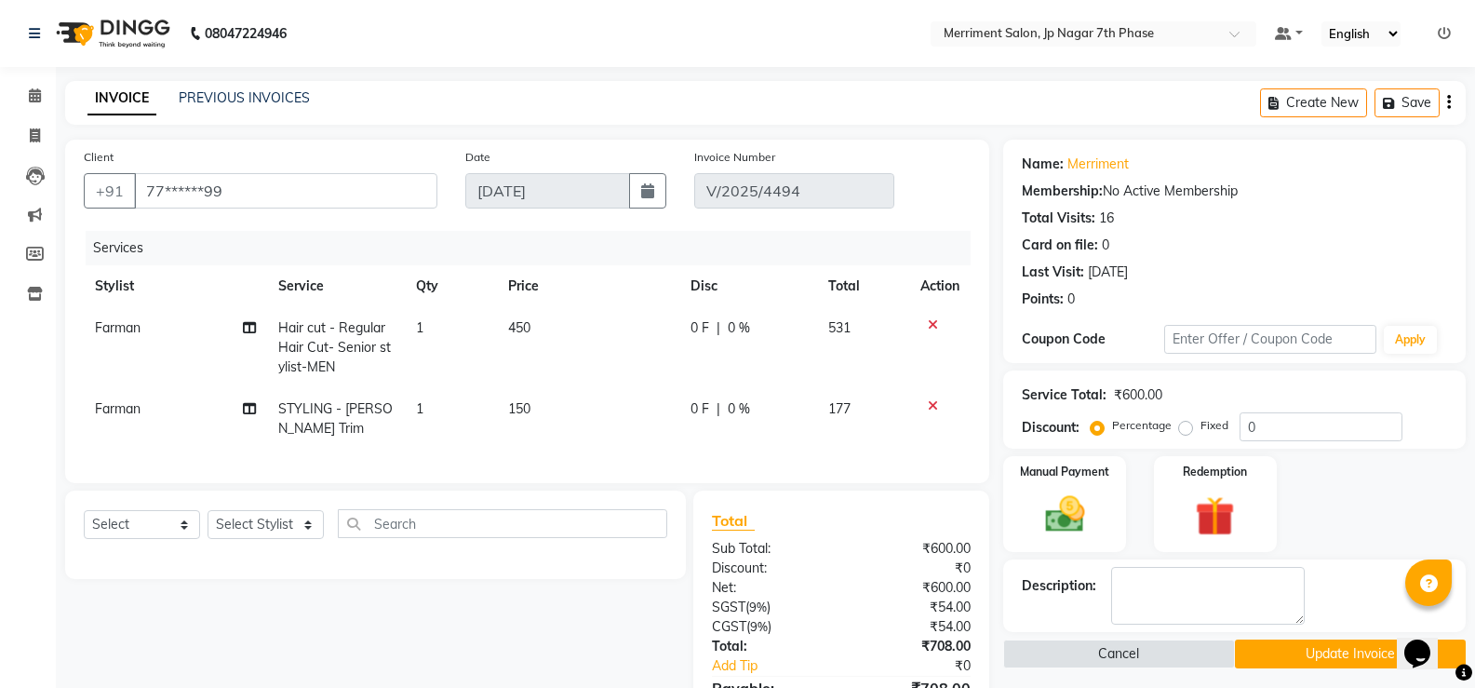
scroll to position [157, 0]
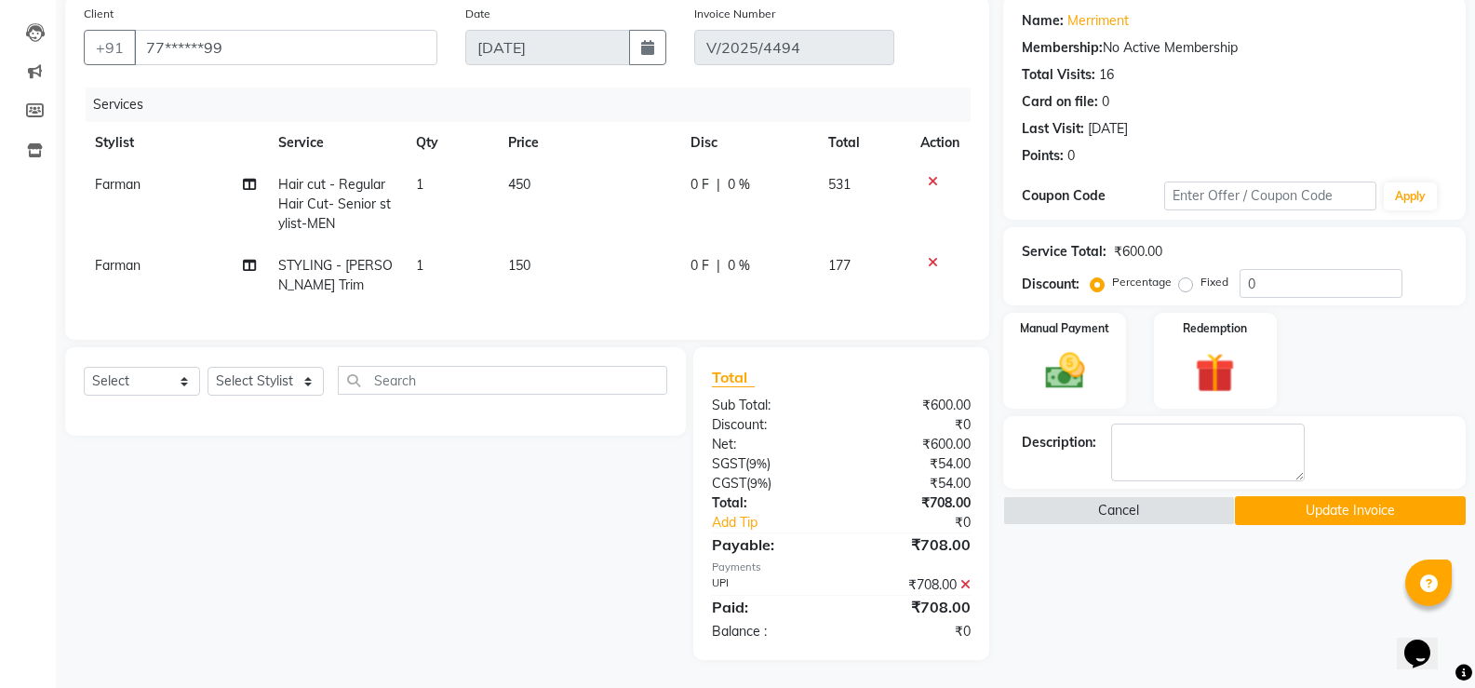
click at [1349, 505] on button "Update Invoice" at bounding box center [1350, 510] width 231 height 29
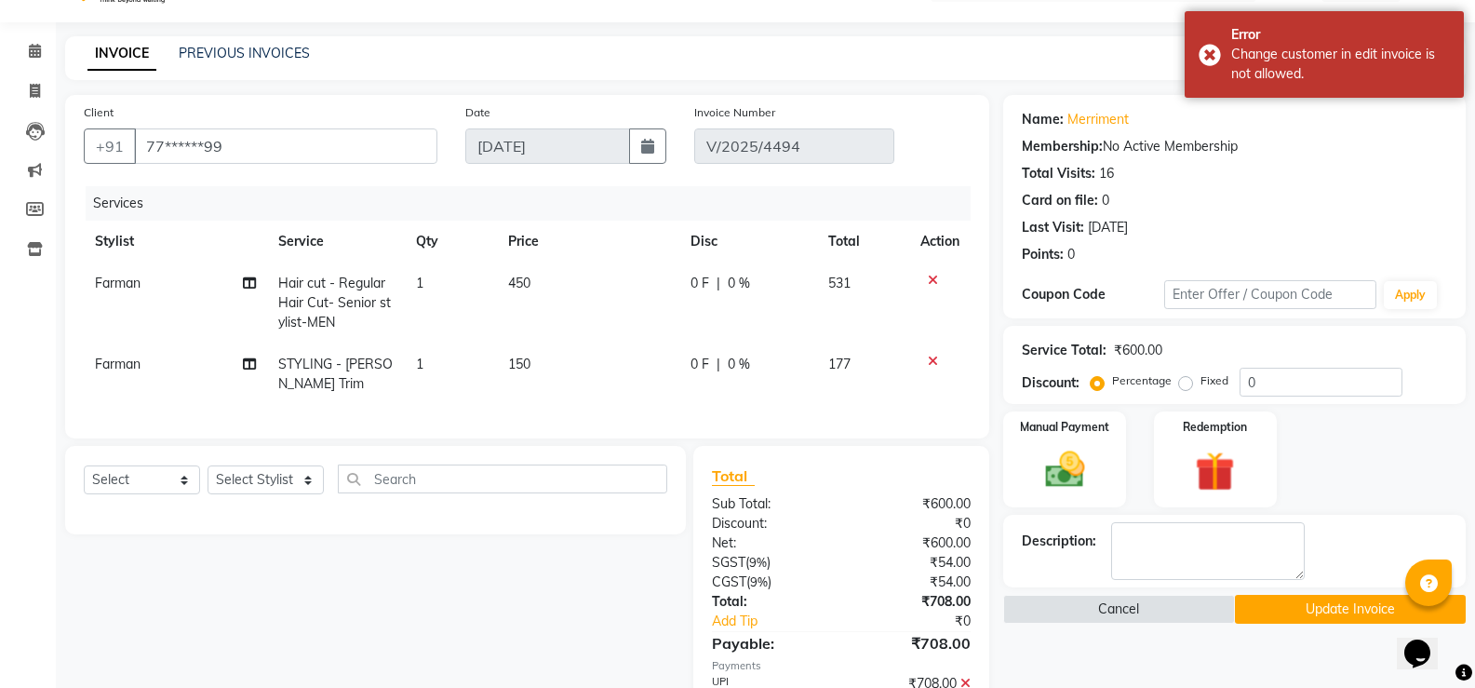
scroll to position [0, 0]
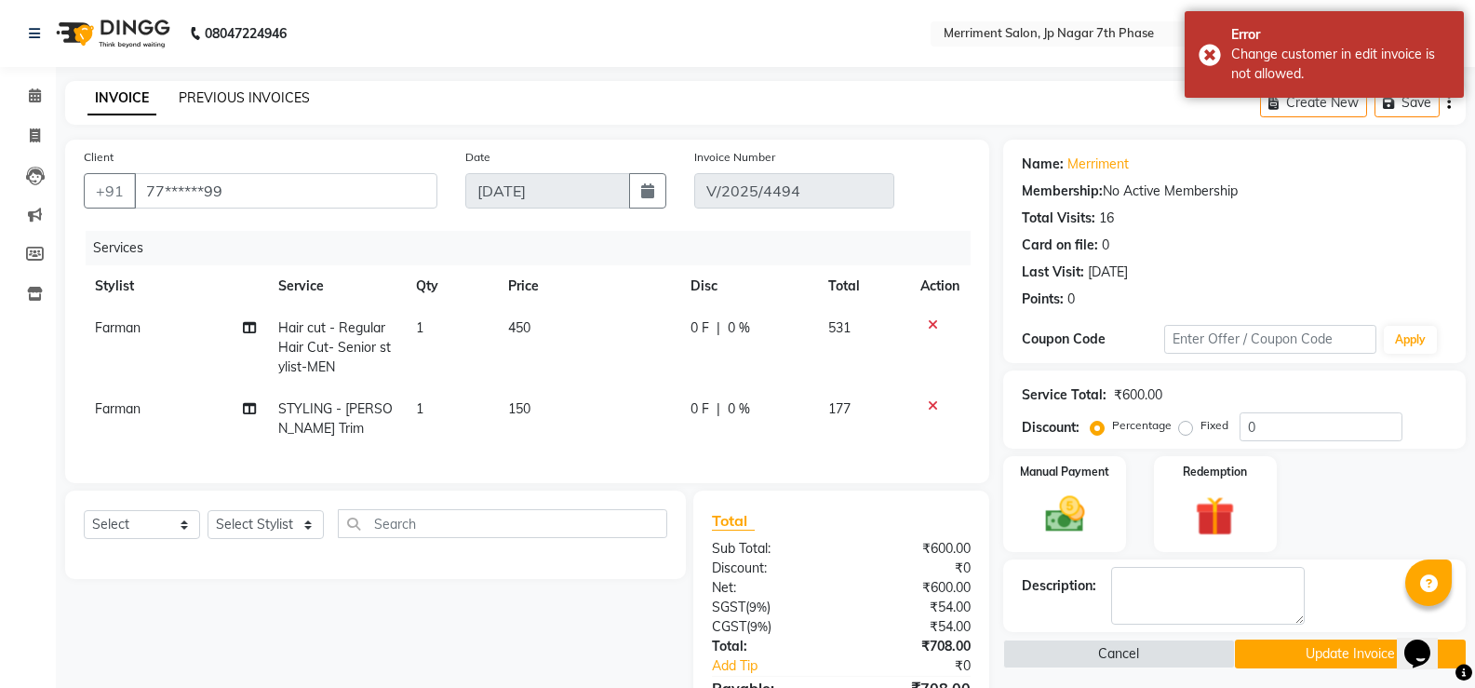
click at [274, 98] on link "PREVIOUS INVOICES" at bounding box center [244, 97] width 131 height 17
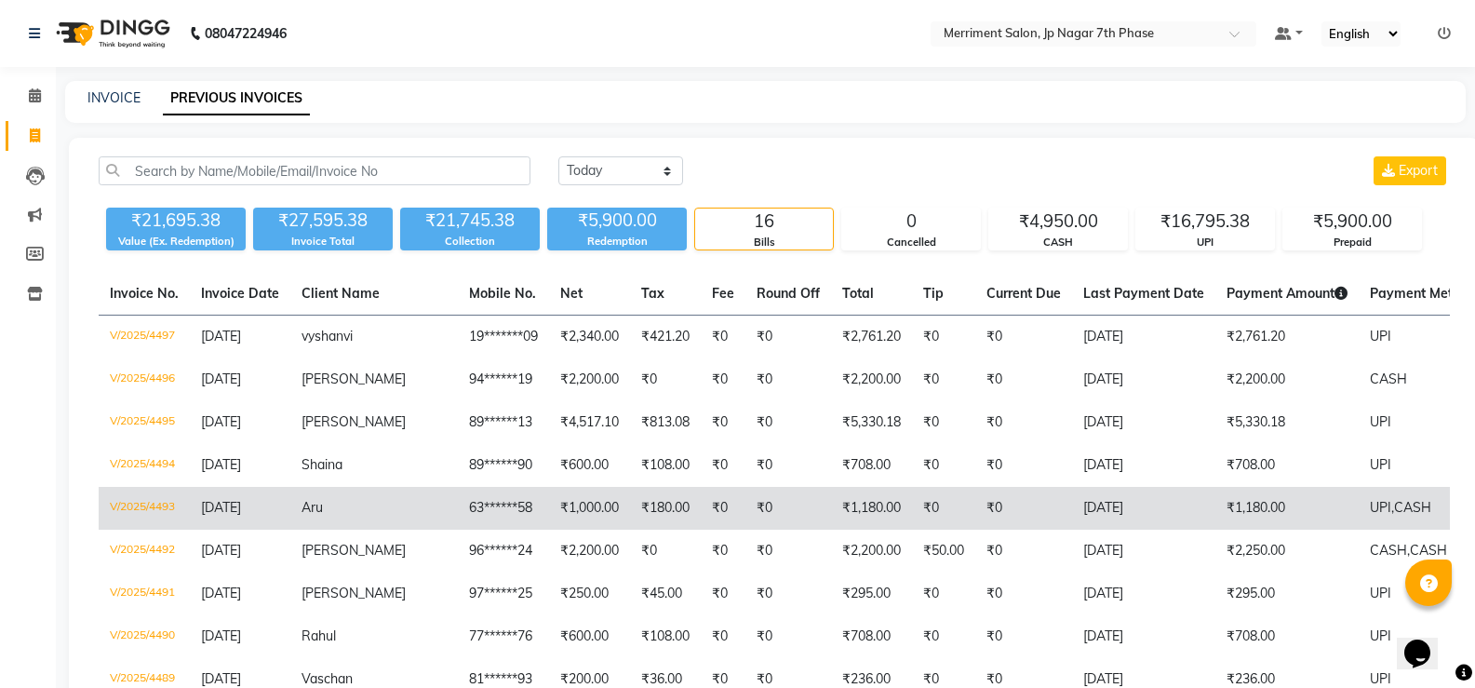
click at [856, 494] on td "₹1,180.00" at bounding box center [871, 508] width 81 height 43
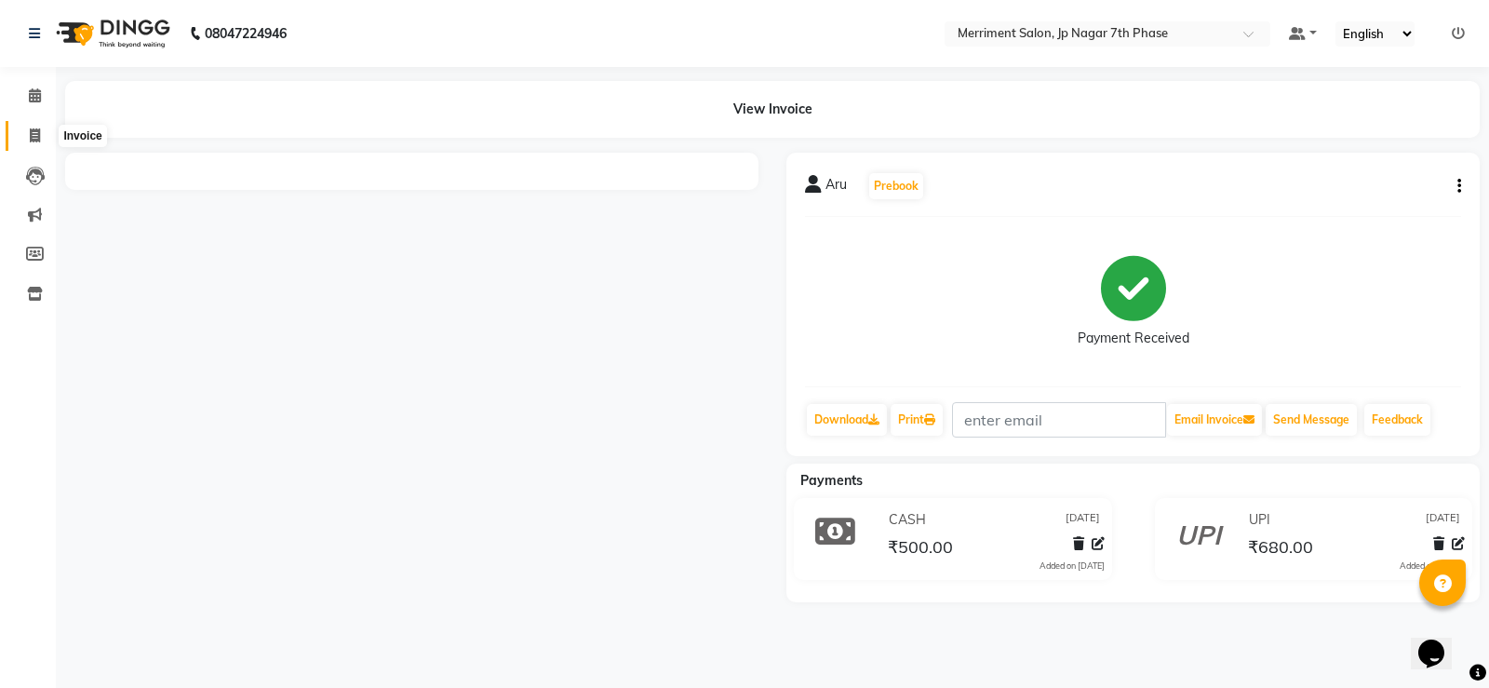
click at [30, 128] on icon at bounding box center [35, 135] width 10 height 14
select select "service"
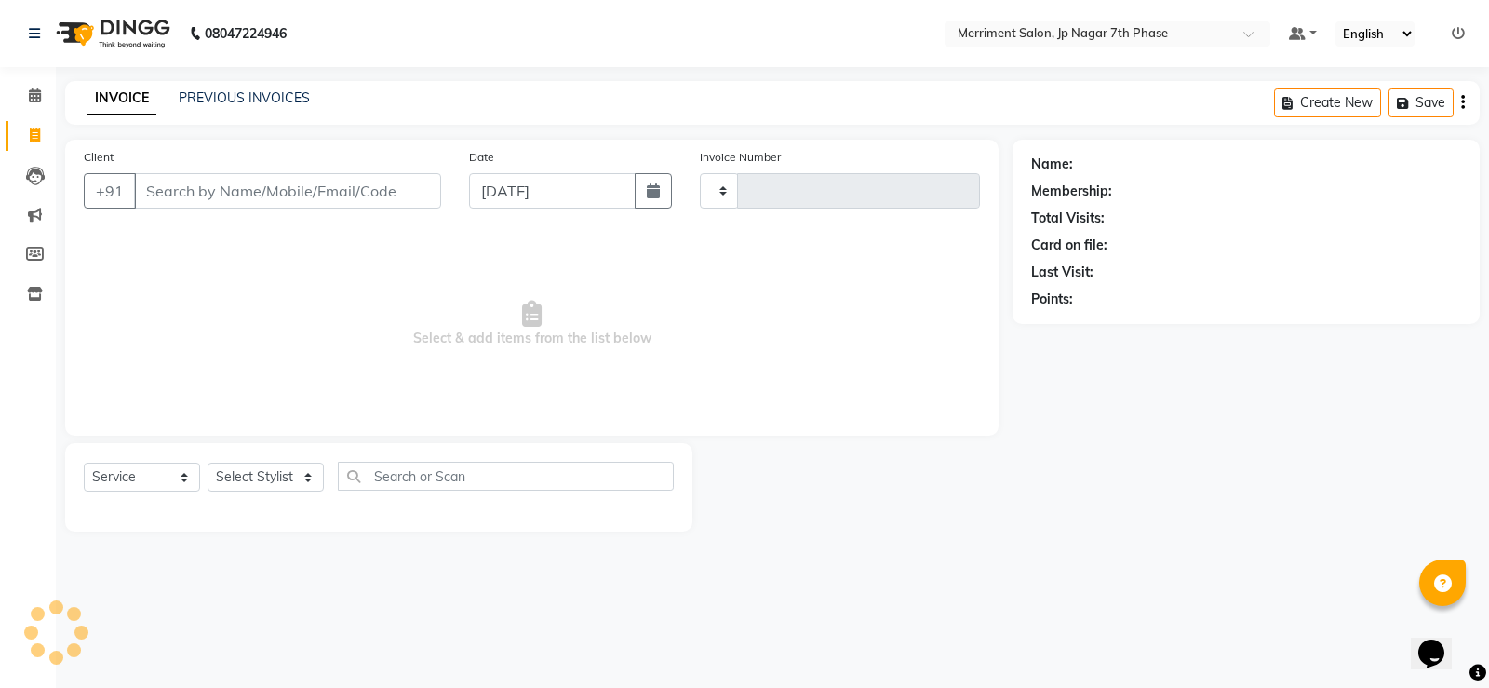
type input "4498"
select select "4110"
click at [224, 98] on link "PREVIOUS INVOICES" at bounding box center [244, 97] width 131 height 17
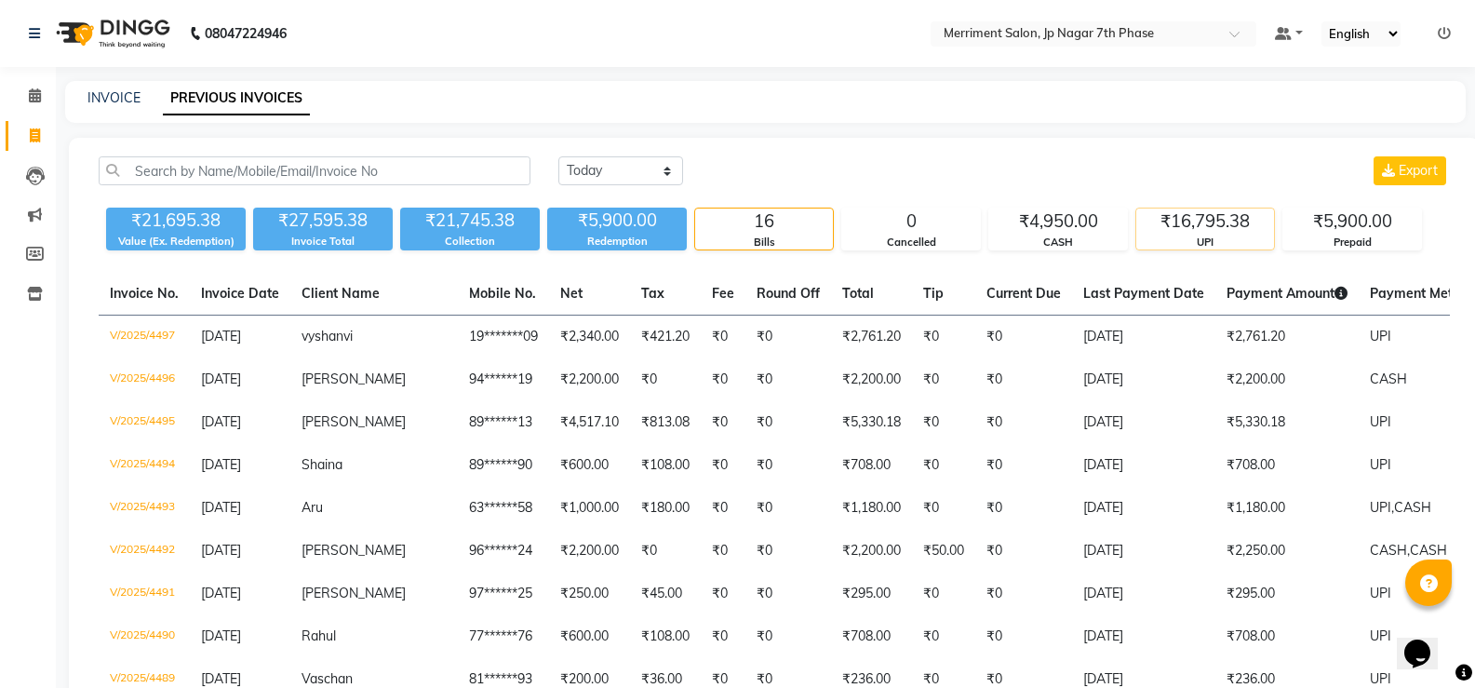
click at [1193, 219] on div "₹16,795.38" at bounding box center [1205, 221] width 138 height 26
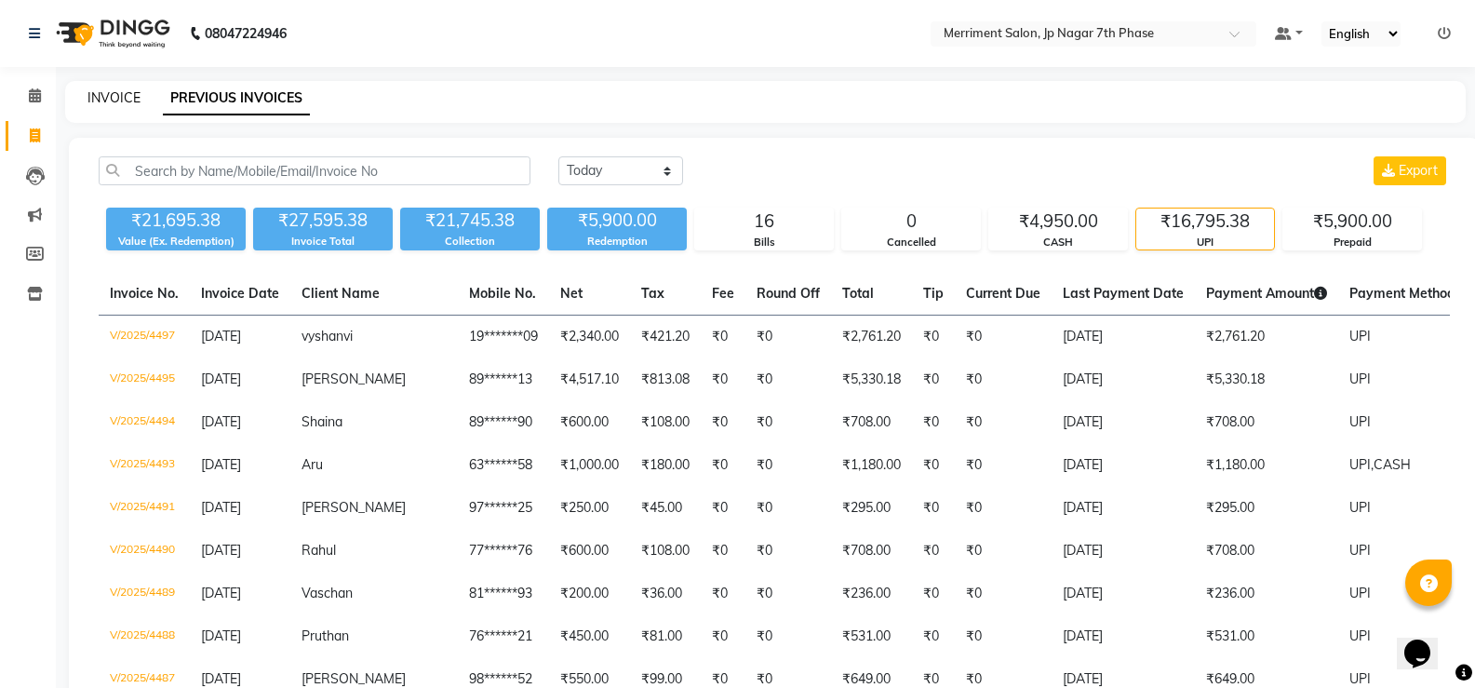
click at [116, 96] on link "INVOICE" at bounding box center [113, 97] width 53 height 17
select select "service"
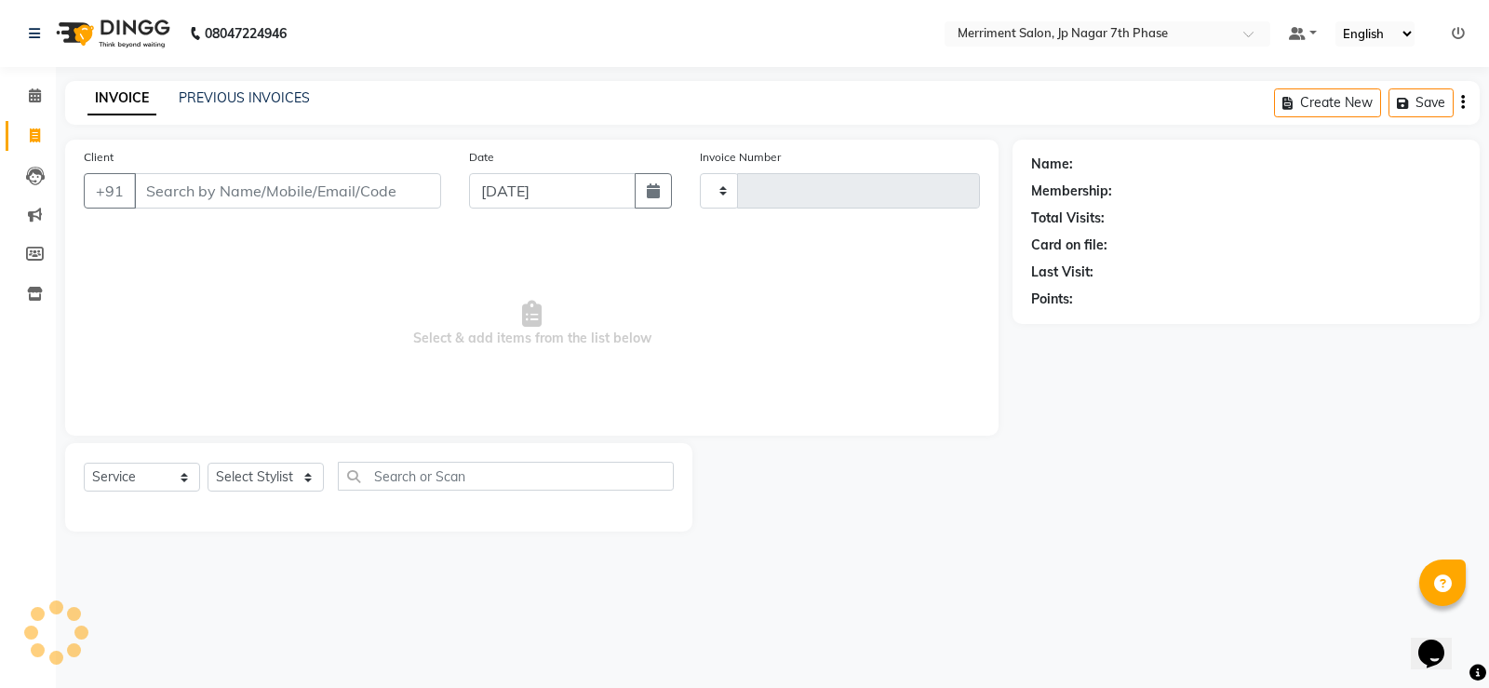
type input "4498"
select select "4110"
click at [258, 204] on input "Client" at bounding box center [287, 190] width 307 height 35
select select "package"
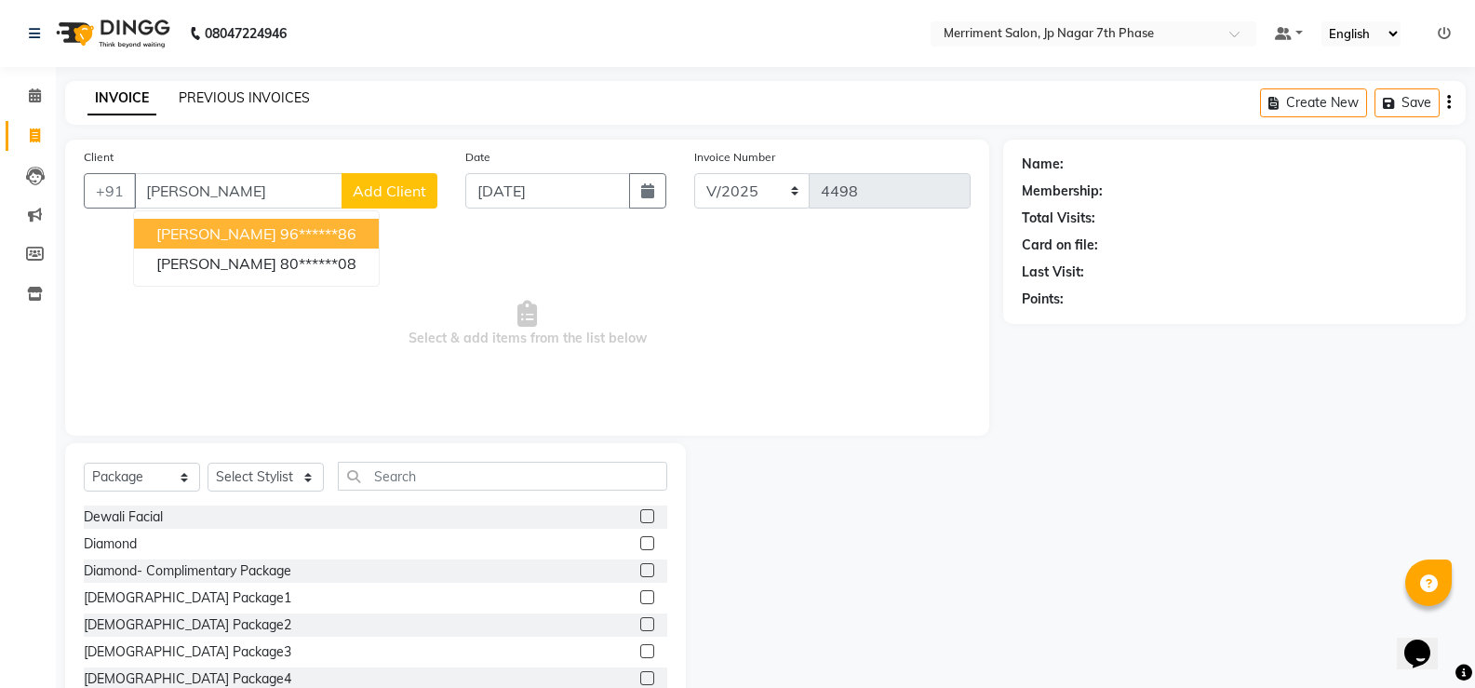
type input "[PERSON_NAME]"
click at [261, 96] on link "PREVIOUS INVOICES" at bounding box center [244, 97] width 131 height 17
